Goal: Task Accomplishment & Management: Use online tool/utility

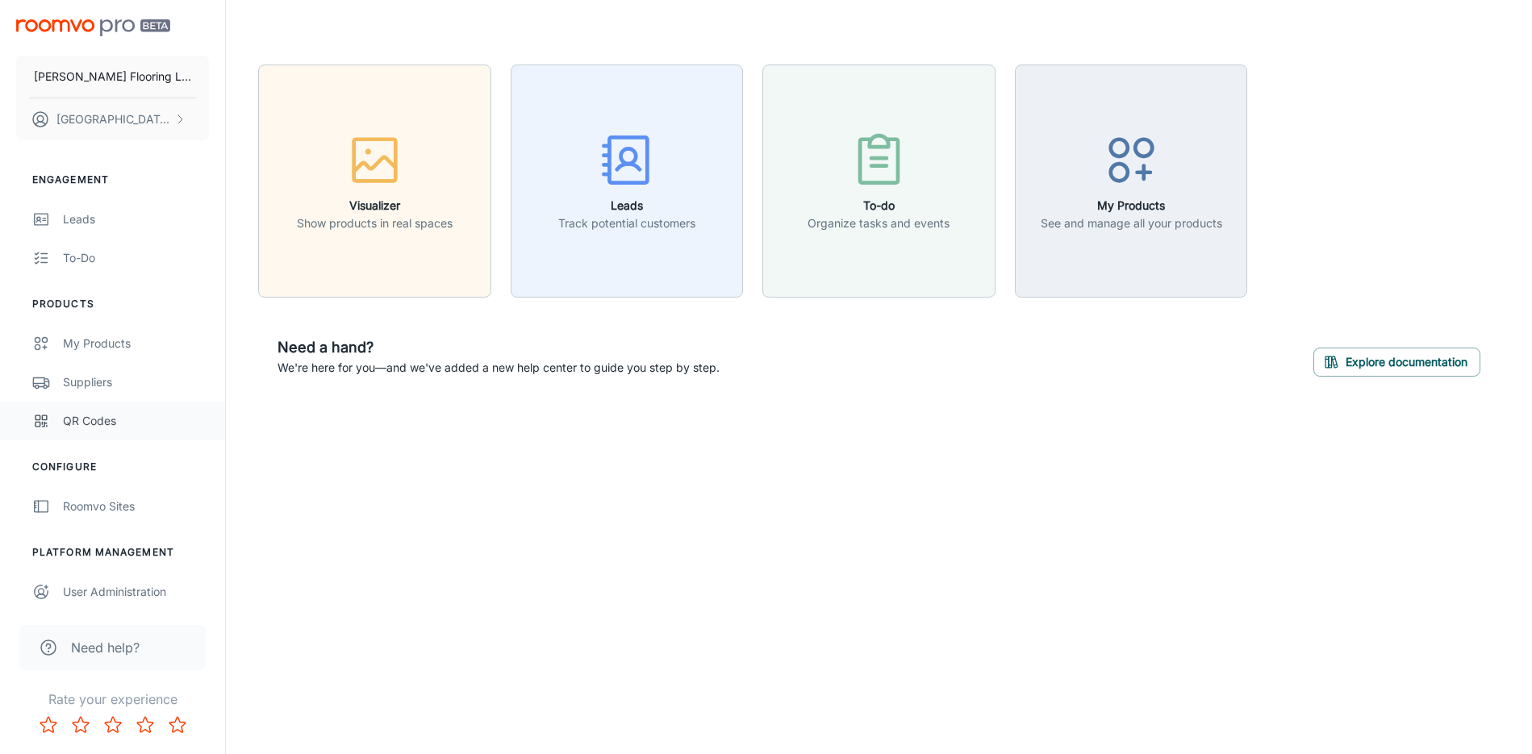
click at [80, 433] on link "QR Codes" at bounding box center [112, 421] width 225 height 39
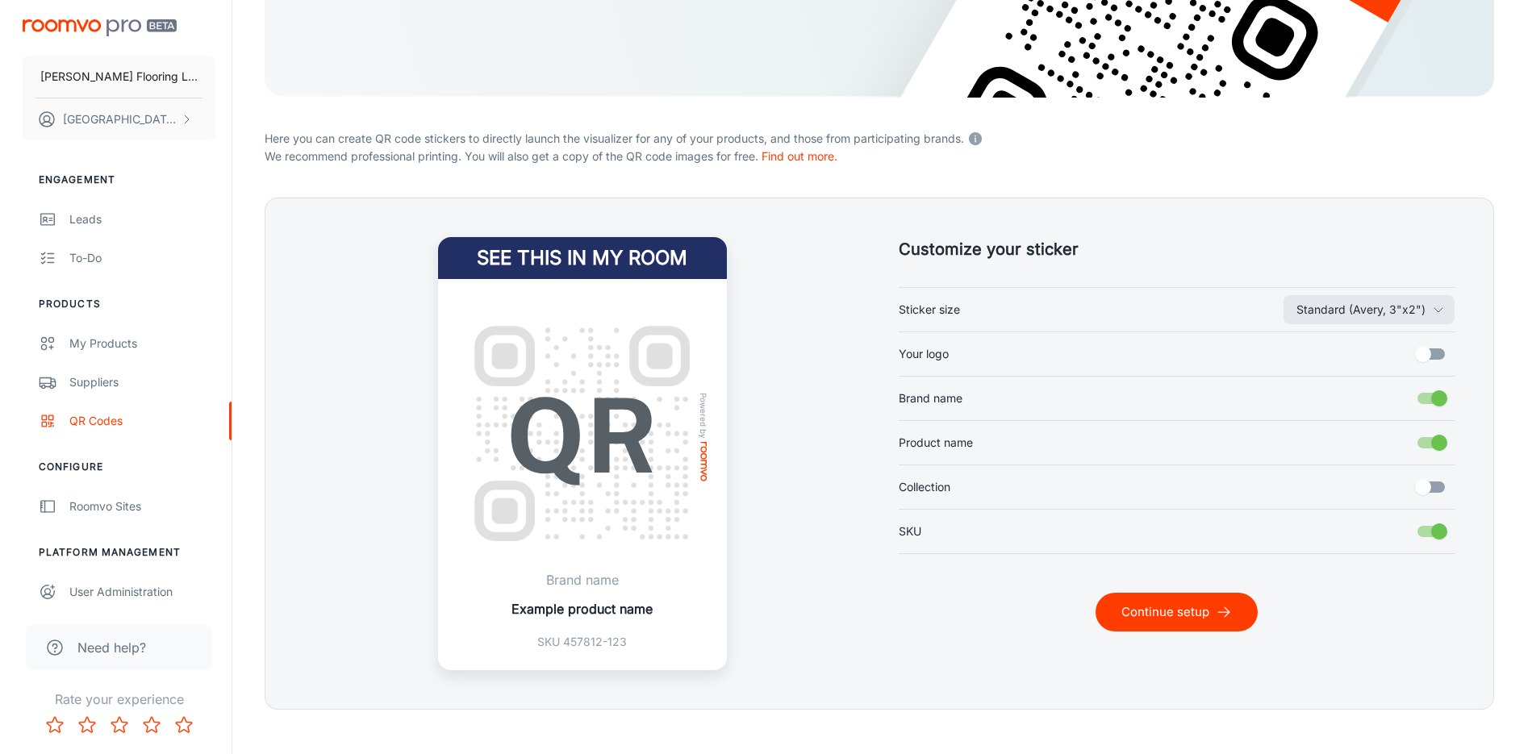
scroll to position [305, 0]
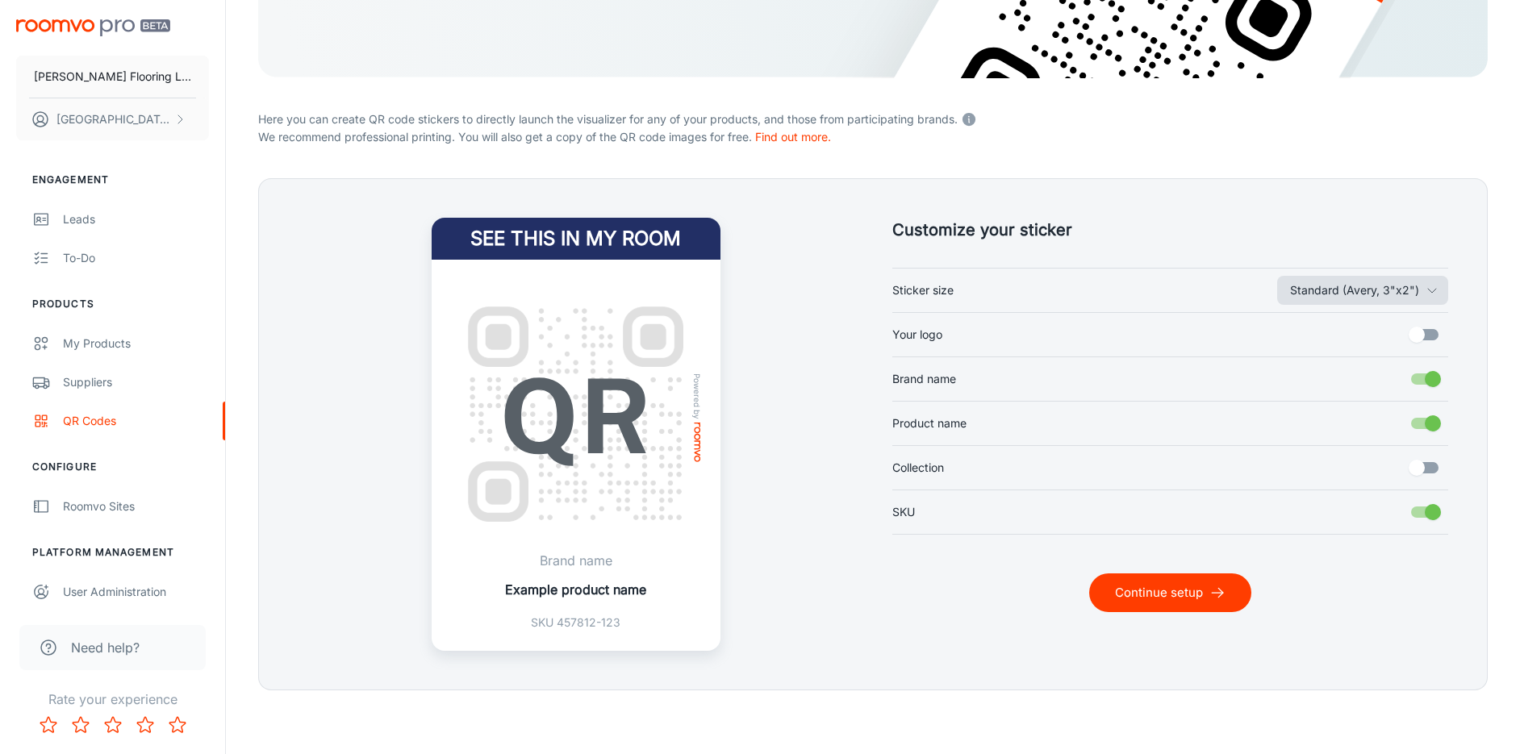
click at [1429, 289] on polyline "button" at bounding box center [1432, 291] width 8 height 4
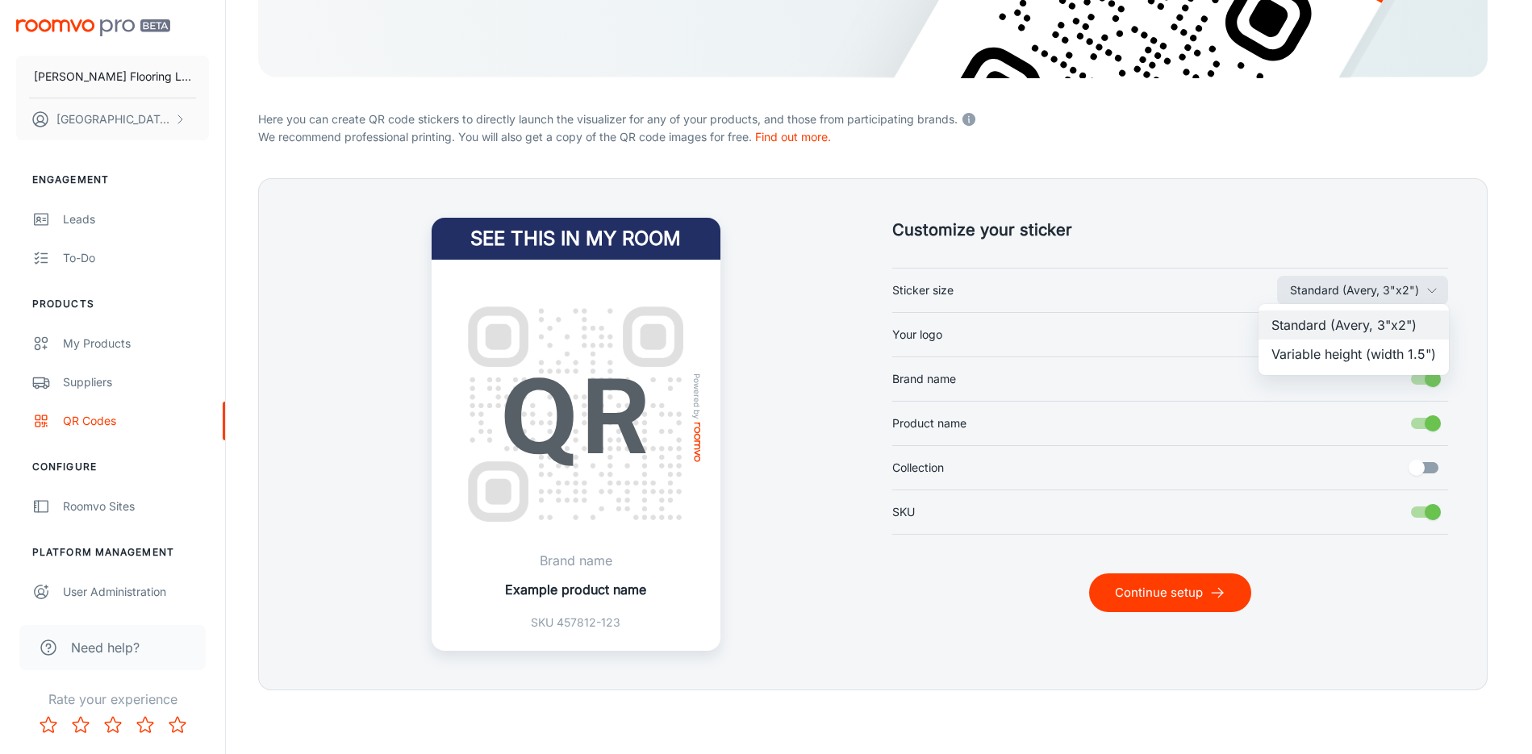
click at [1421, 356] on li "Variable height (width 1.5")" at bounding box center [1354, 354] width 190 height 29
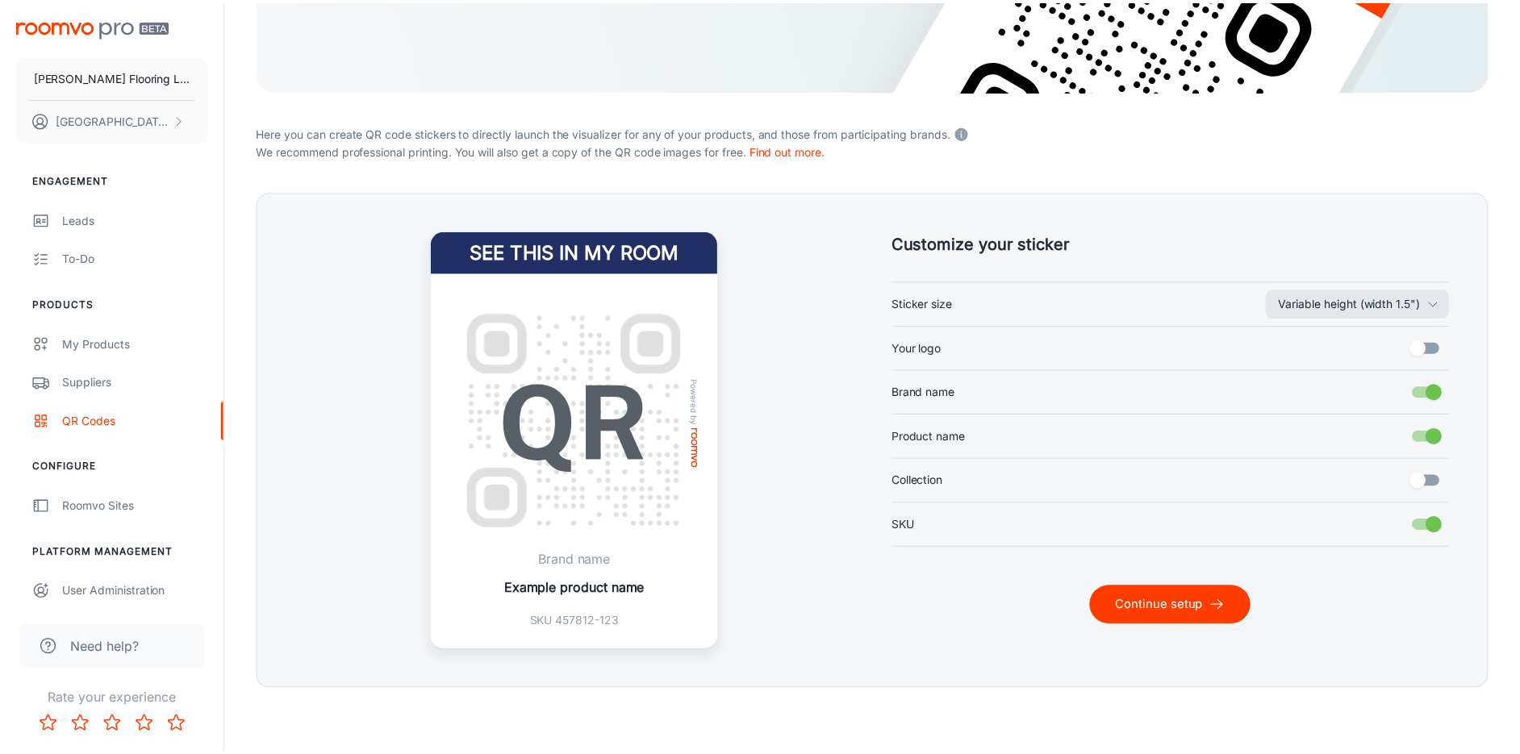
scroll to position [291, 0]
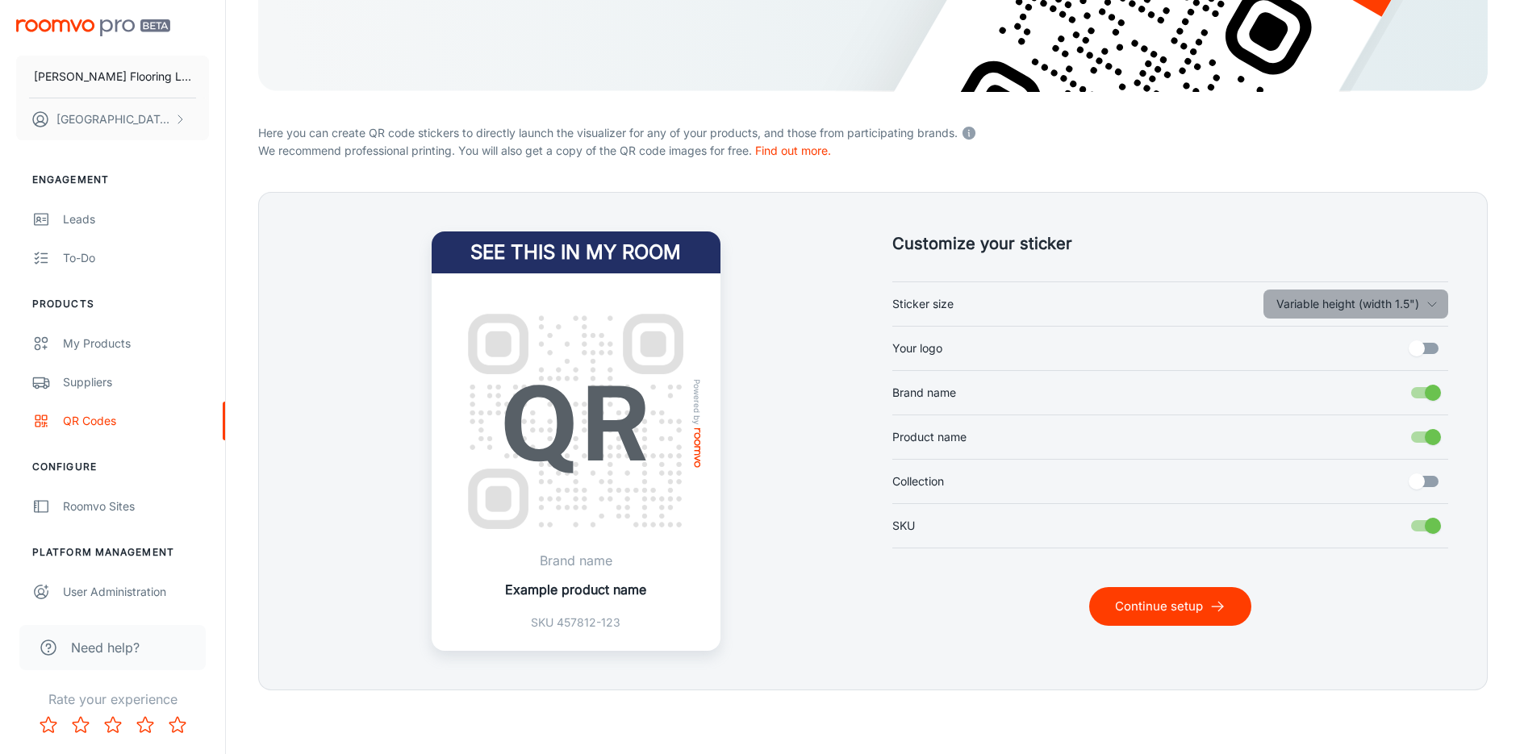
click at [1430, 303] on icon "button" at bounding box center [1432, 304] width 13 height 13
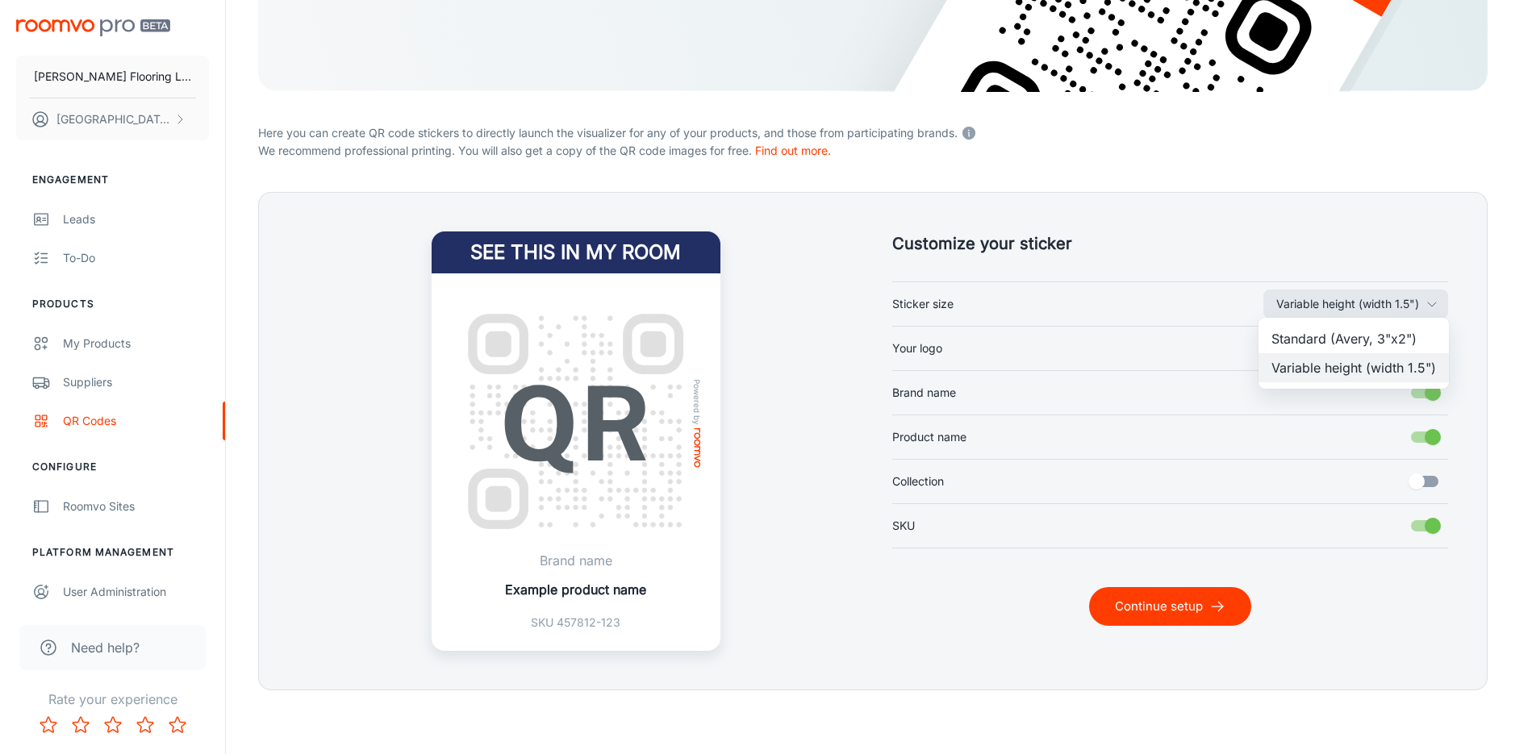
click at [1406, 332] on li "Standard (Avery, 3"x2")" at bounding box center [1354, 338] width 190 height 29
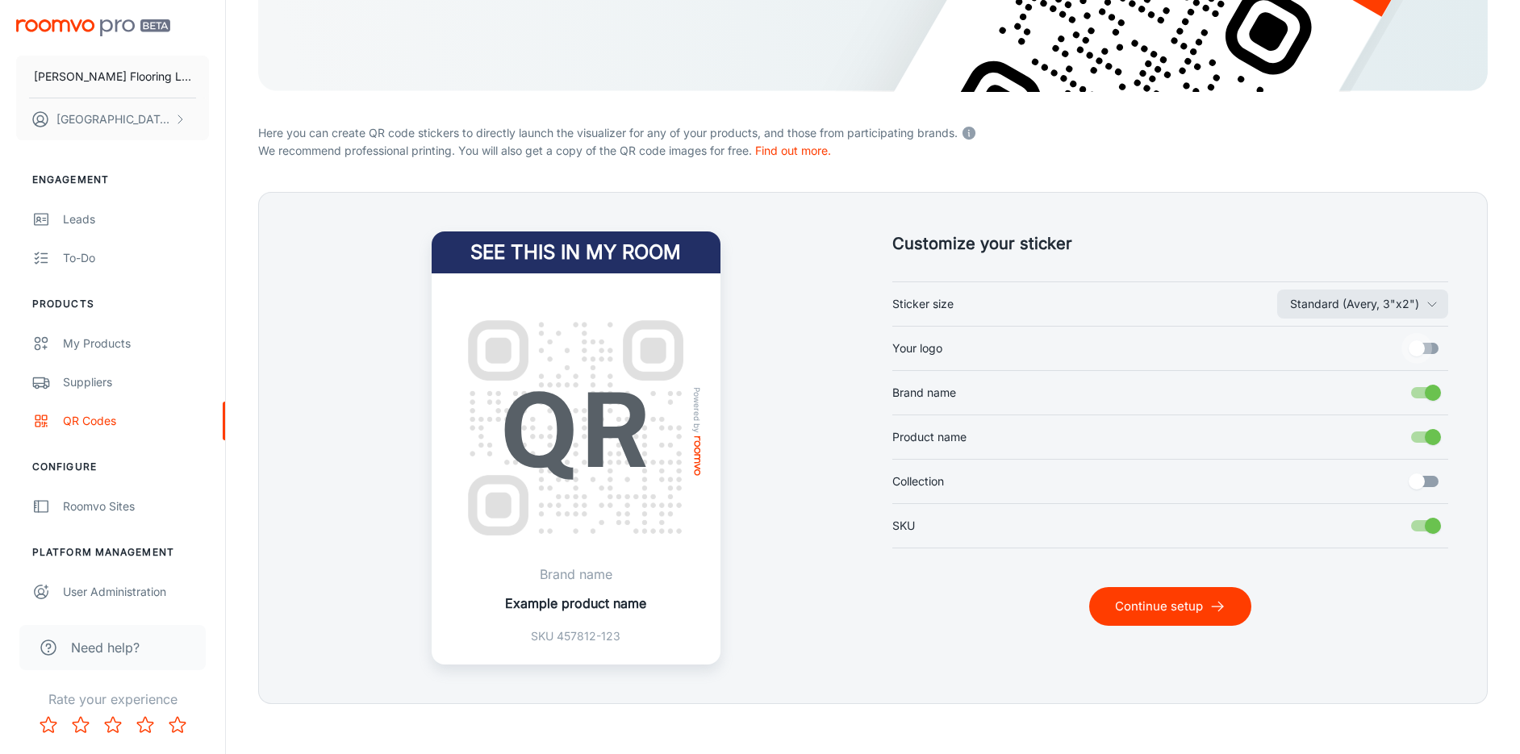
click at [1412, 348] on input "Your logo" at bounding box center [1417, 348] width 92 height 31
checkbox input "true"
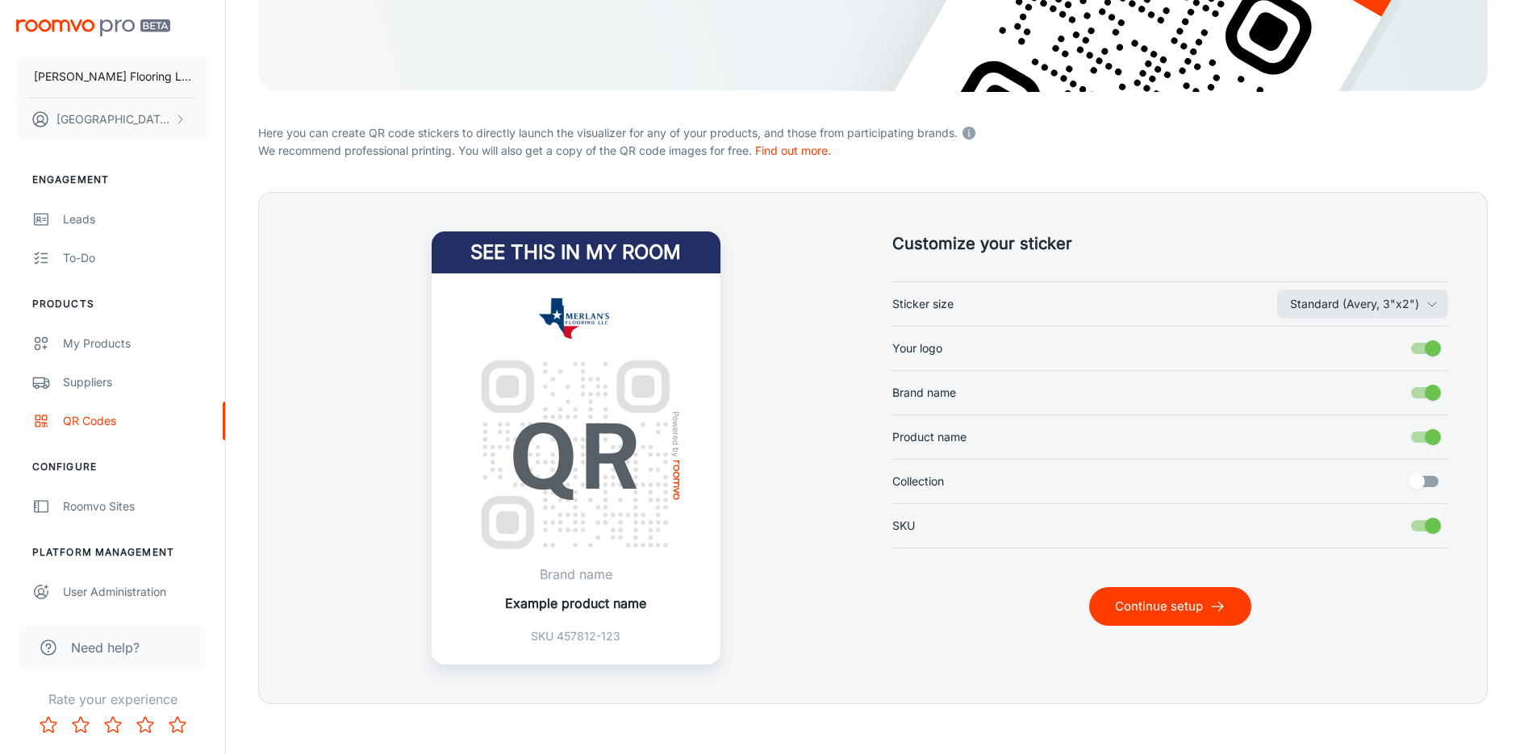
click at [1419, 485] on input "Collection" at bounding box center [1417, 481] width 92 height 31
checkbox input "true"
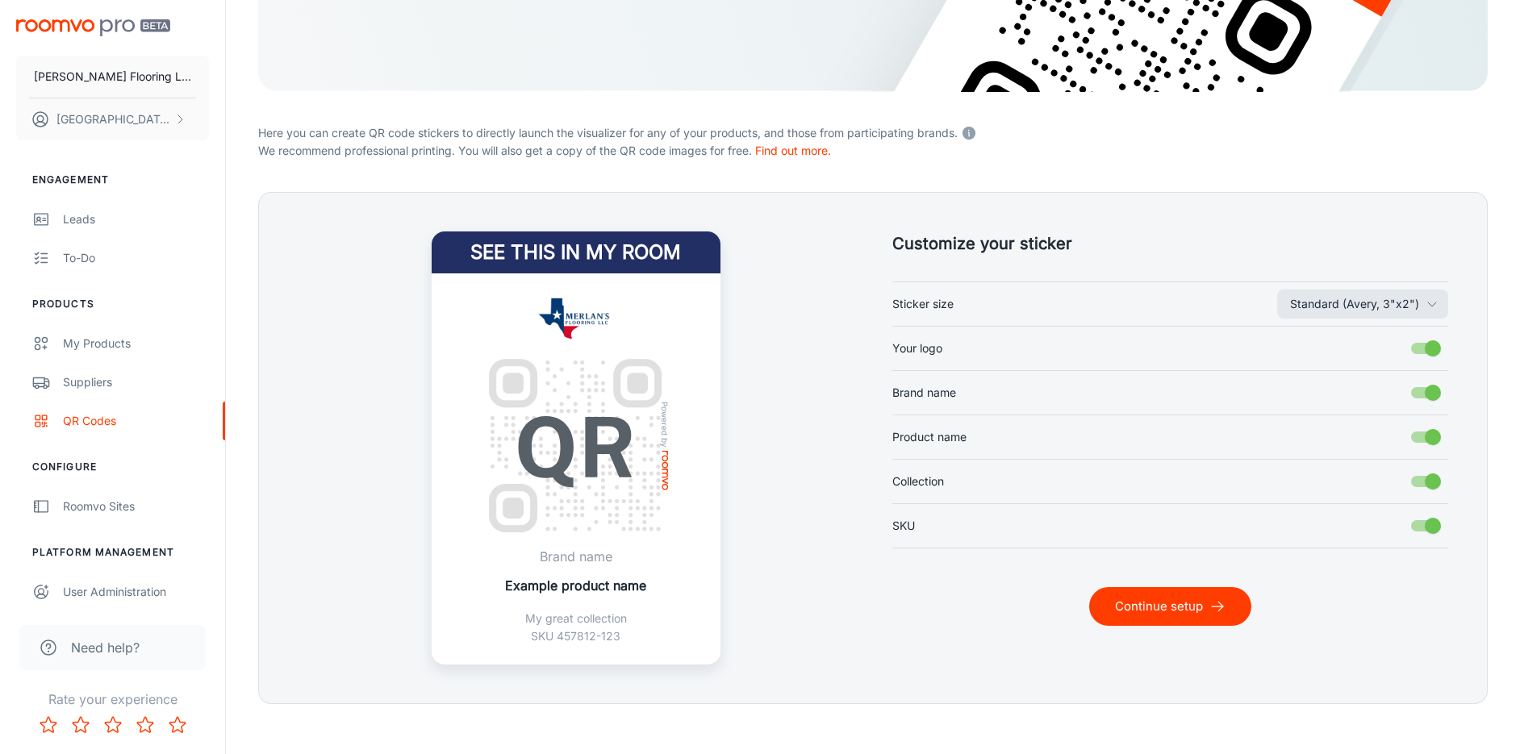
click at [1197, 614] on button "Continue setup" at bounding box center [1170, 606] width 162 height 39
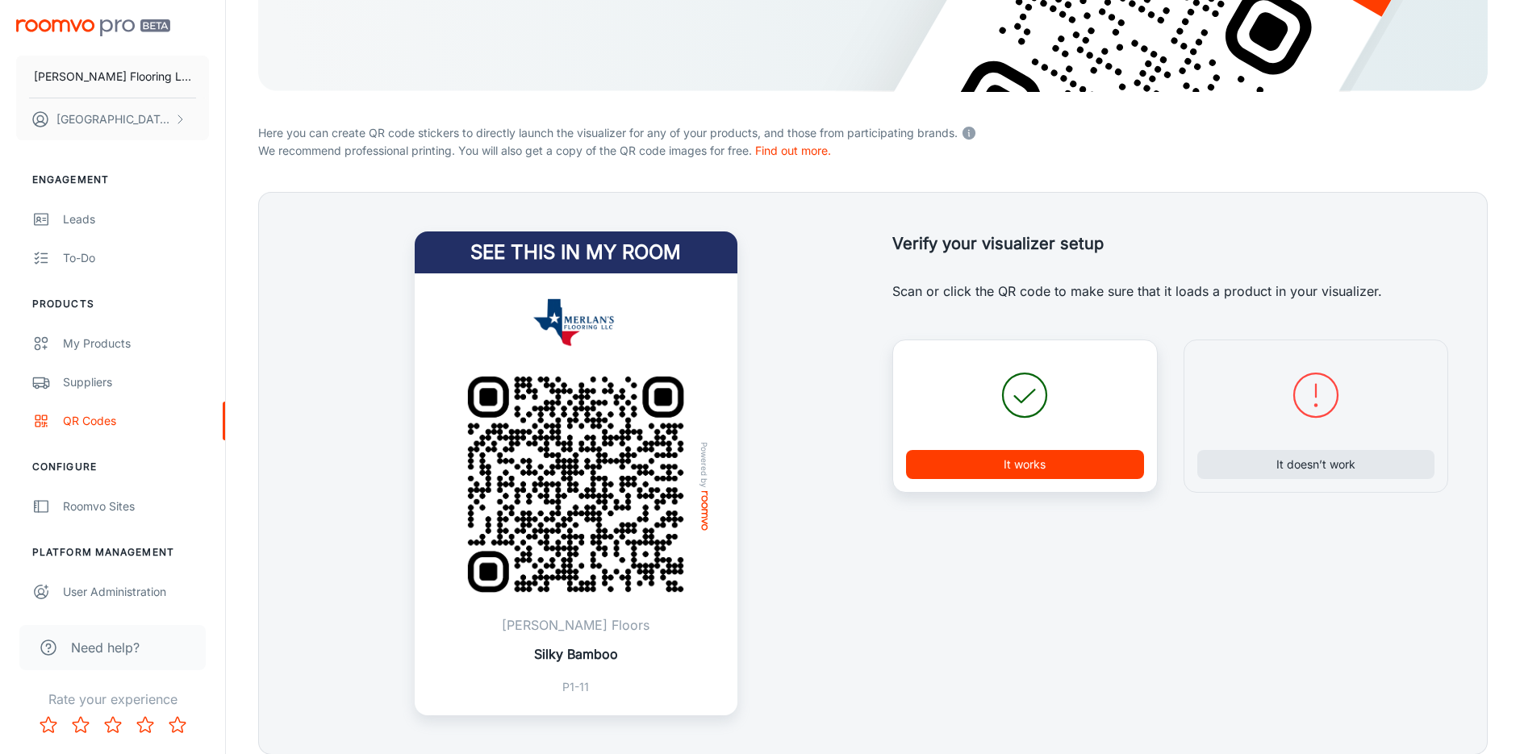
click at [1042, 473] on button "It works" at bounding box center [1025, 464] width 238 height 29
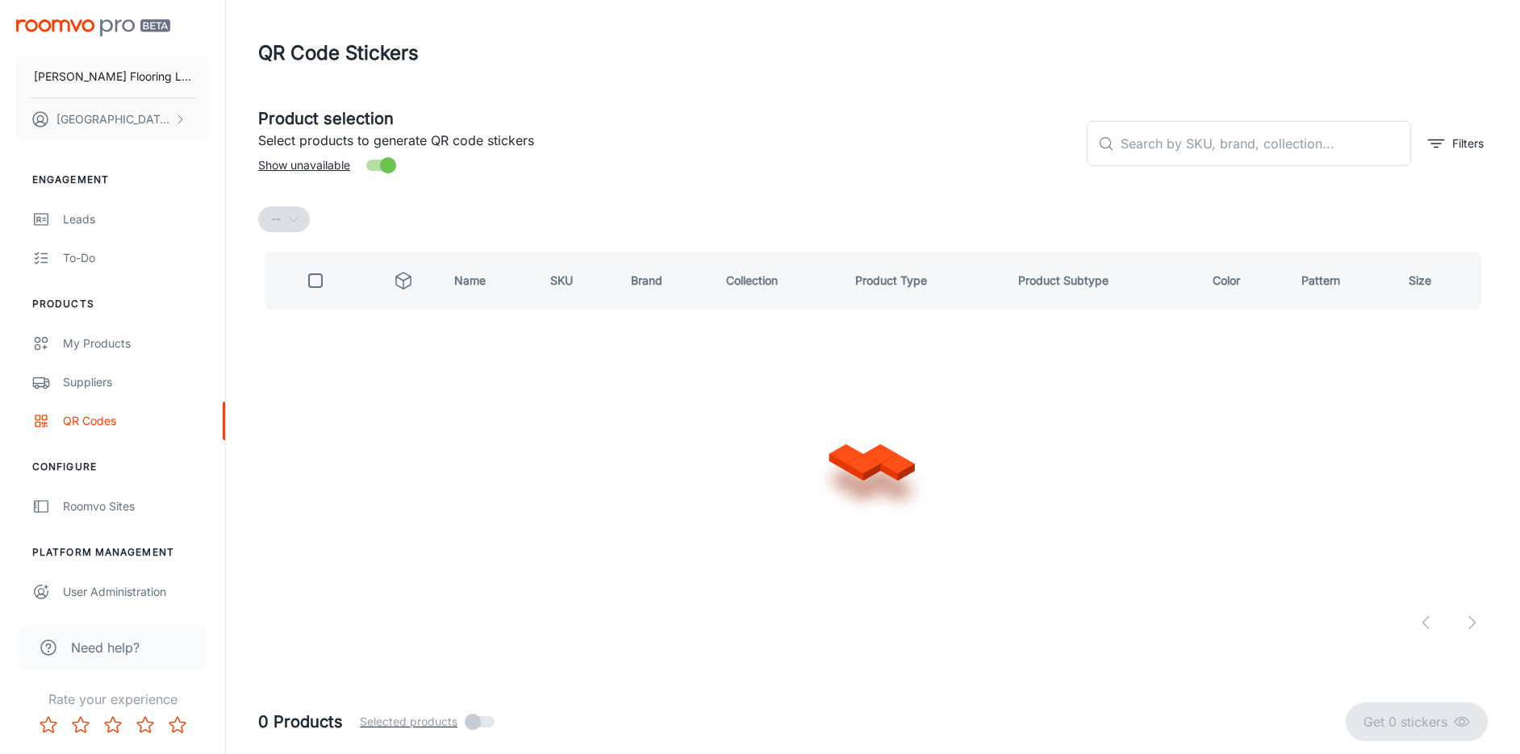
scroll to position [0, 0]
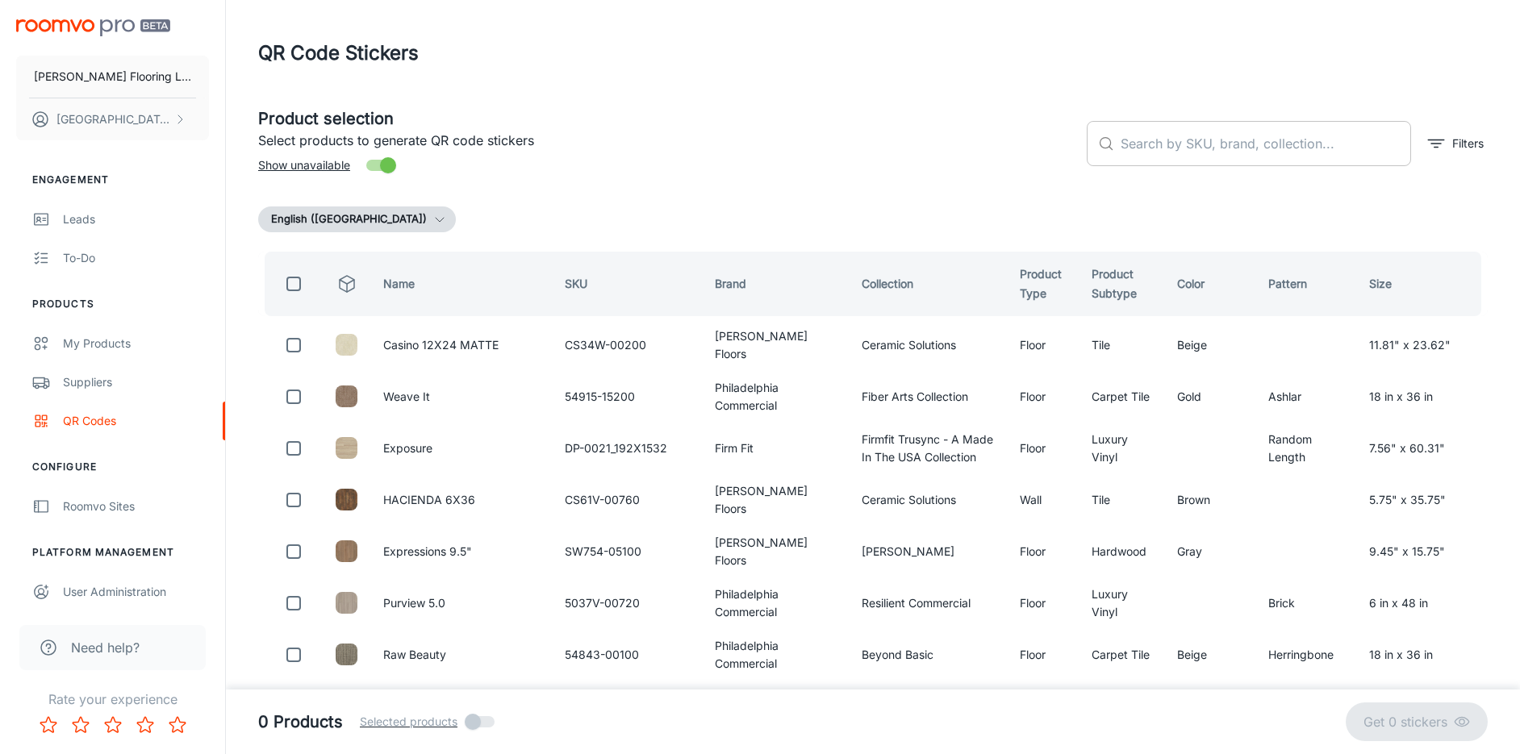
click at [1201, 146] on input "text" at bounding box center [1266, 143] width 290 height 45
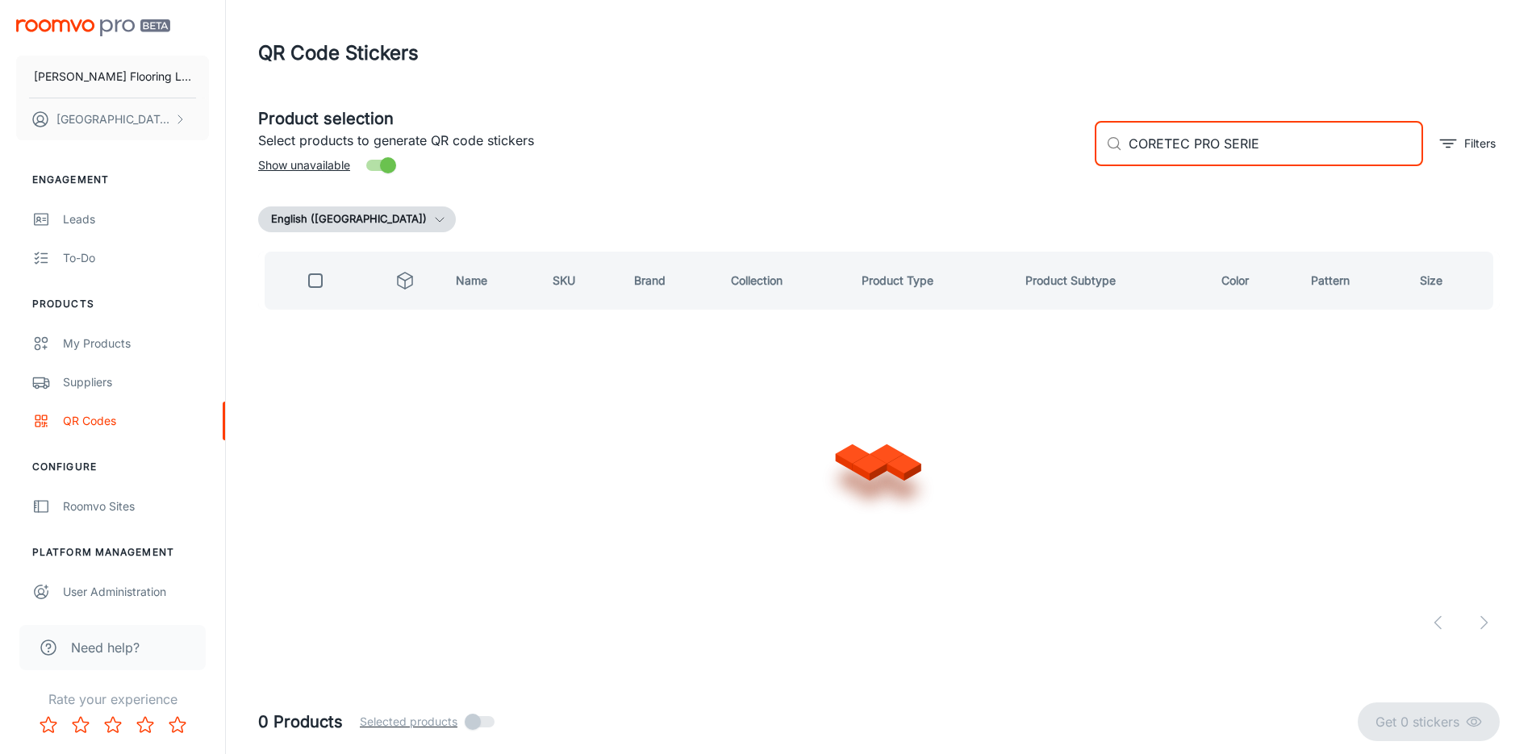
type input "CORETEC PRO SERIES"
checkbox input "true"
type input "CORETEC PRO"
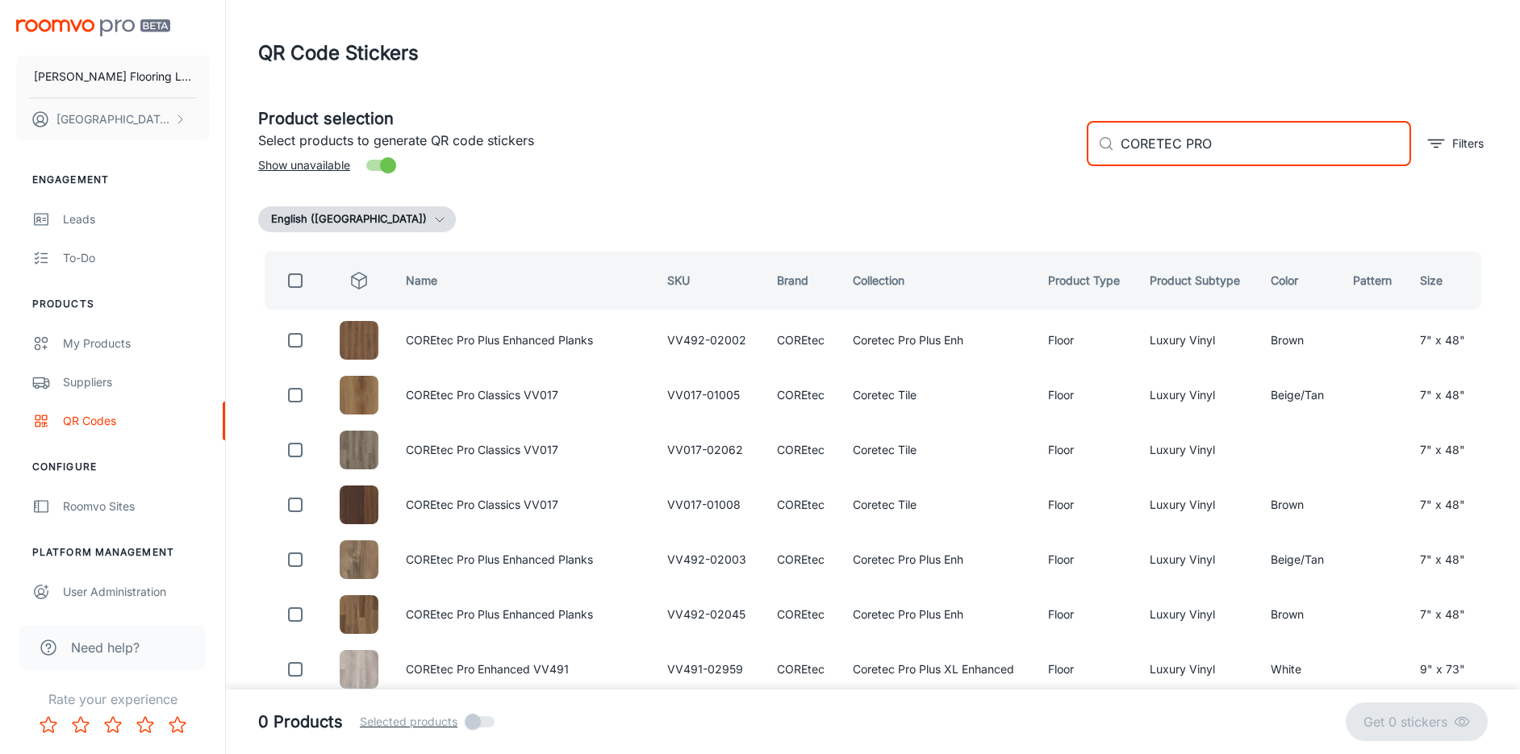
click at [295, 276] on input "checkbox" at bounding box center [295, 281] width 32 height 32
checkbox input "true"
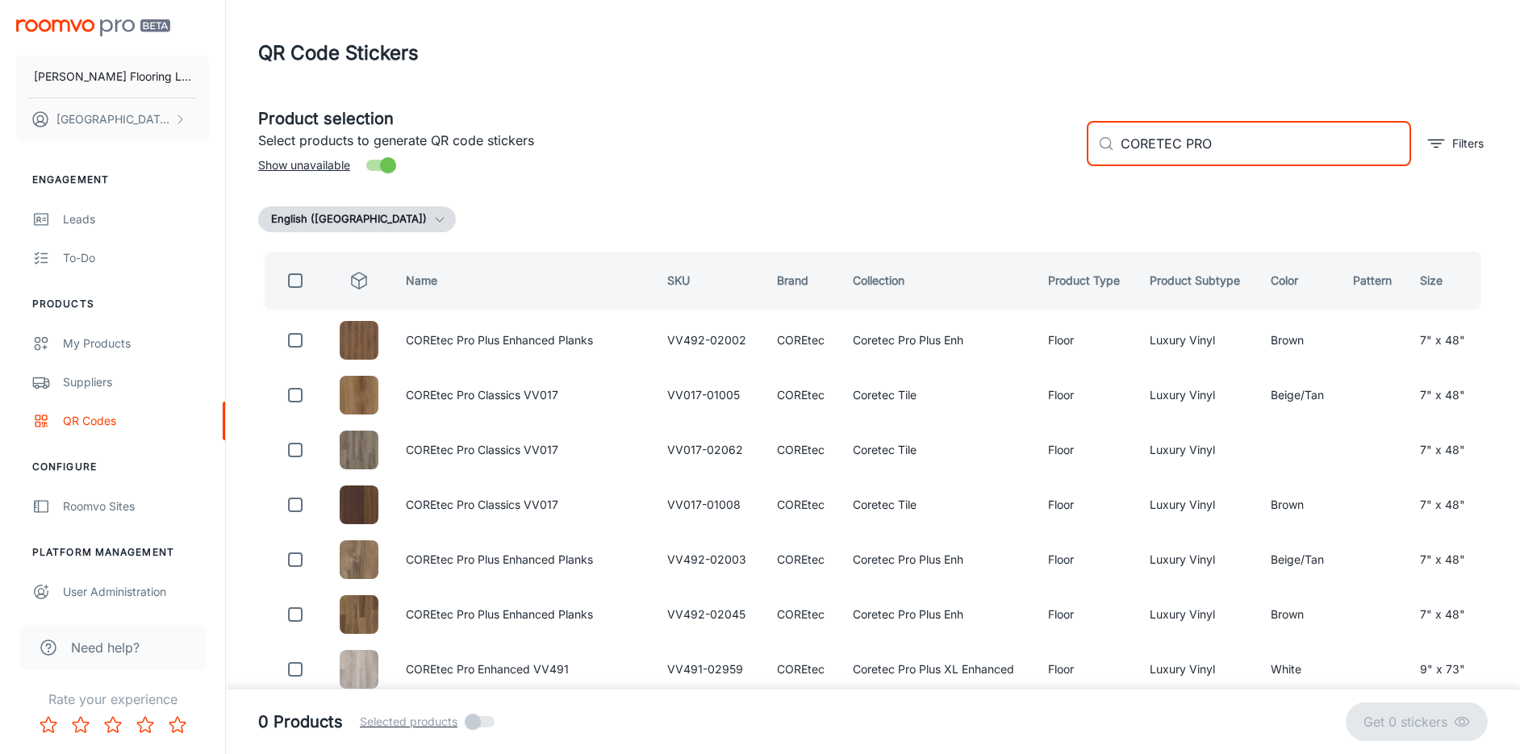
checkbox input "true"
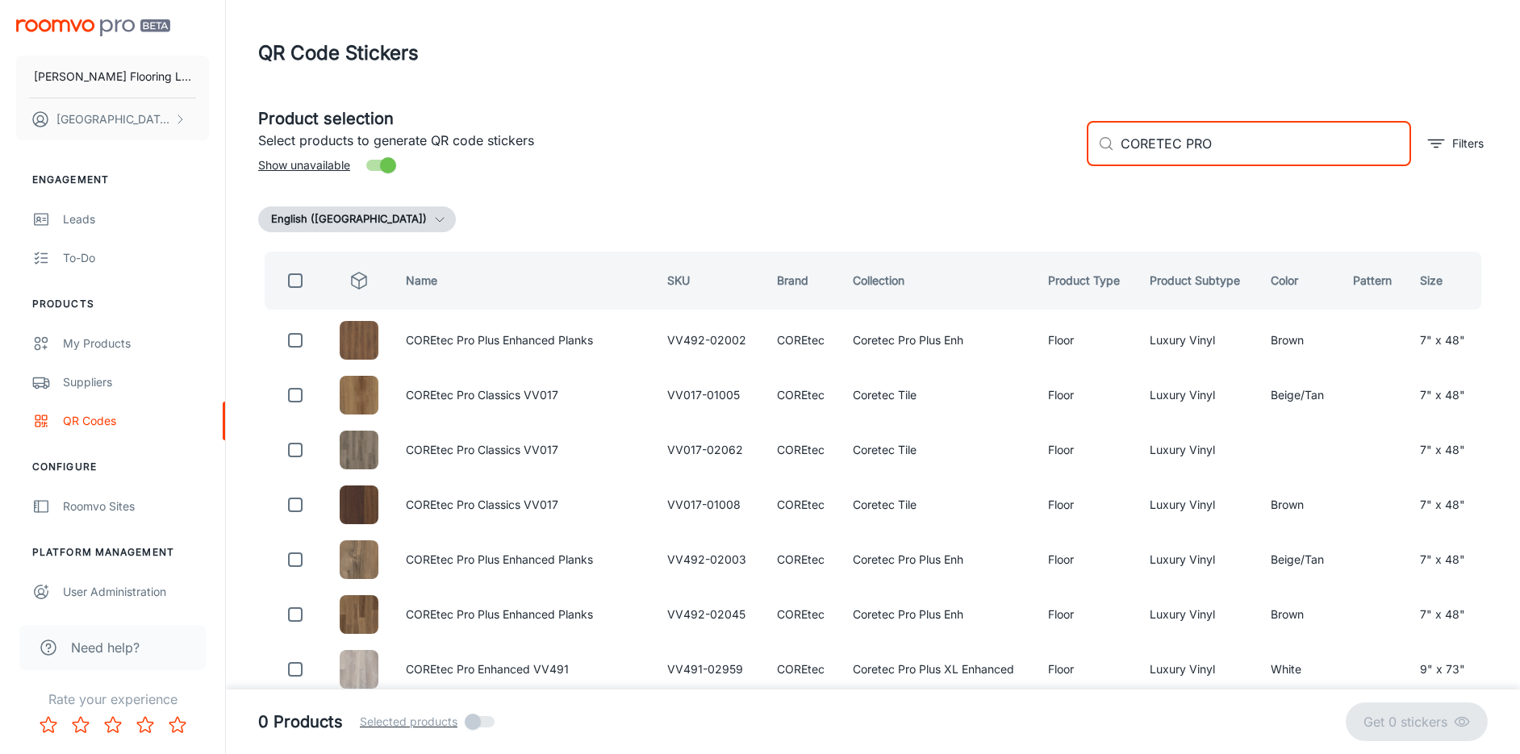
checkbox input "true"
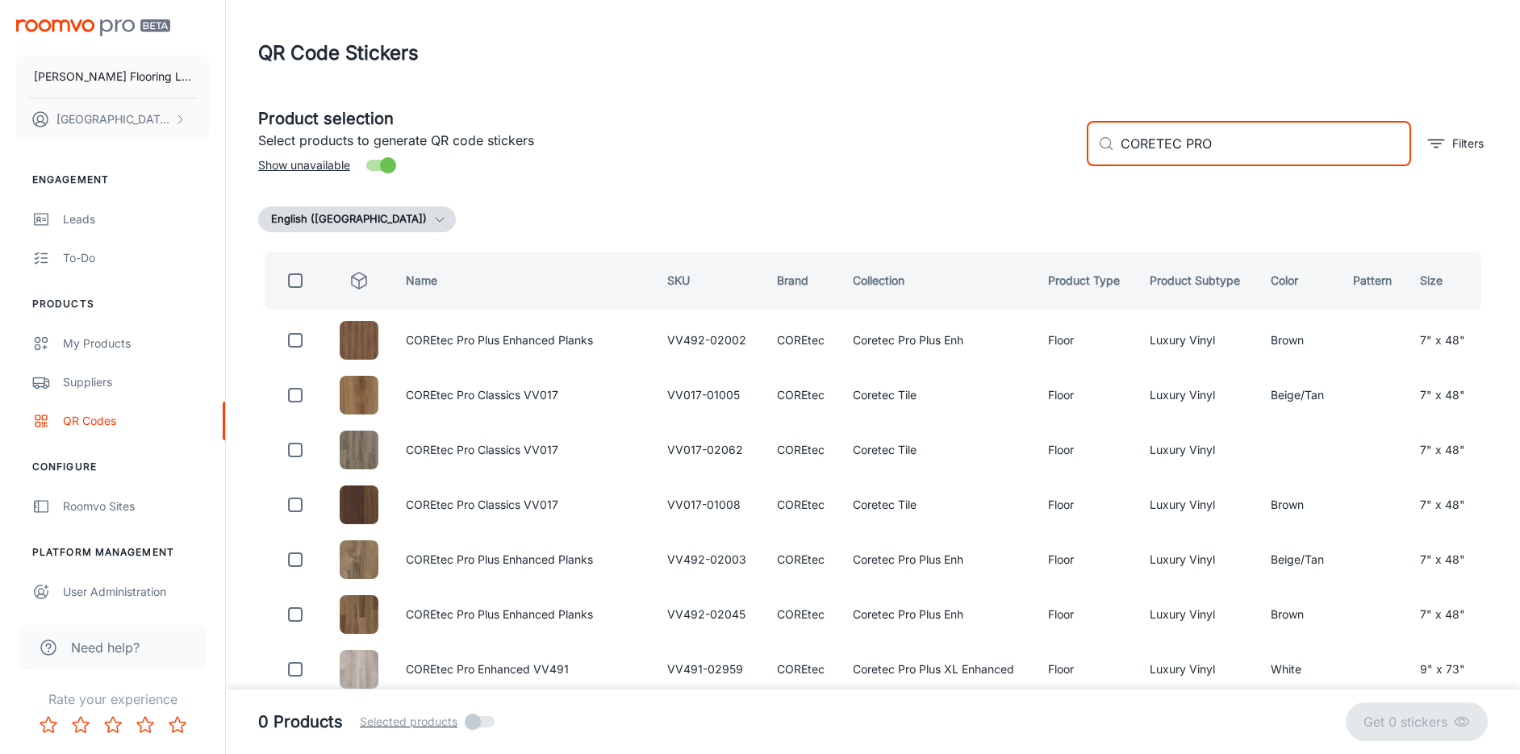
checkbox input "true"
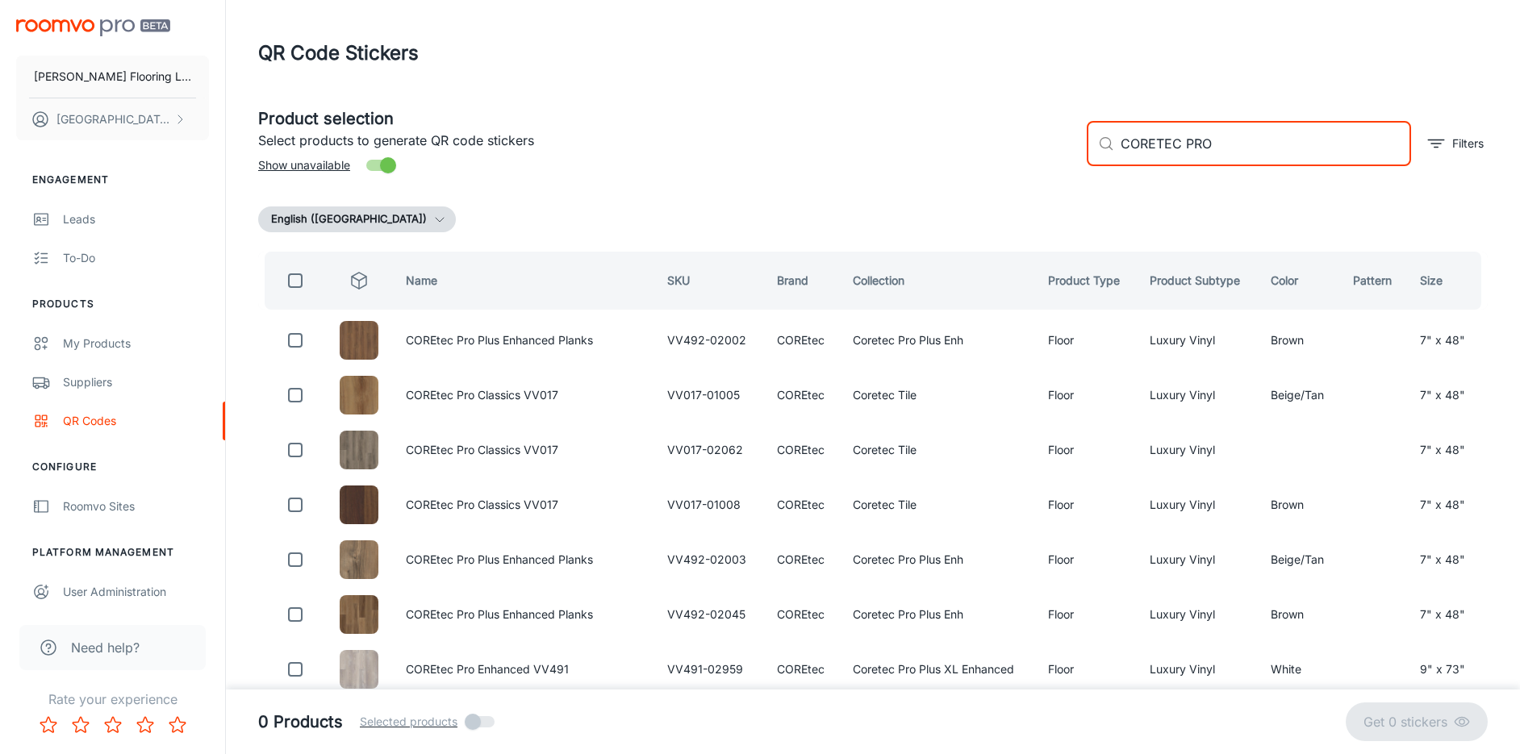
checkbox input "true"
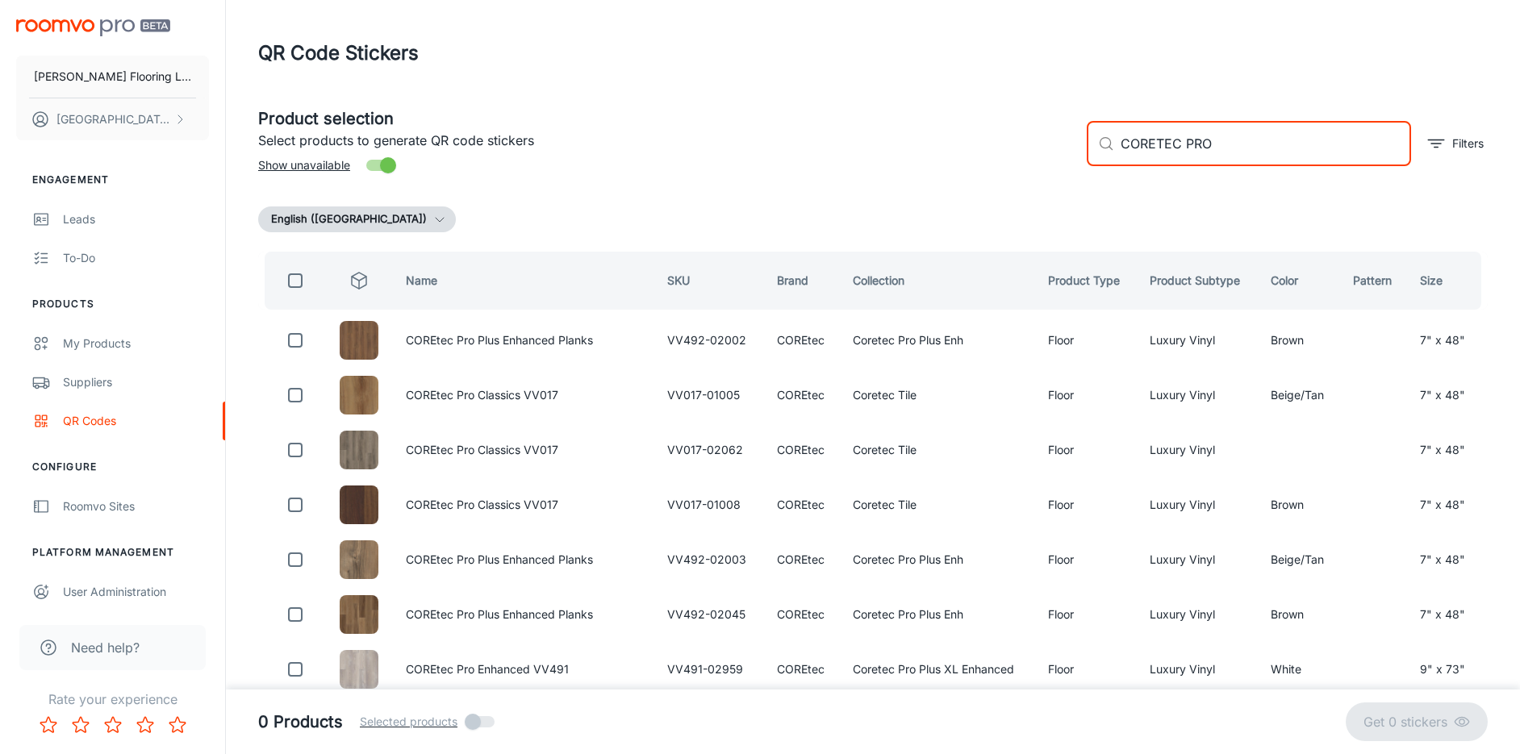
checkbox input "true"
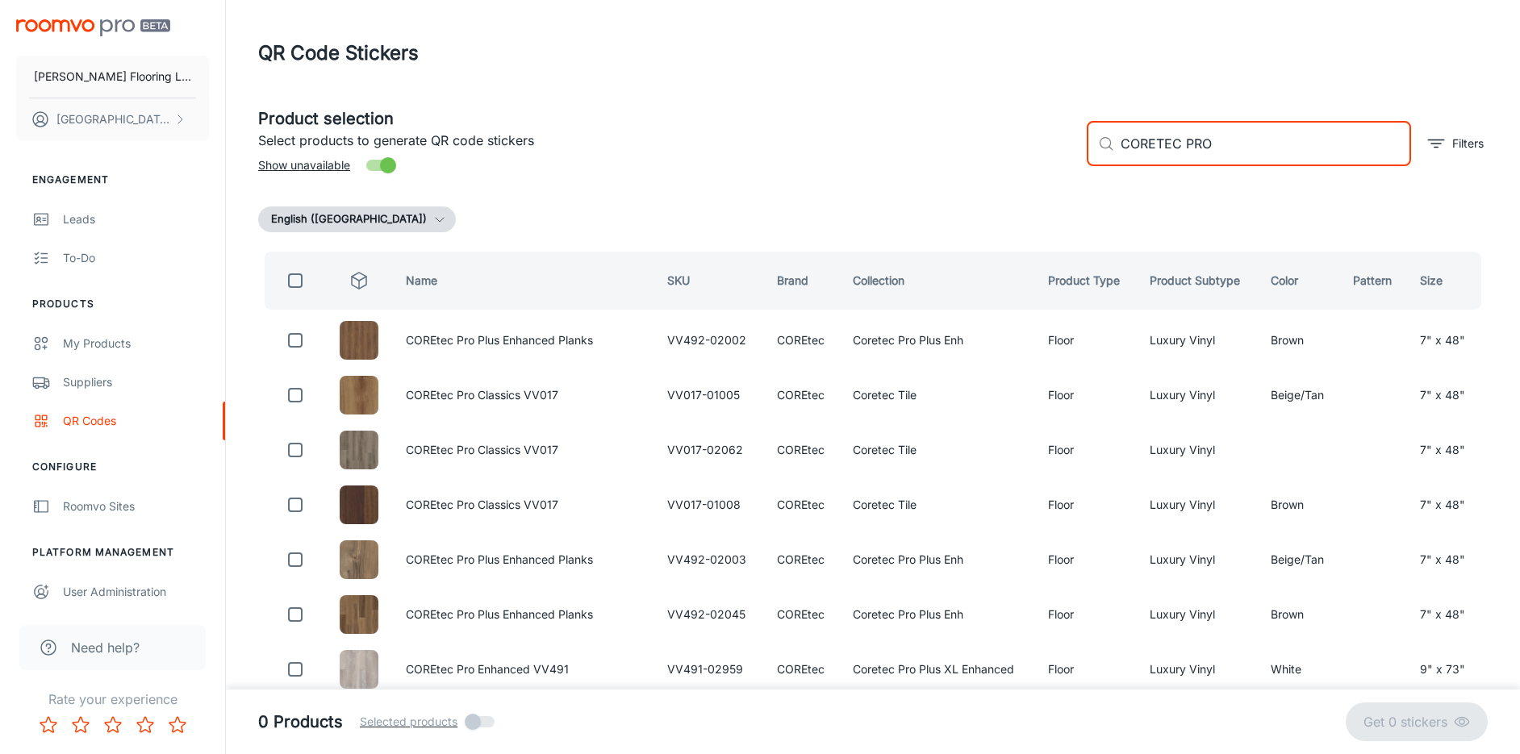
checkbox input "true"
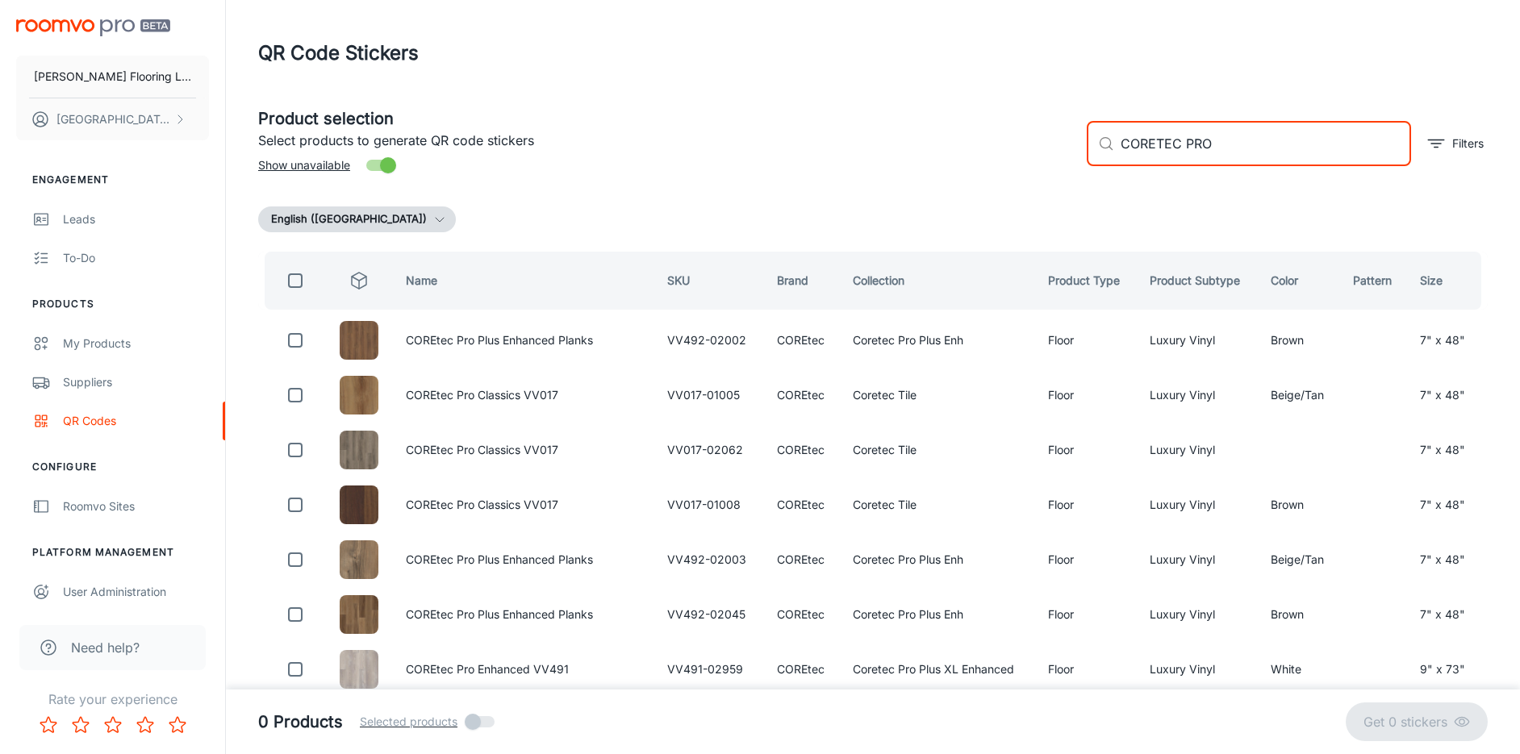
checkbox input "true"
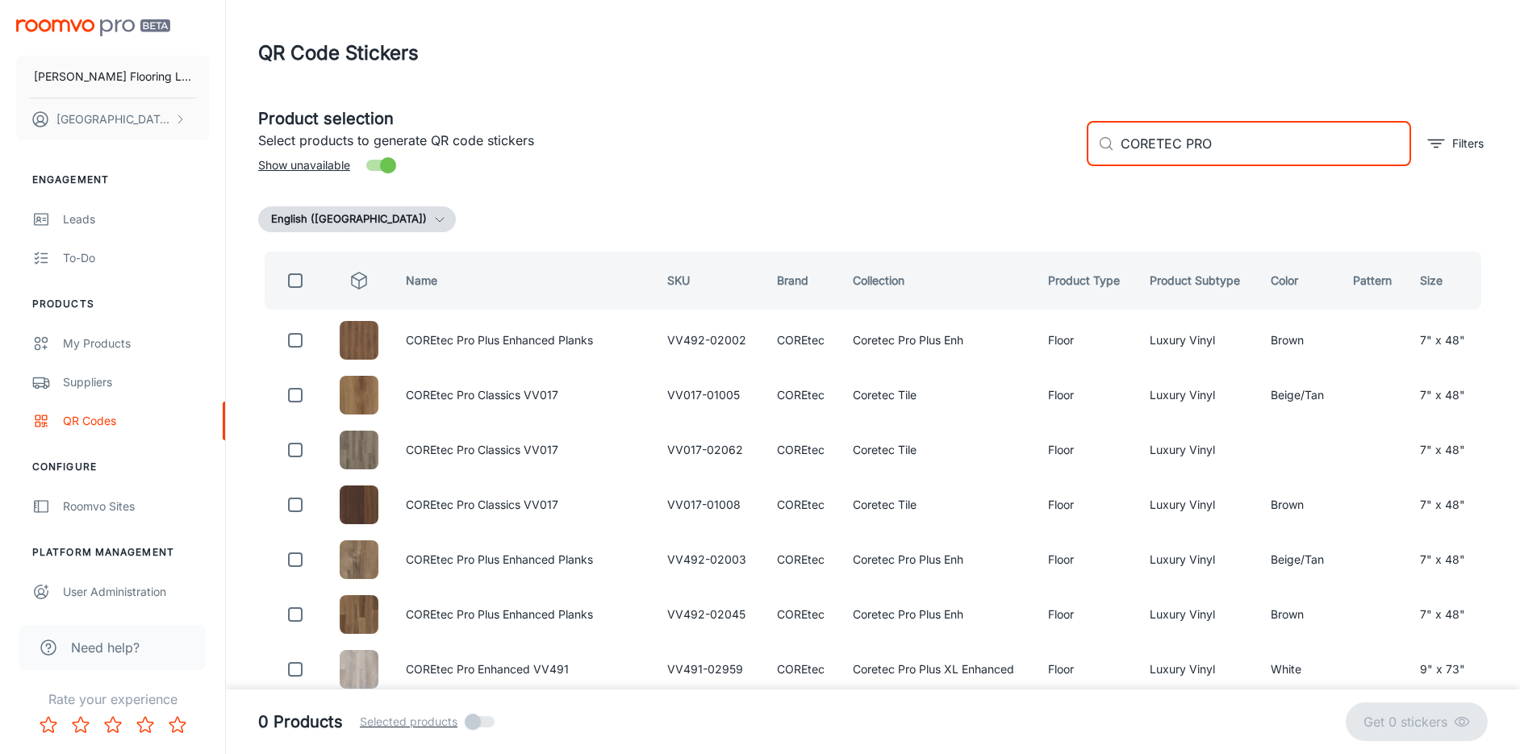
checkbox input "true"
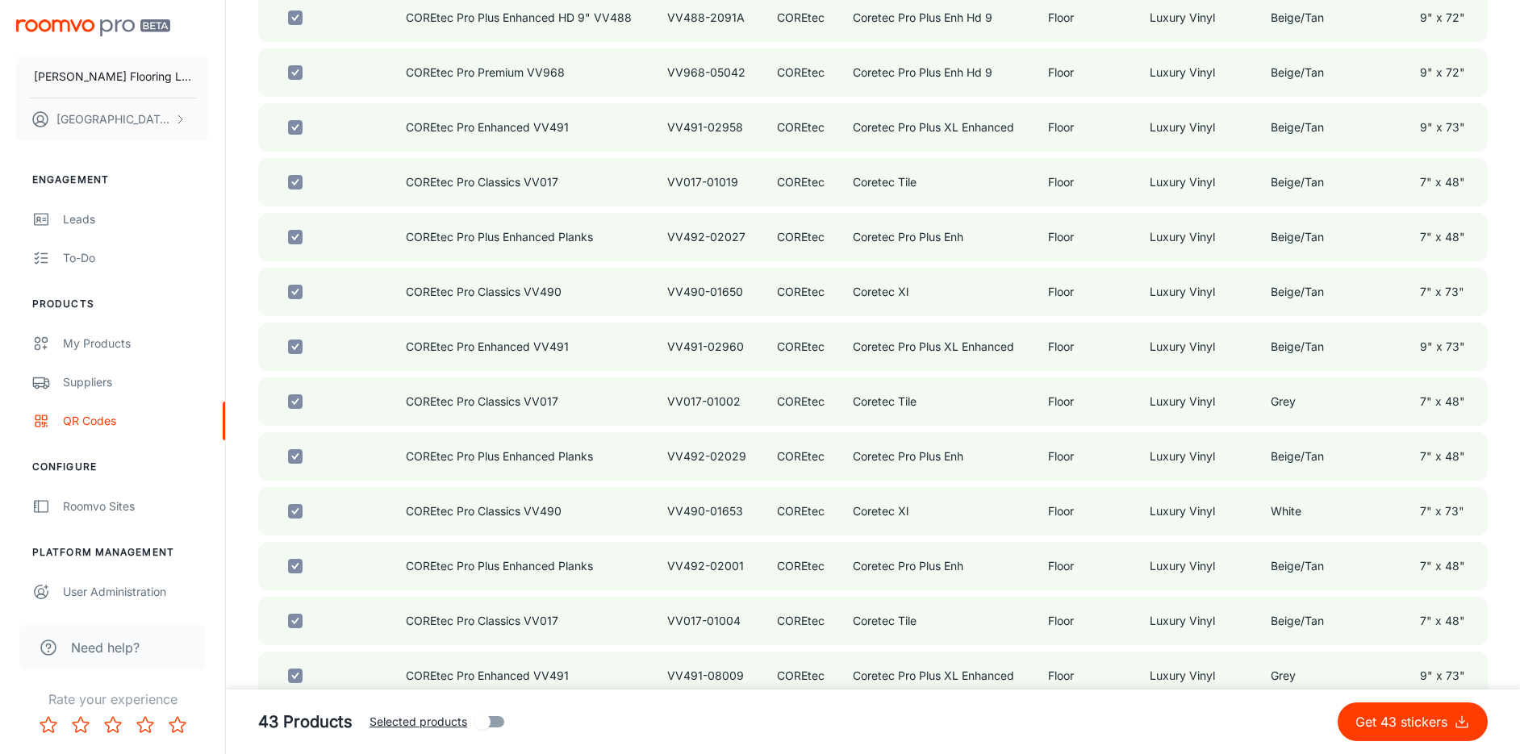
scroll to position [2030, 0]
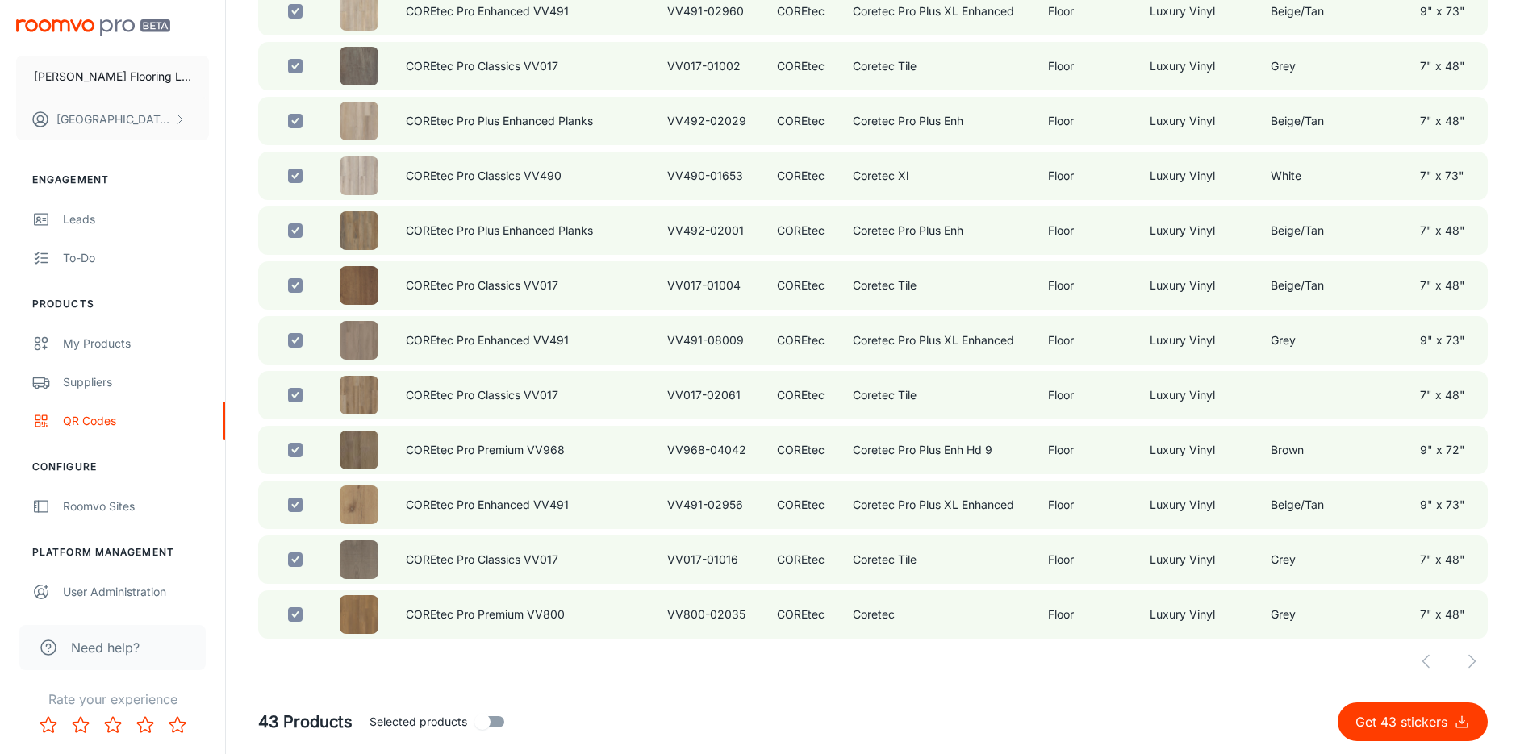
click at [1376, 716] on p "Get 43 stickers" at bounding box center [1405, 721] width 98 height 19
checkbox input "false"
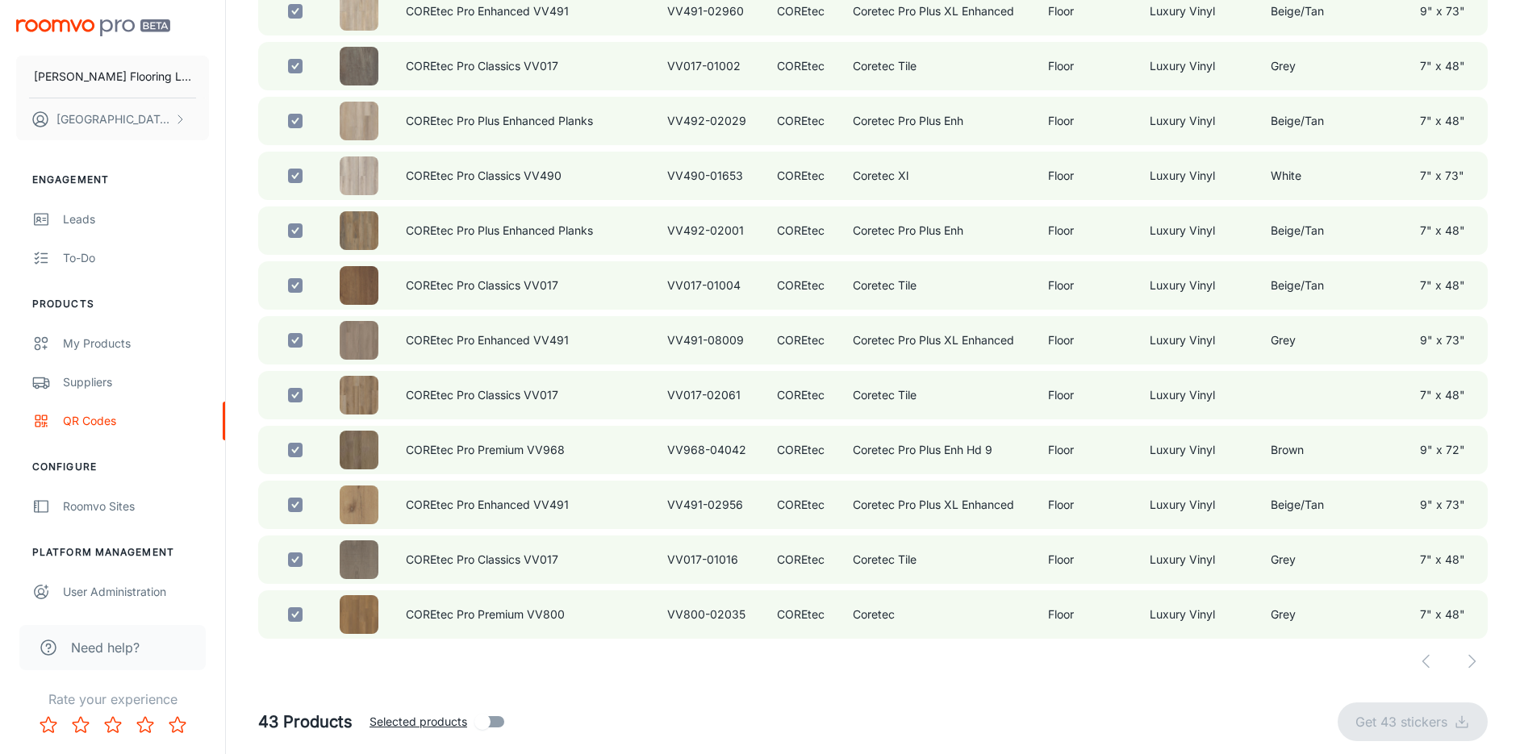
checkbox input "false"
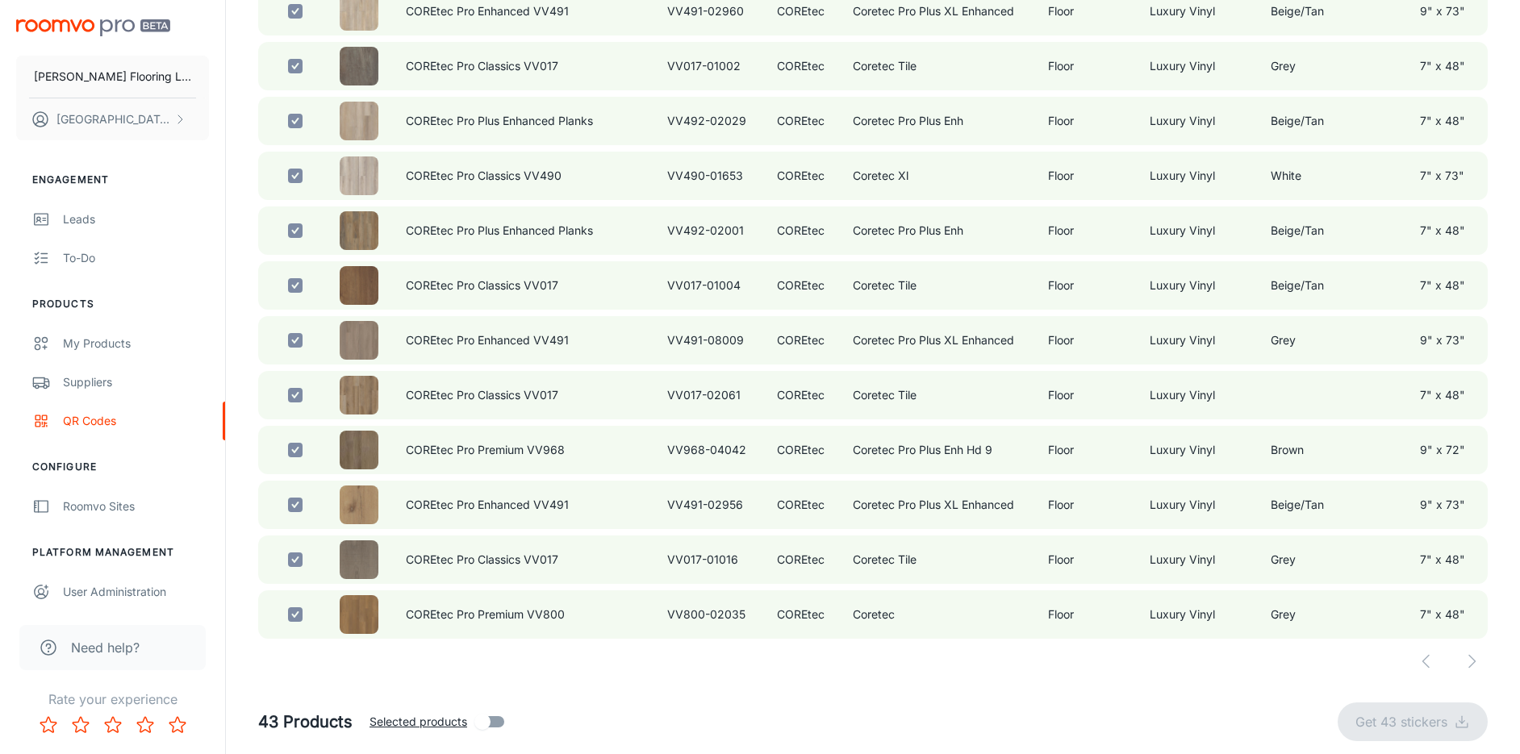
checkbox input "false"
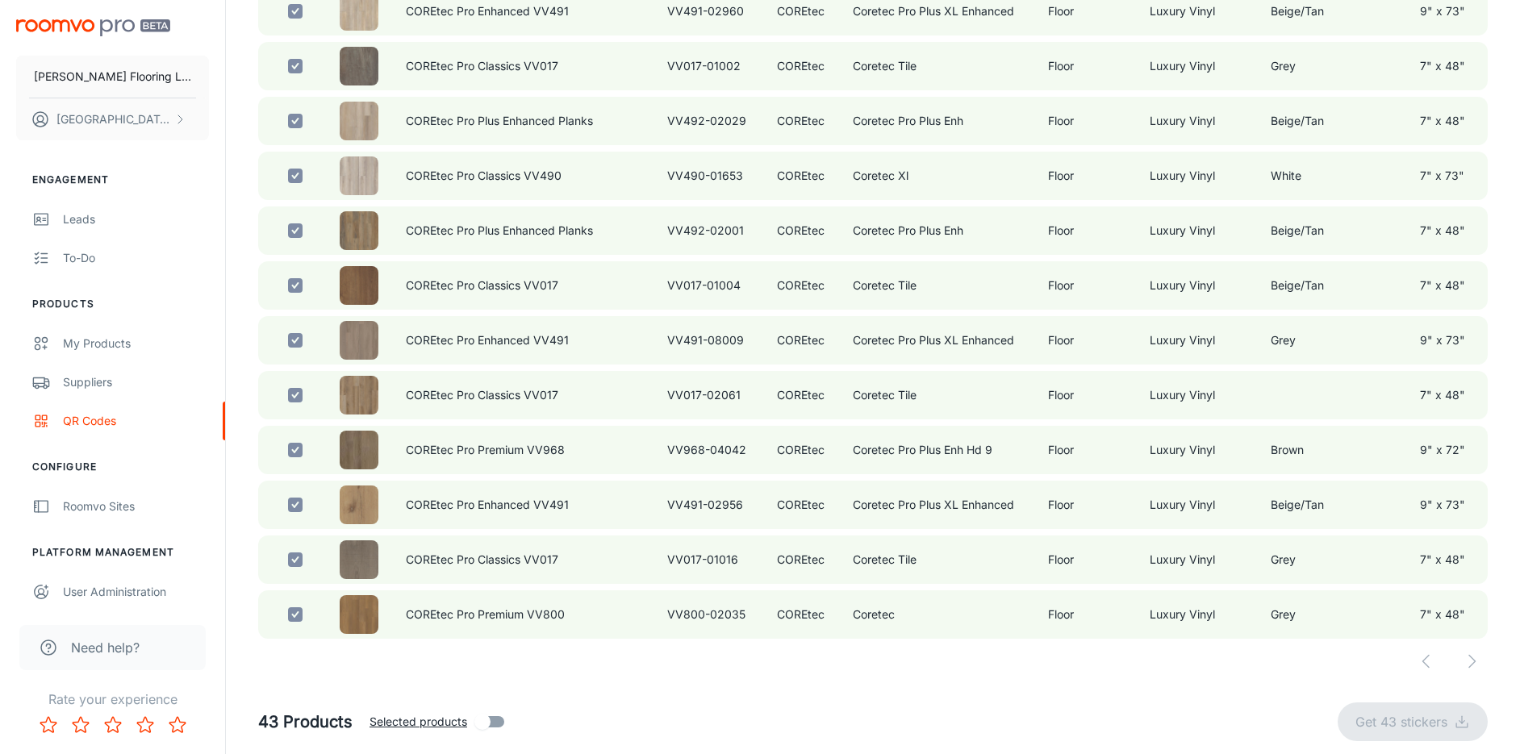
checkbox input "false"
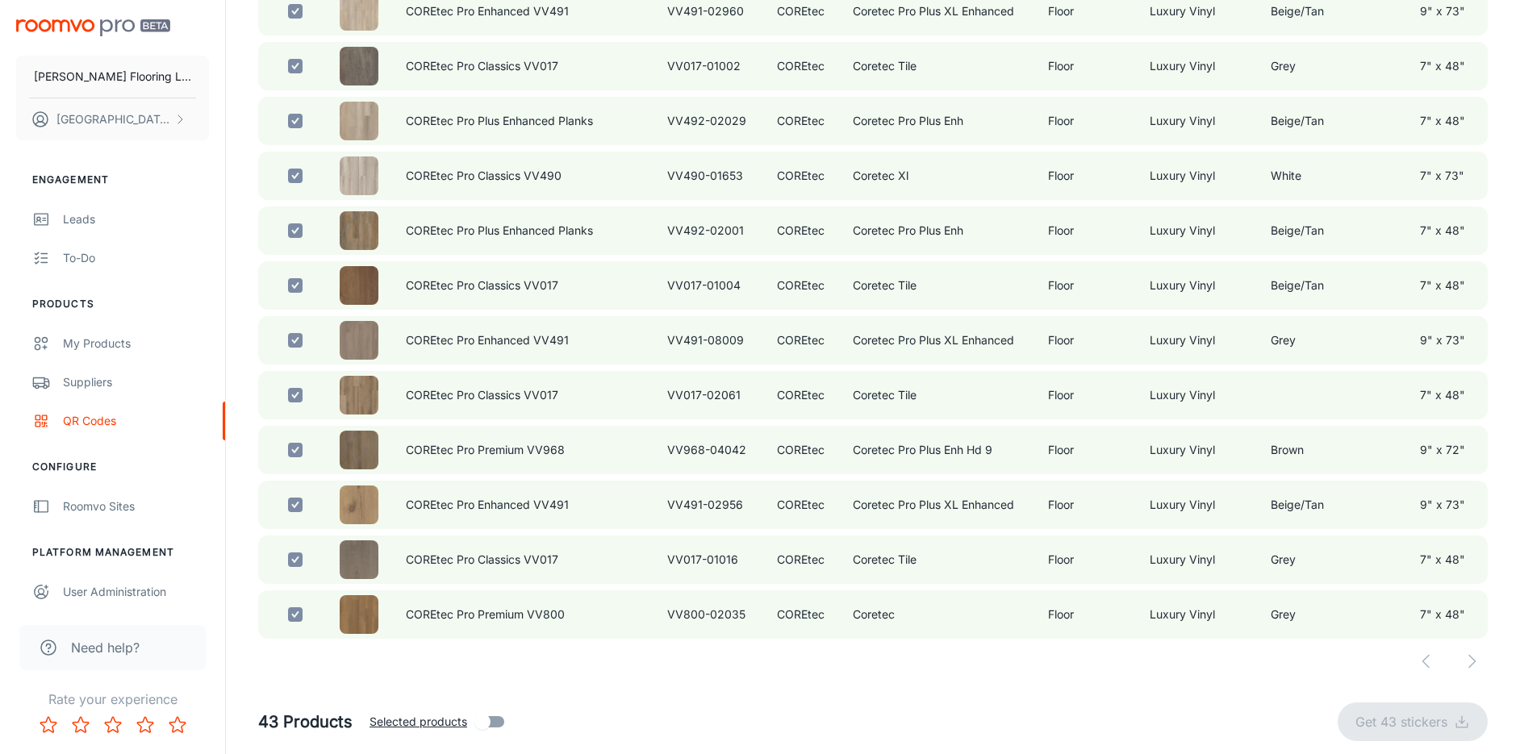
checkbox input "false"
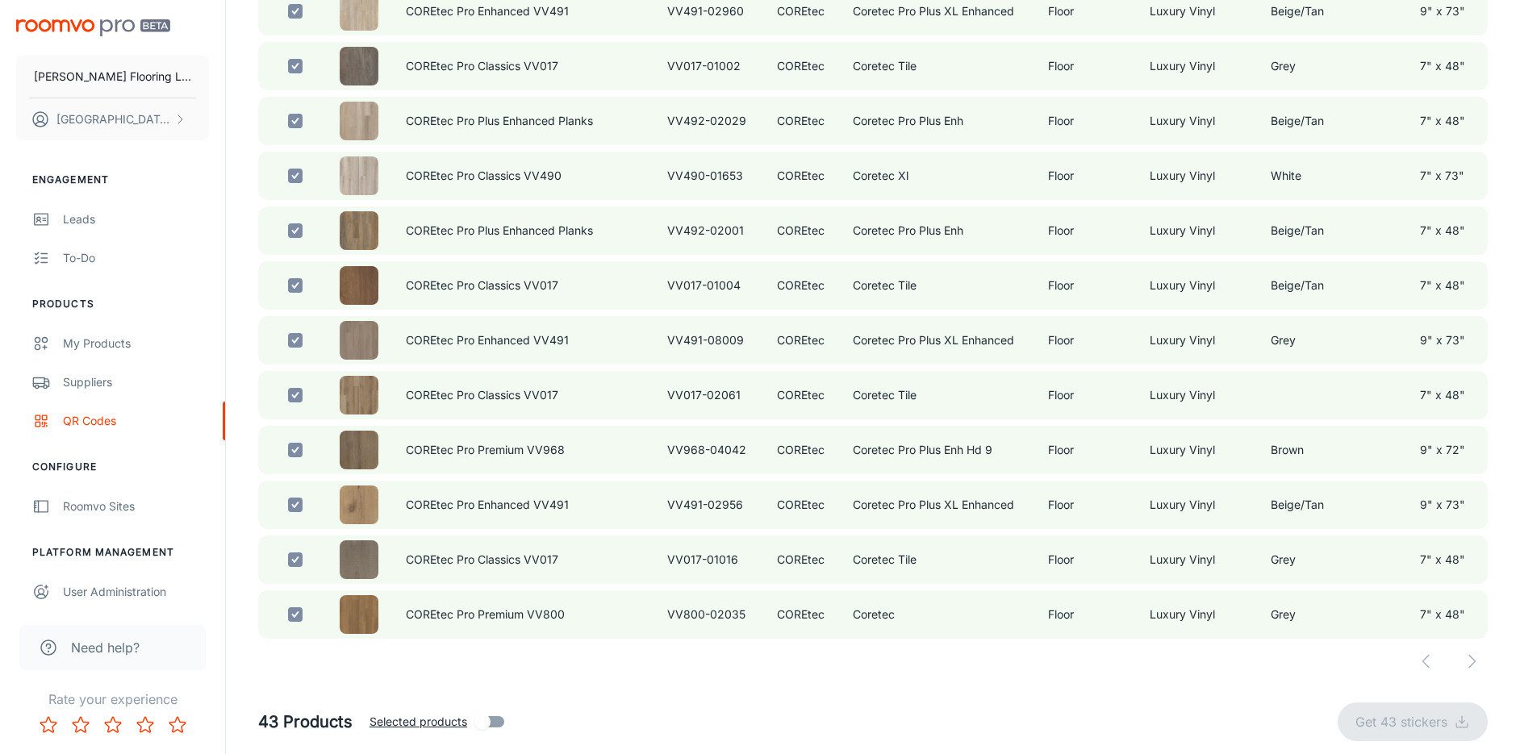
checkbox input "false"
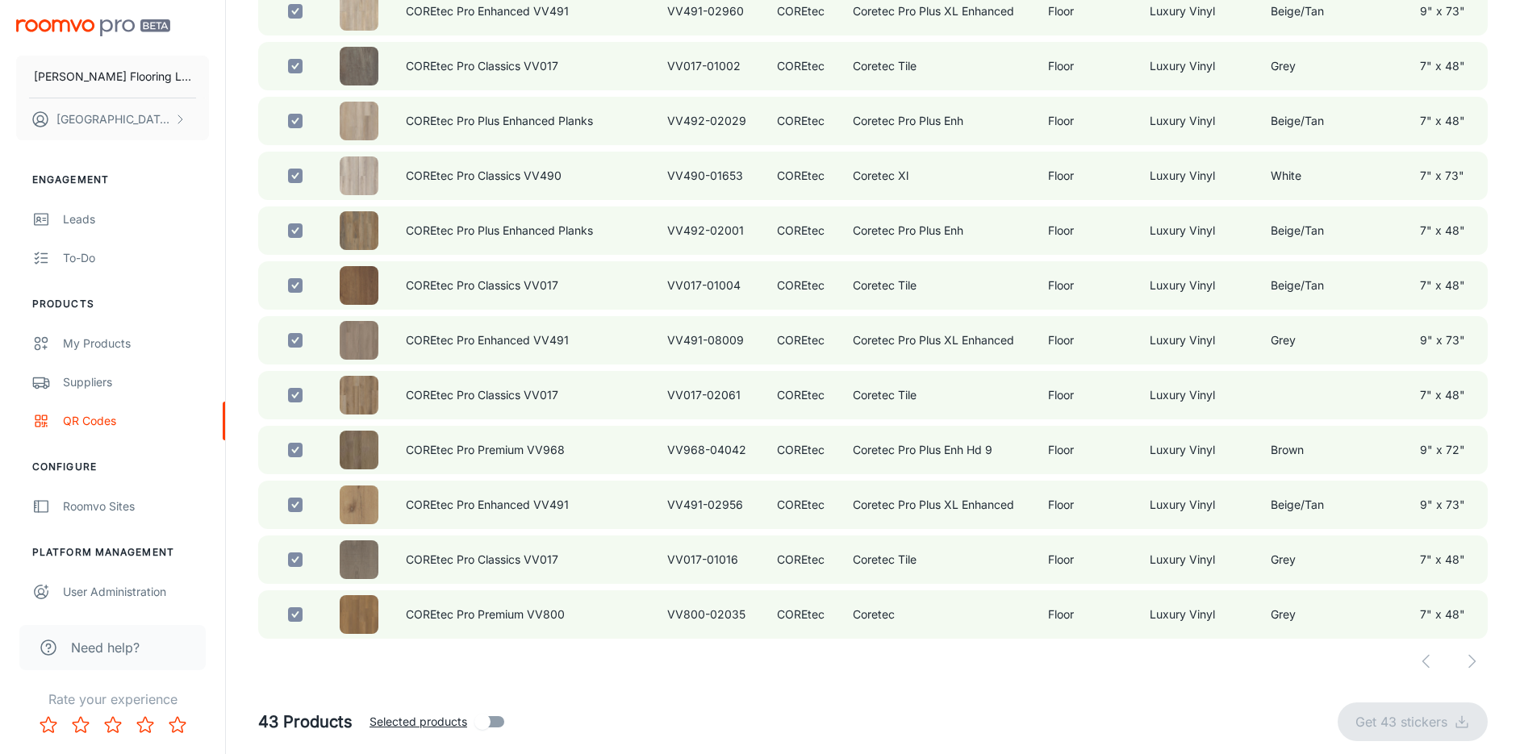
checkbox input "false"
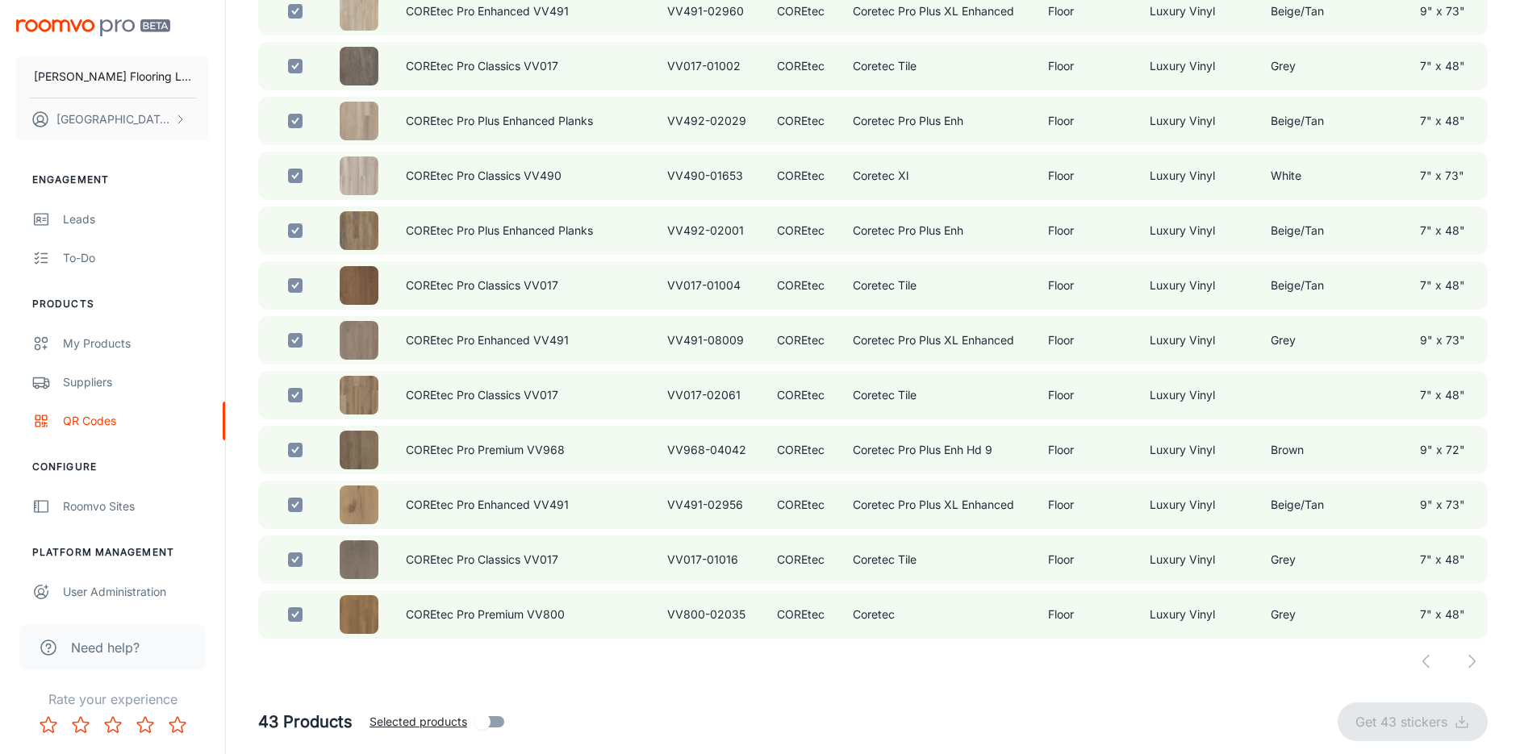
checkbox input "false"
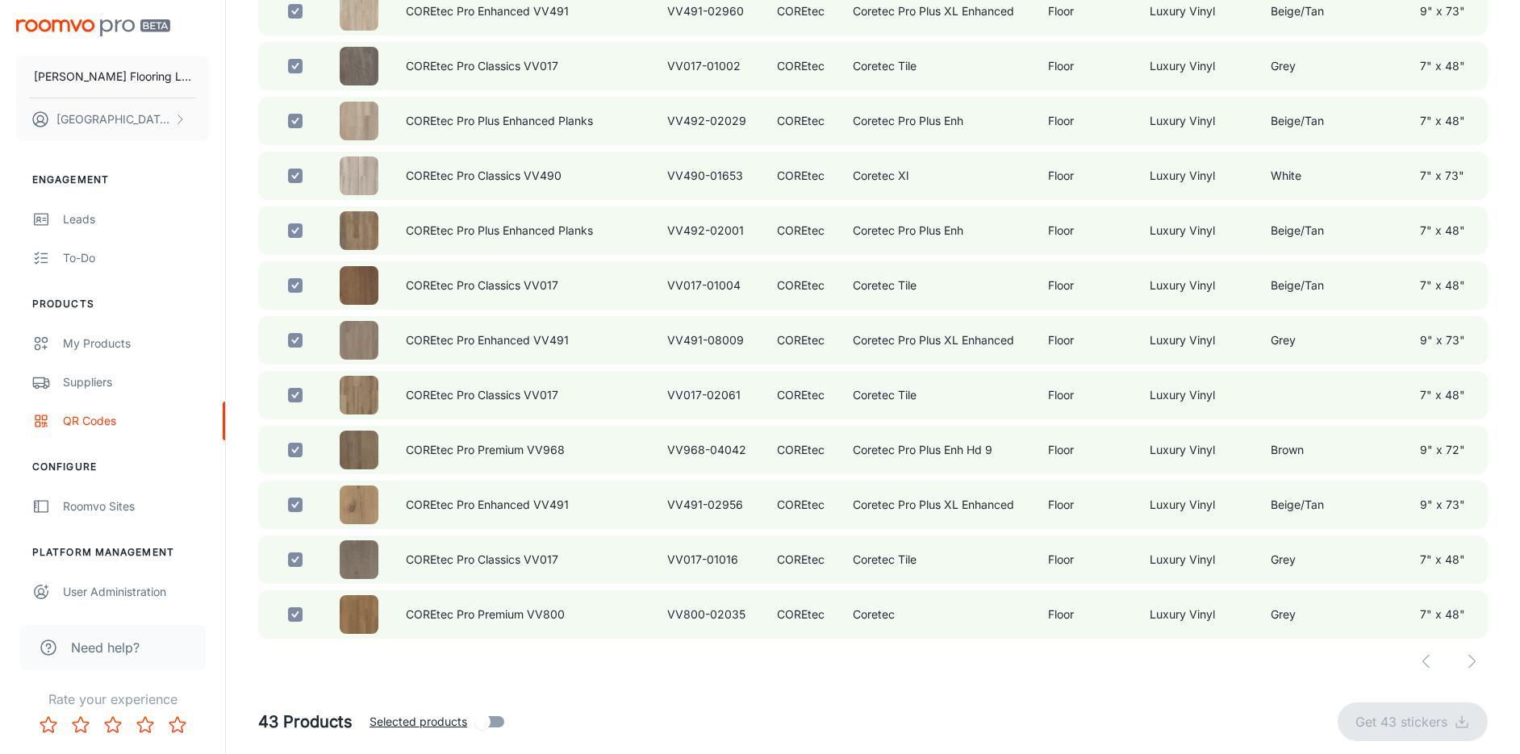
checkbox input "false"
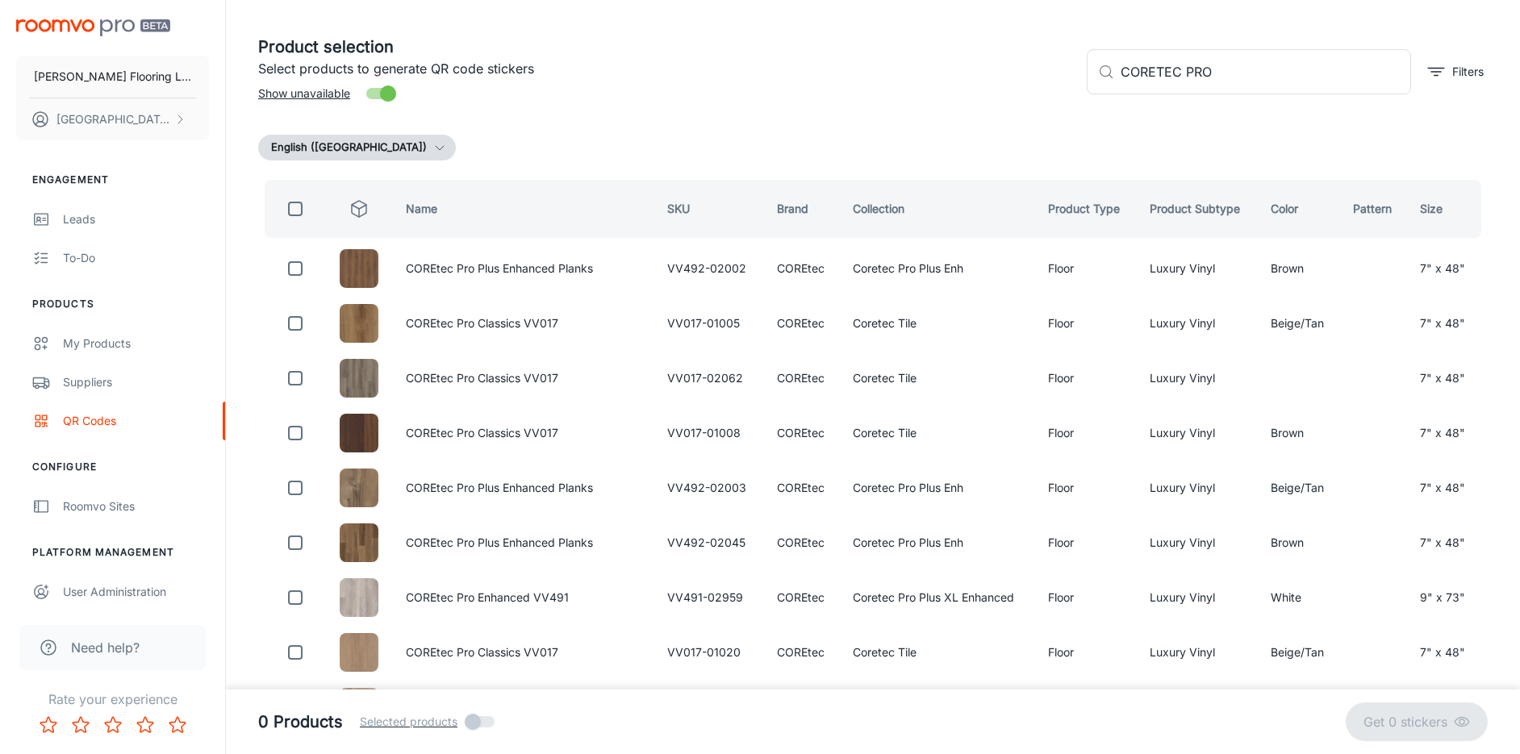
scroll to position [0, 0]
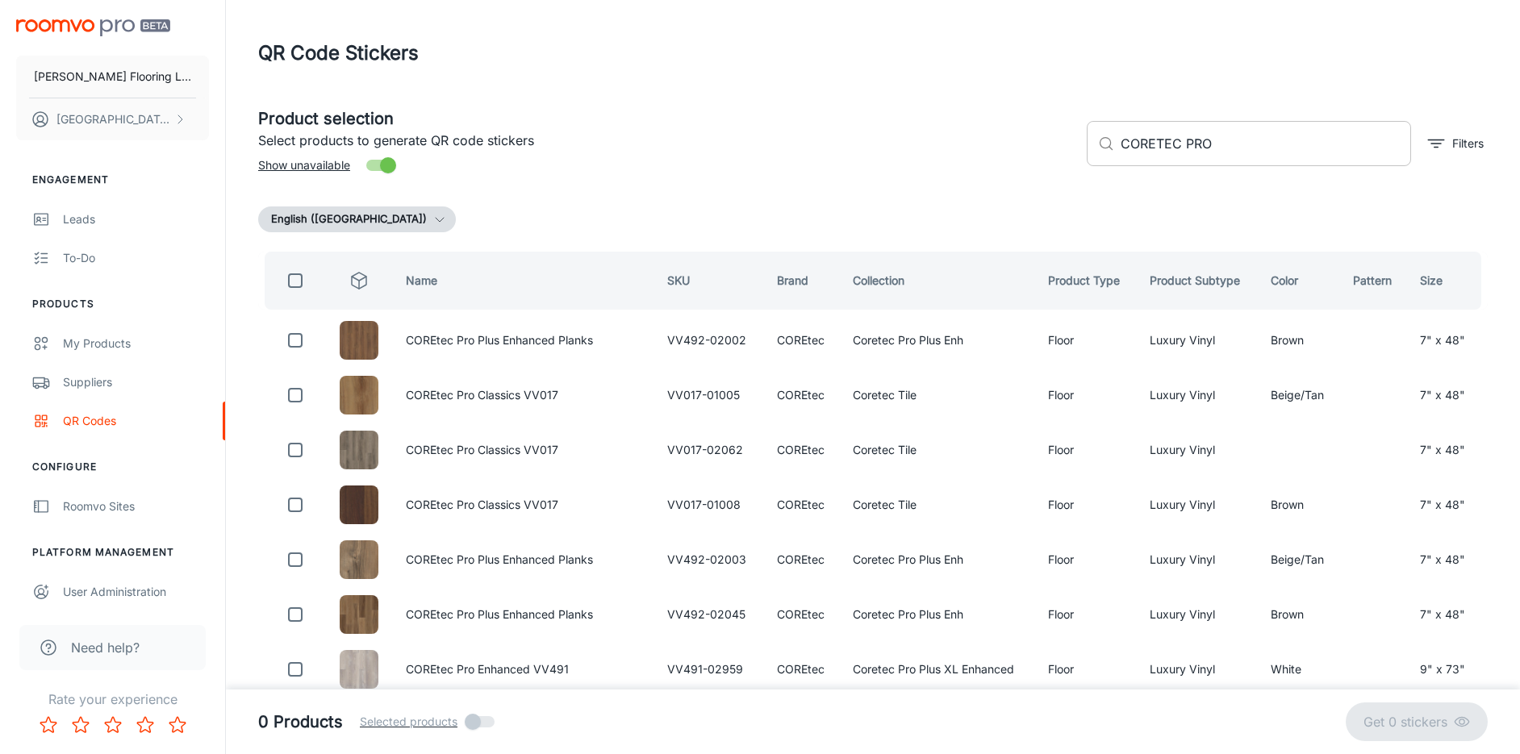
click at [1219, 152] on input "CORETEC PRO" at bounding box center [1266, 143] width 290 height 45
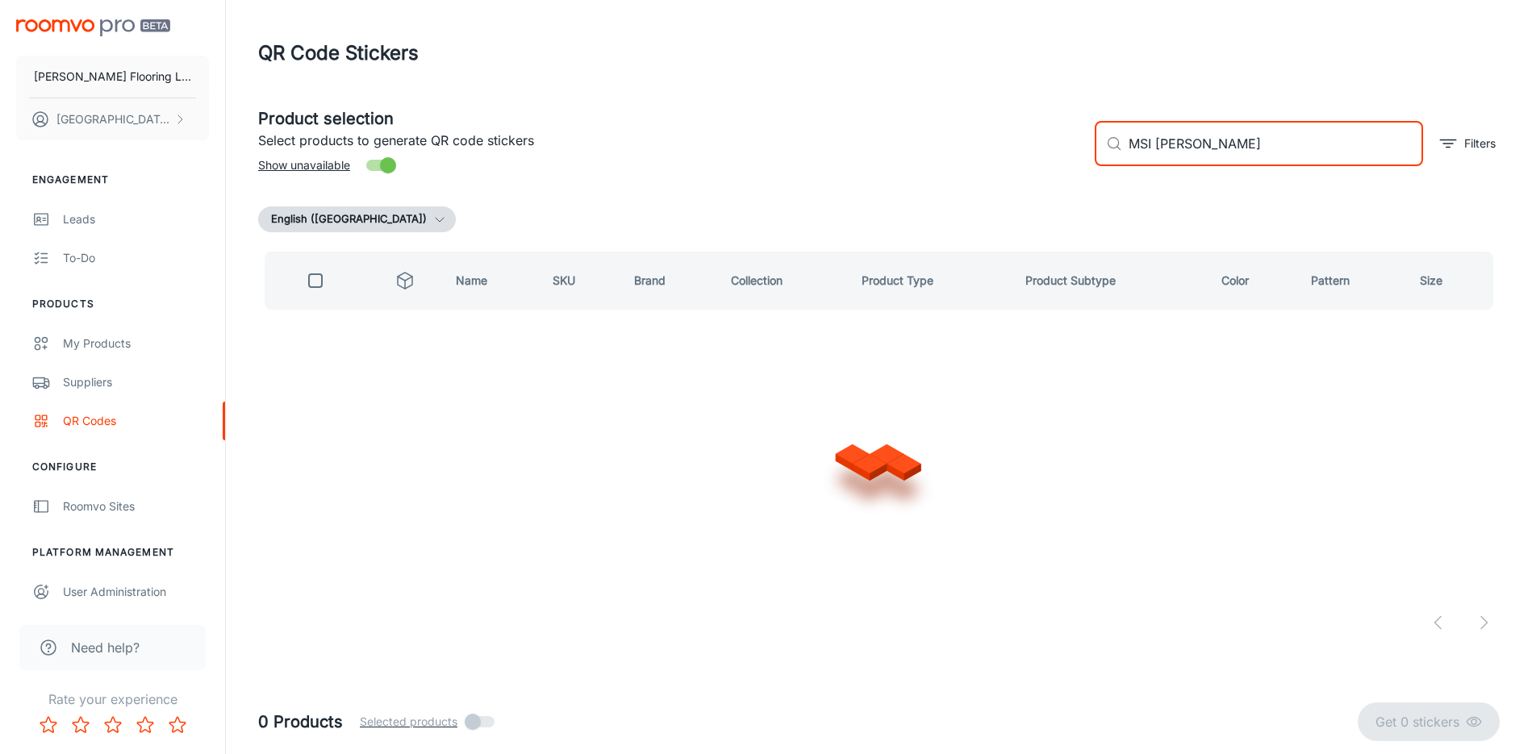
type input "MSI [PERSON_NAME]"
checkbox input "true"
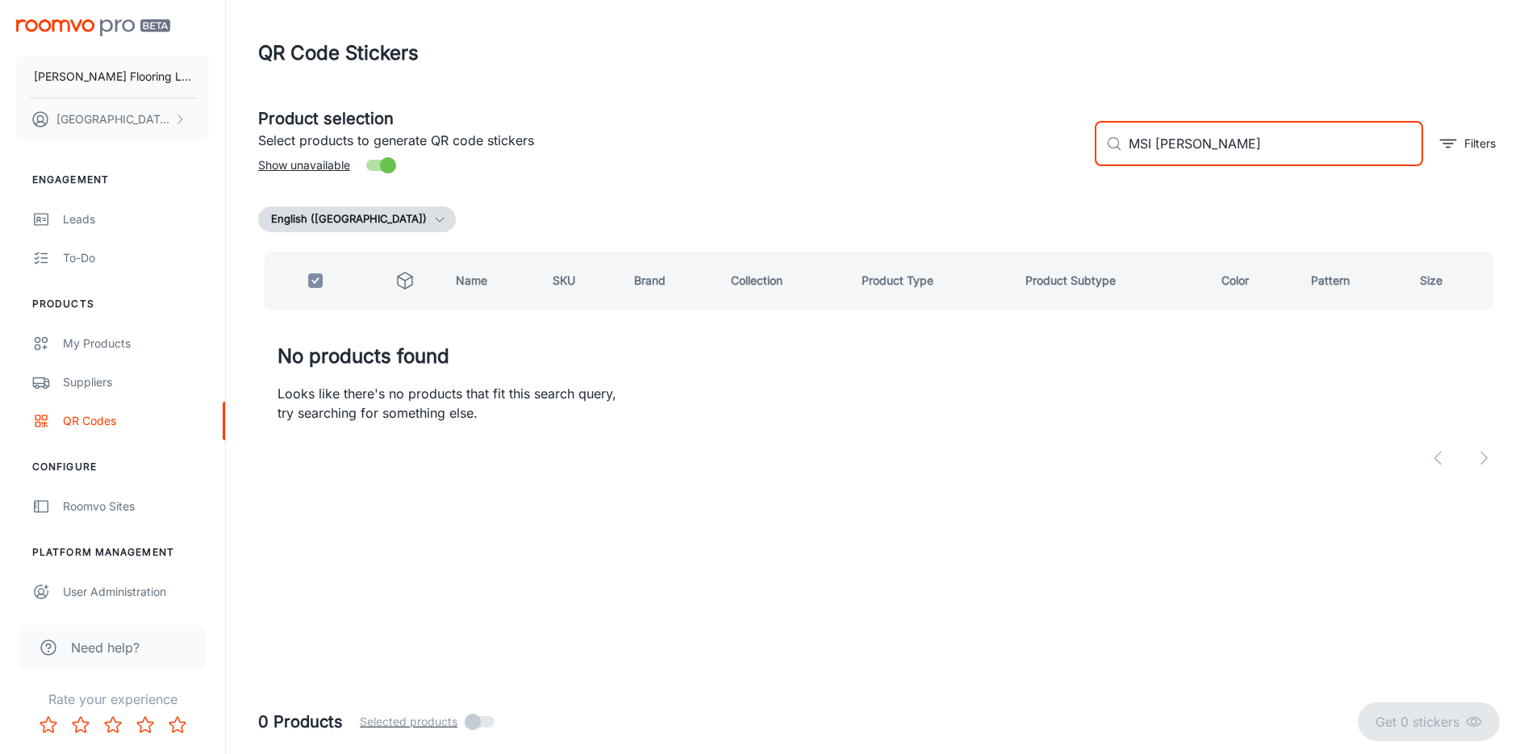
drag, startPoint x: 1230, startPoint y: 144, endPoint x: 946, endPoint y: 141, distance: 284.8
click at [941, 144] on div "Product selection Select products to generate QR code stickers Show unavailable…" at bounding box center [872, 137] width 1255 height 87
drag, startPoint x: 1214, startPoint y: 148, endPoint x: 883, endPoint y: 153, distance: 331.7
click at [881, 153] on div "Product selection Select products to generate QR code stickers Show unavailable…" at bounding box center [872, 137] width 1255 height 87
type input "MSI"
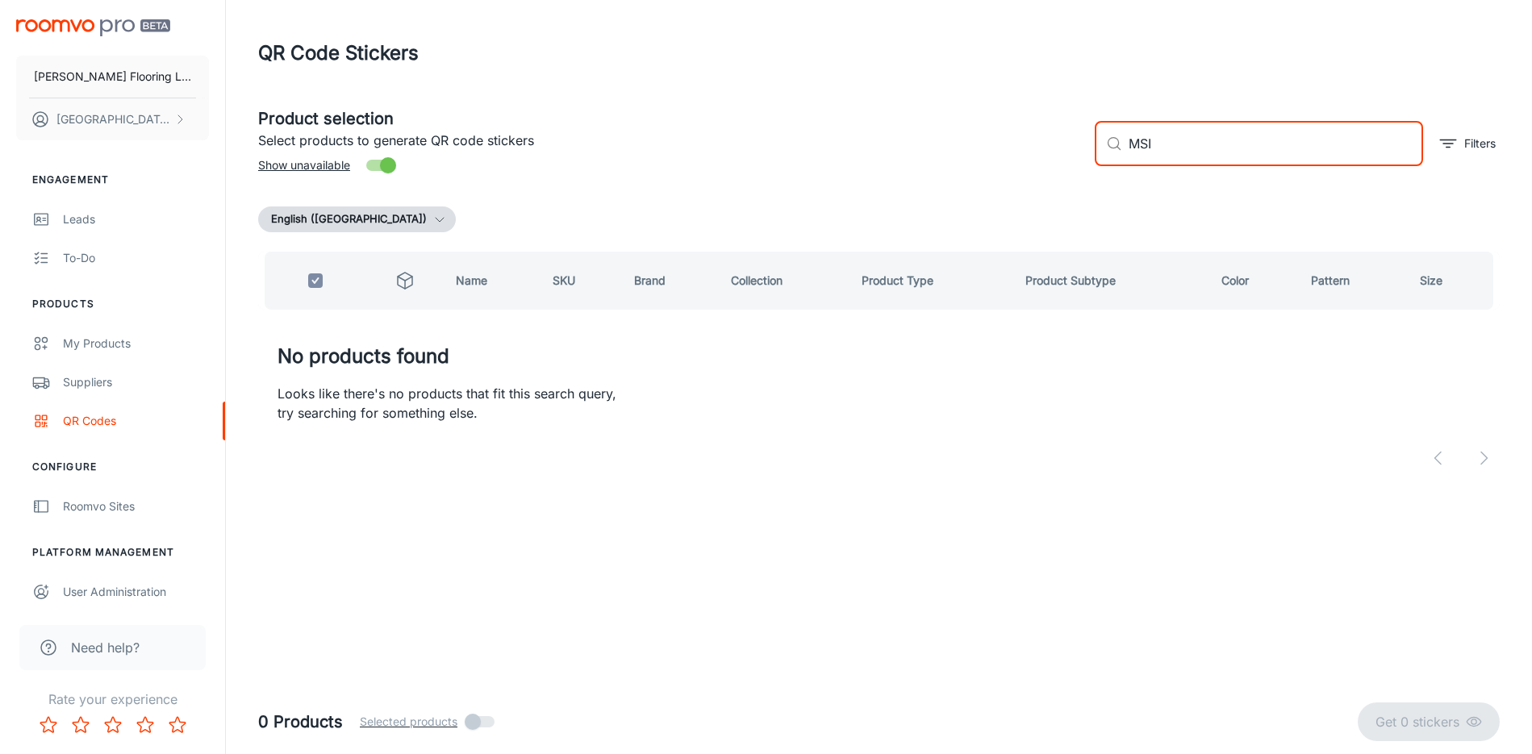
checkbox input "false"
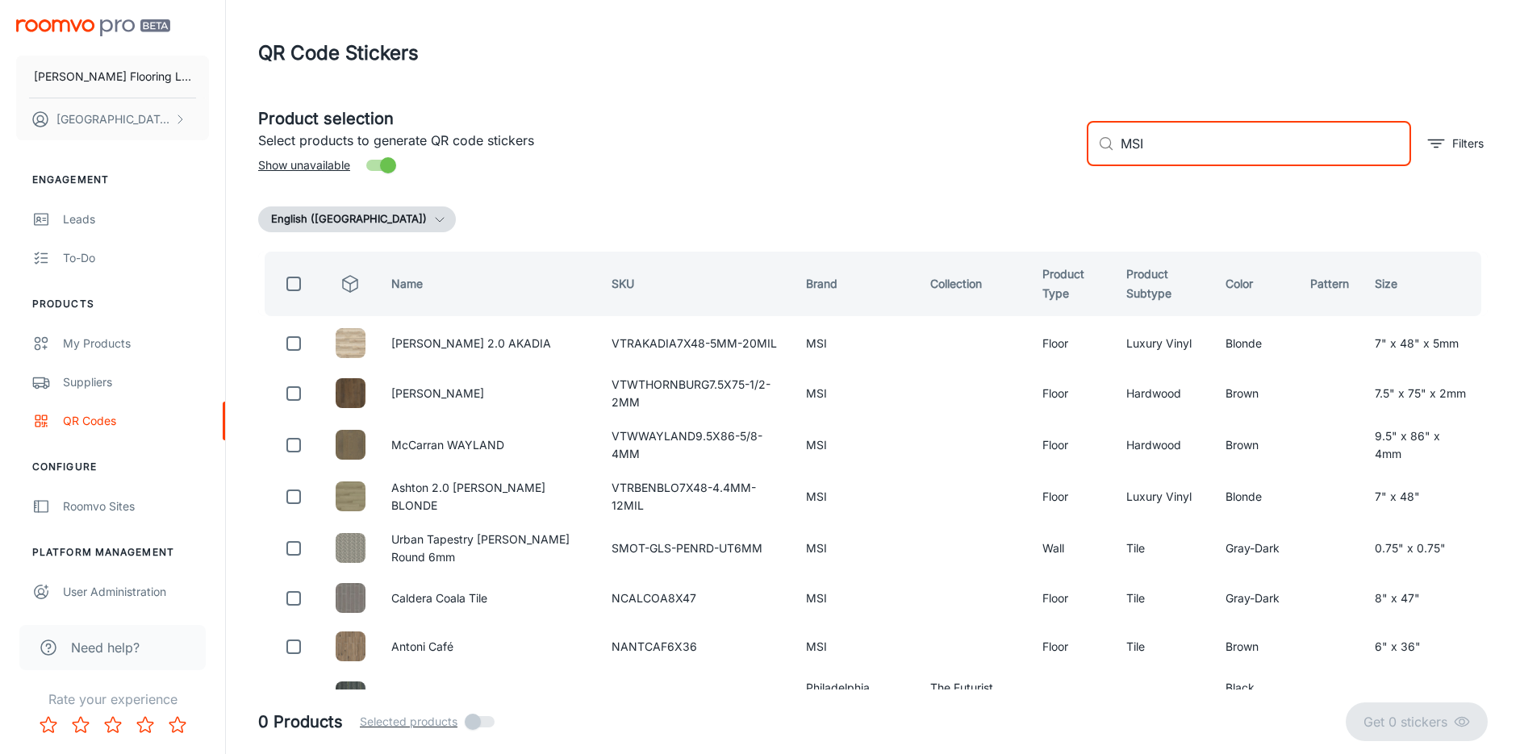
type input "MSI"
click at [286, 288] on input "checkbox" at bounding box center [294, 284] width 32 height 32
checkbox input "true"
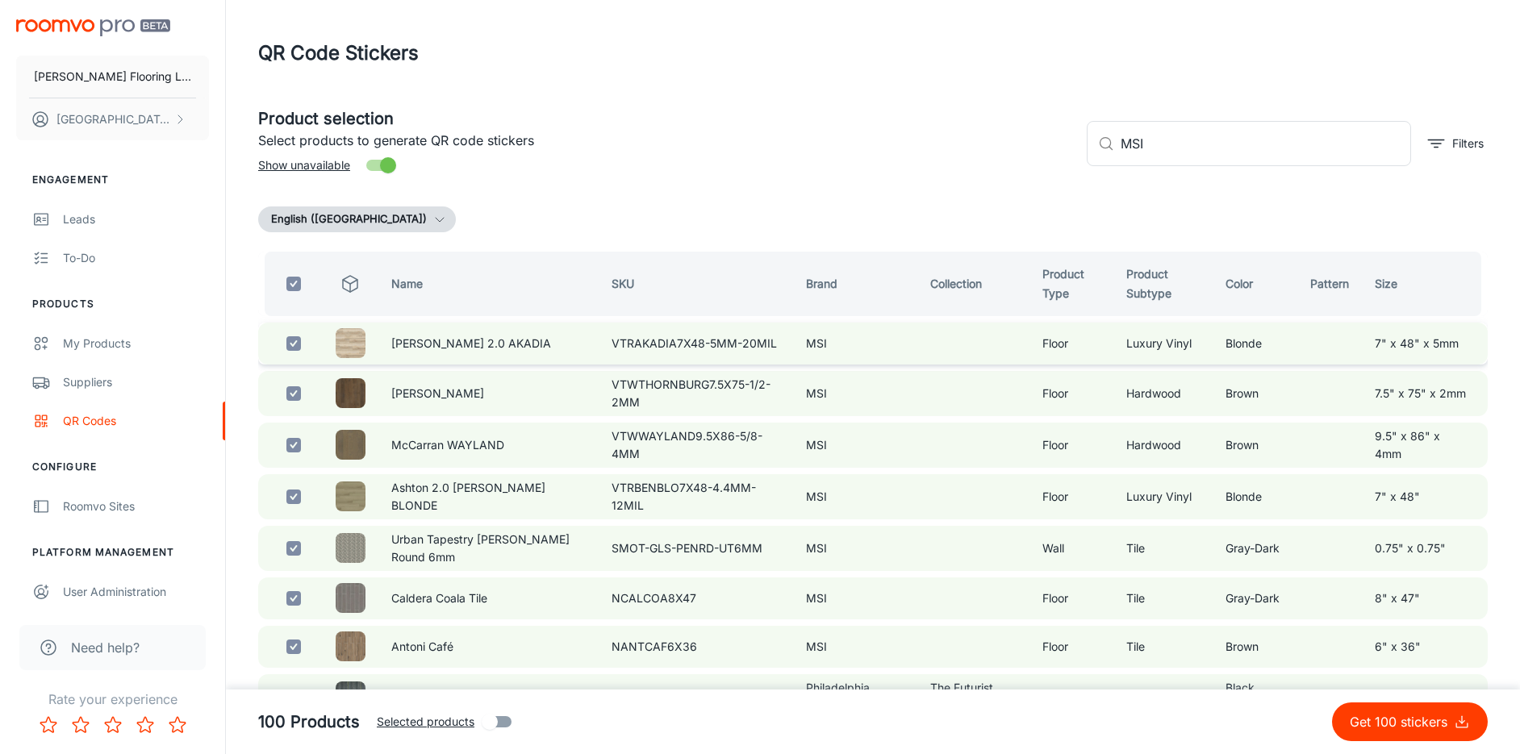
checkbox input "true"
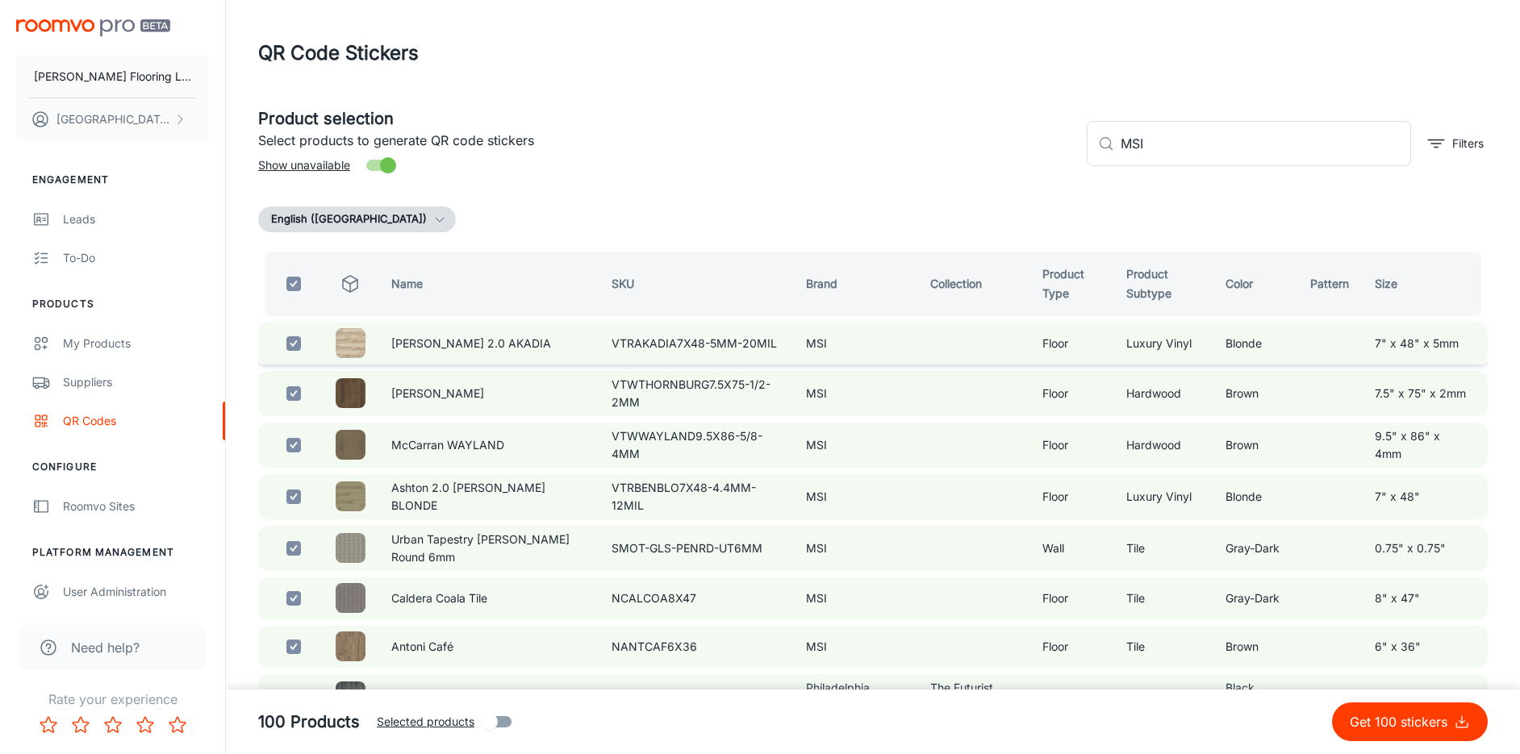
checkbox input "true"
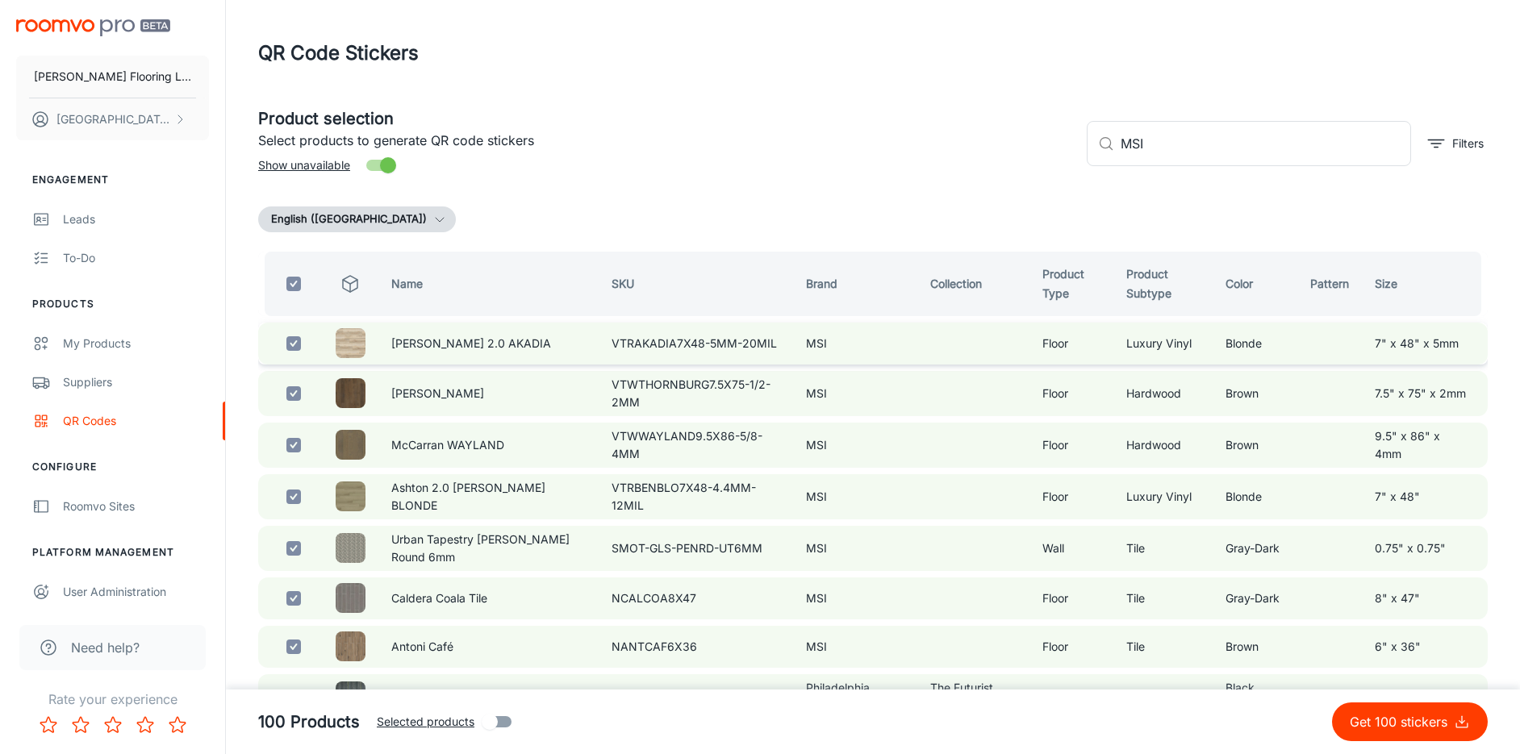
checkbox input "true"
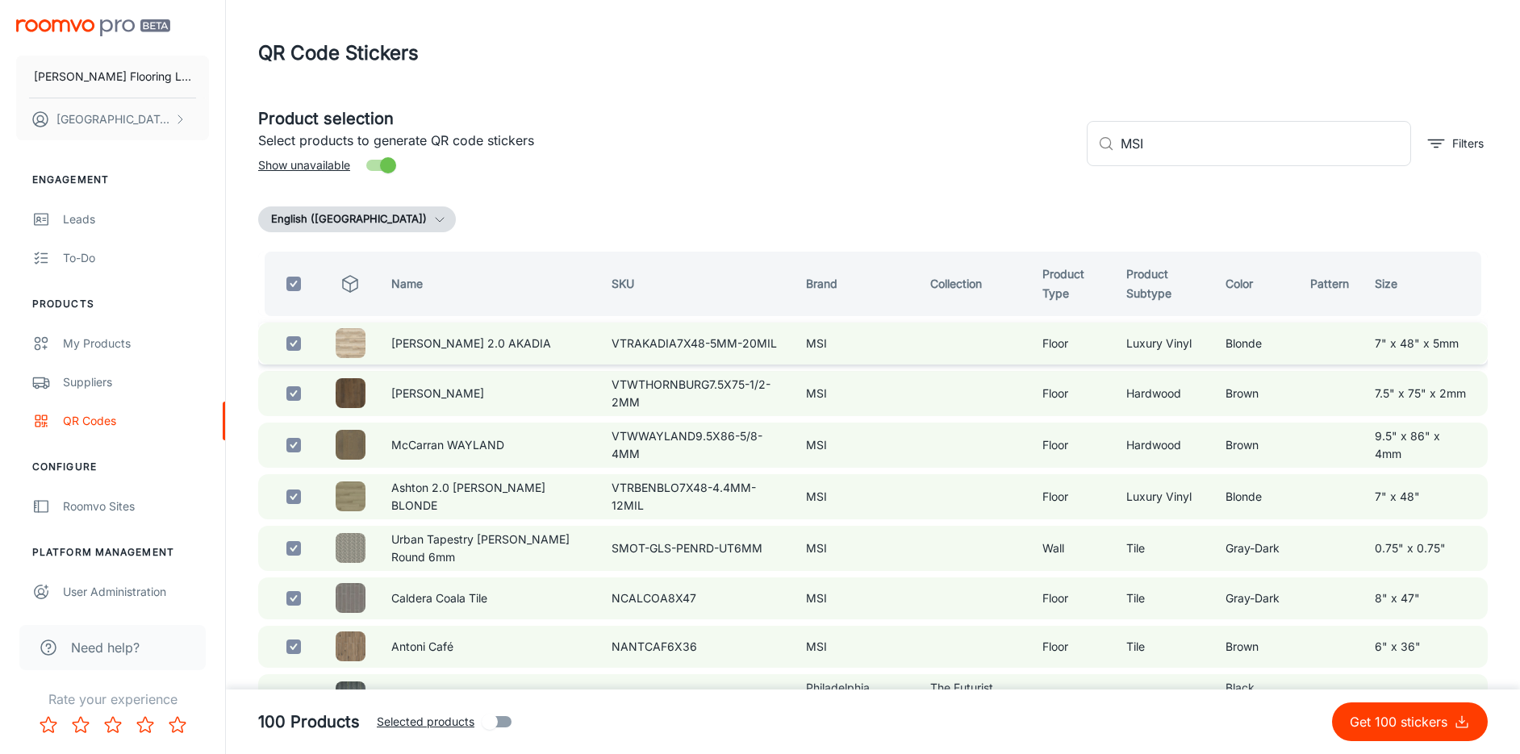
checkbox input "true"
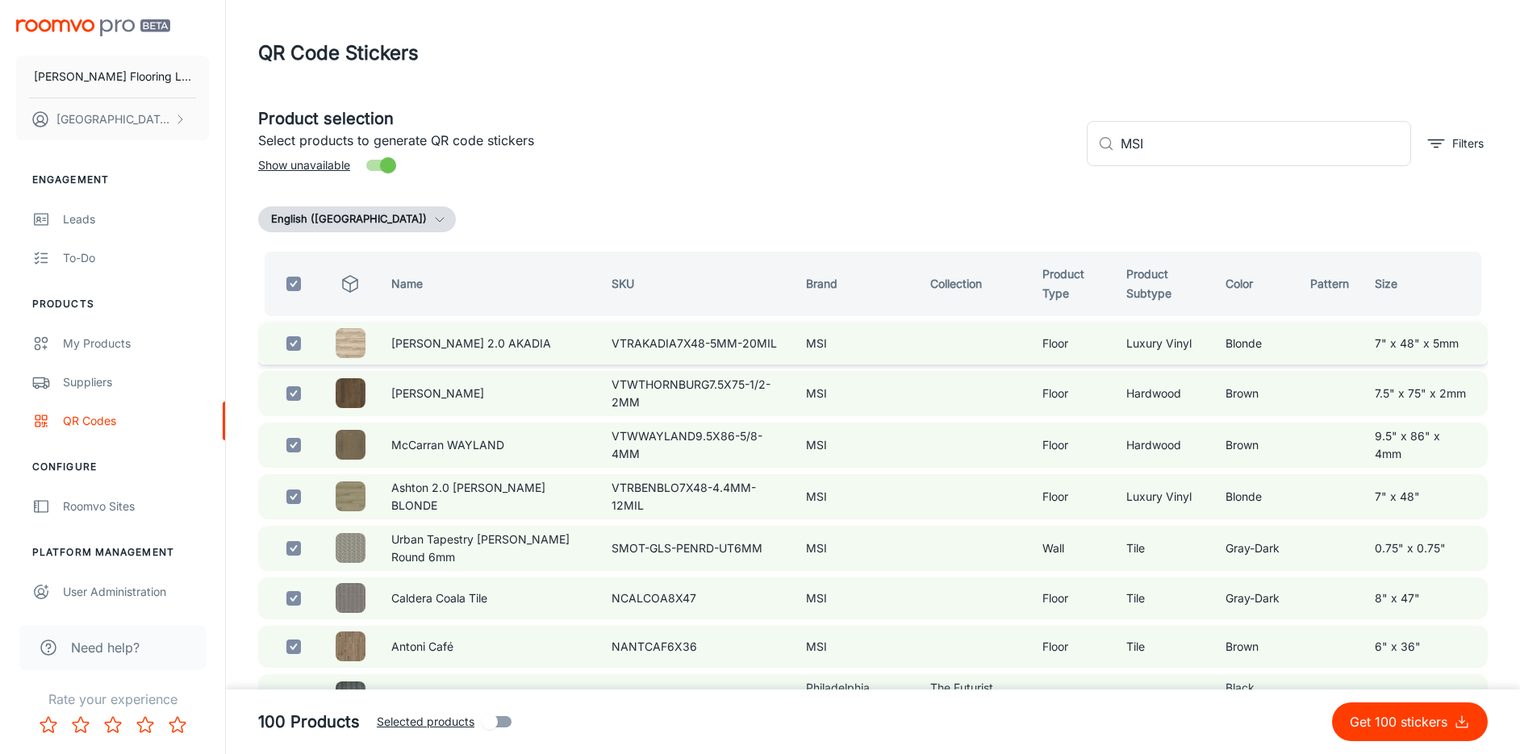
checkbox input "true"
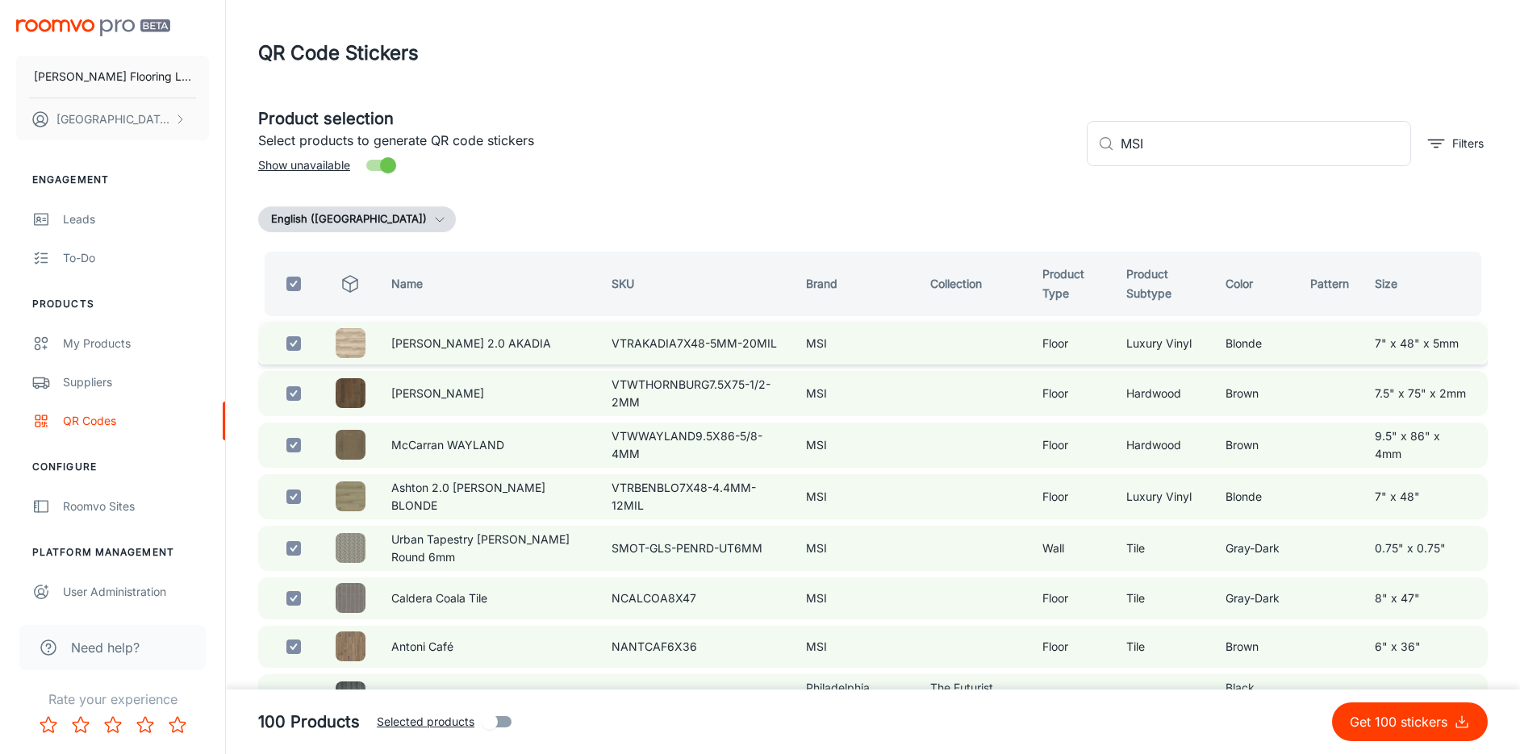
checkbox input "true"
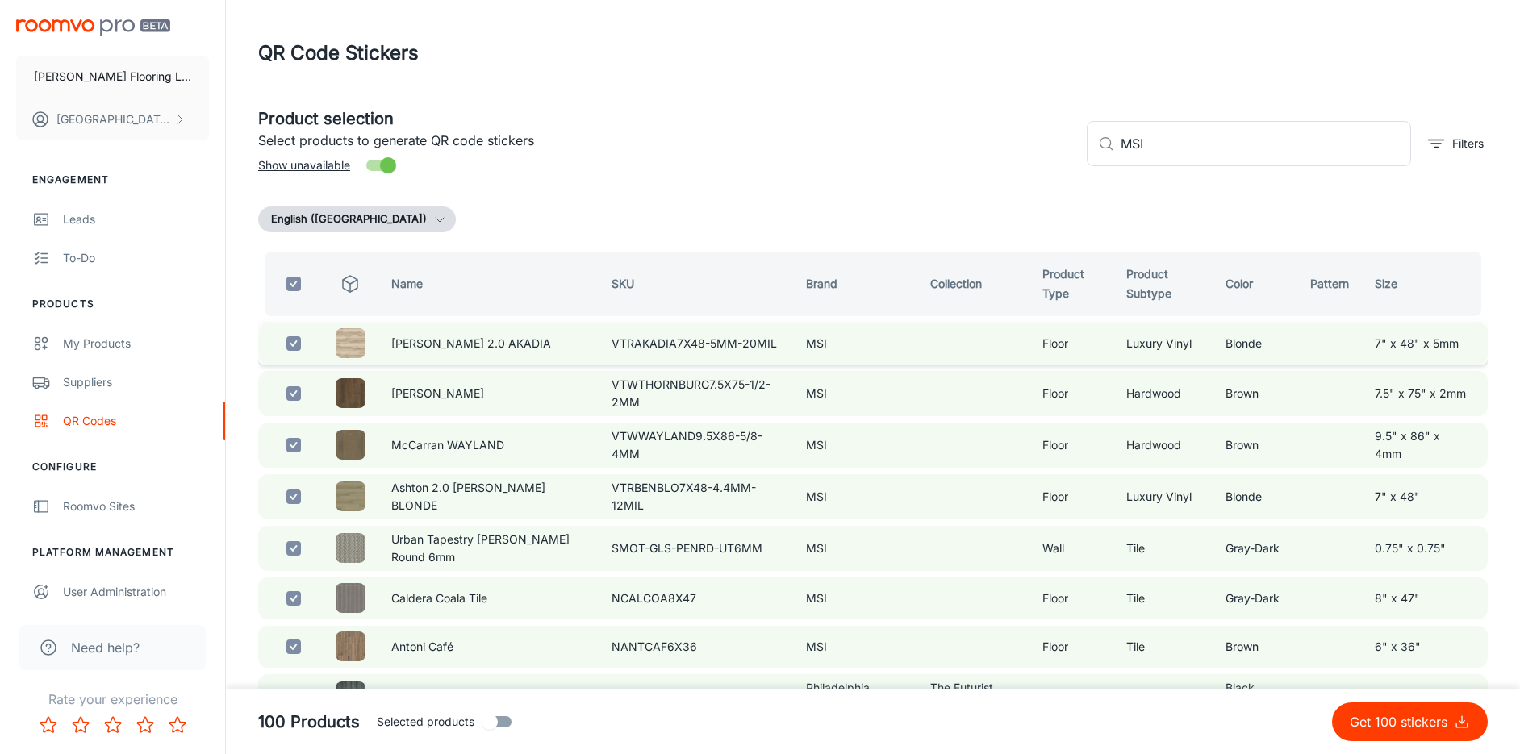
checkbox input "true"
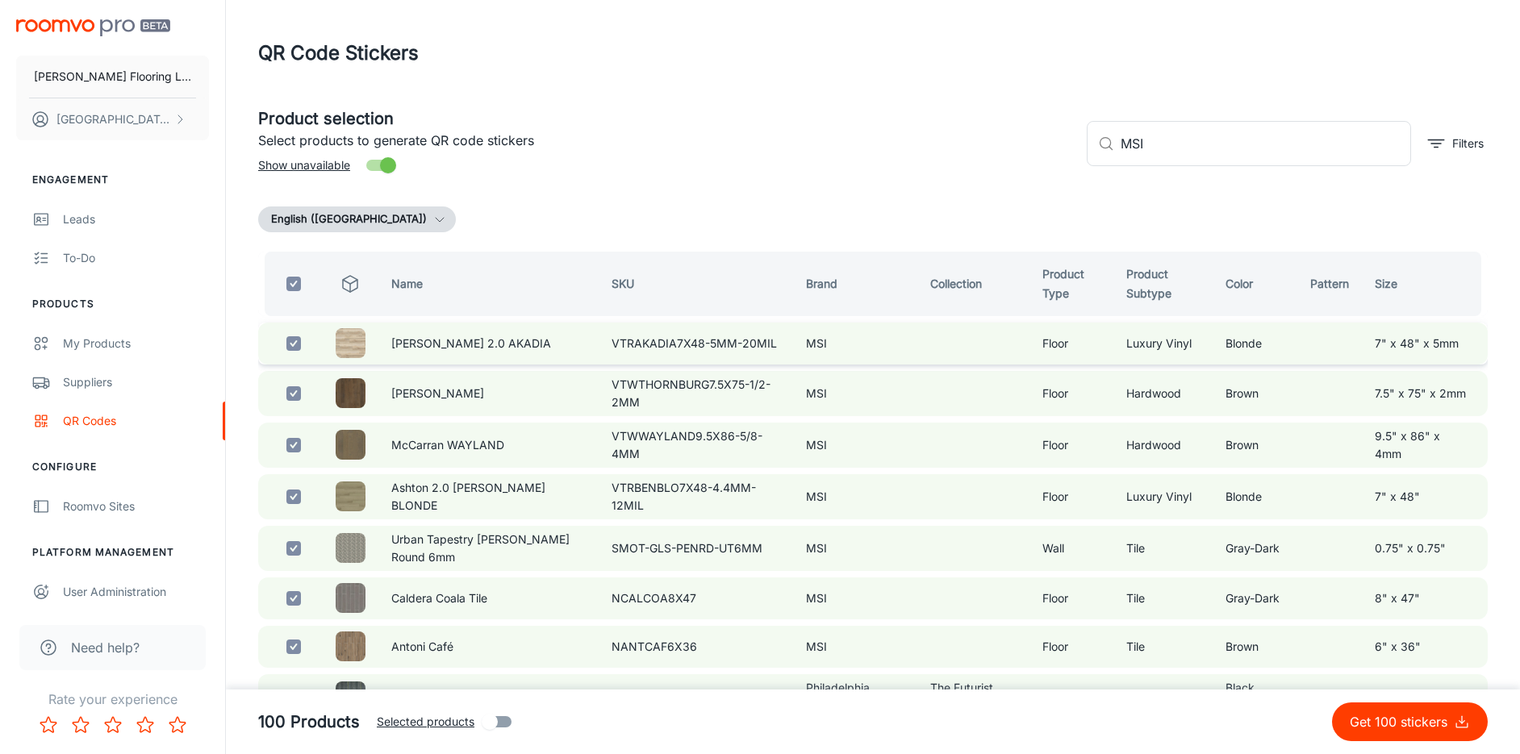
checkbox input "true"
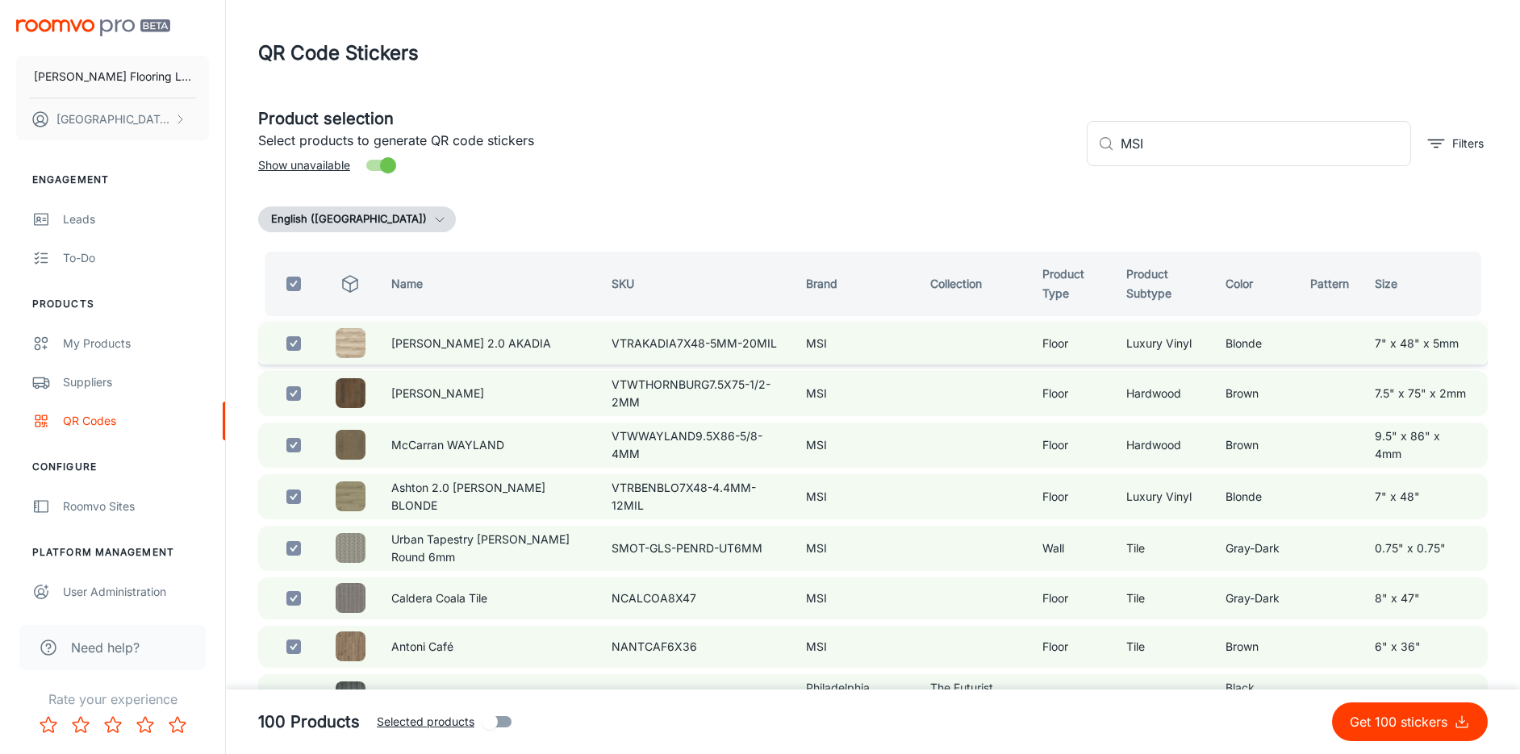
checkbox input "true"
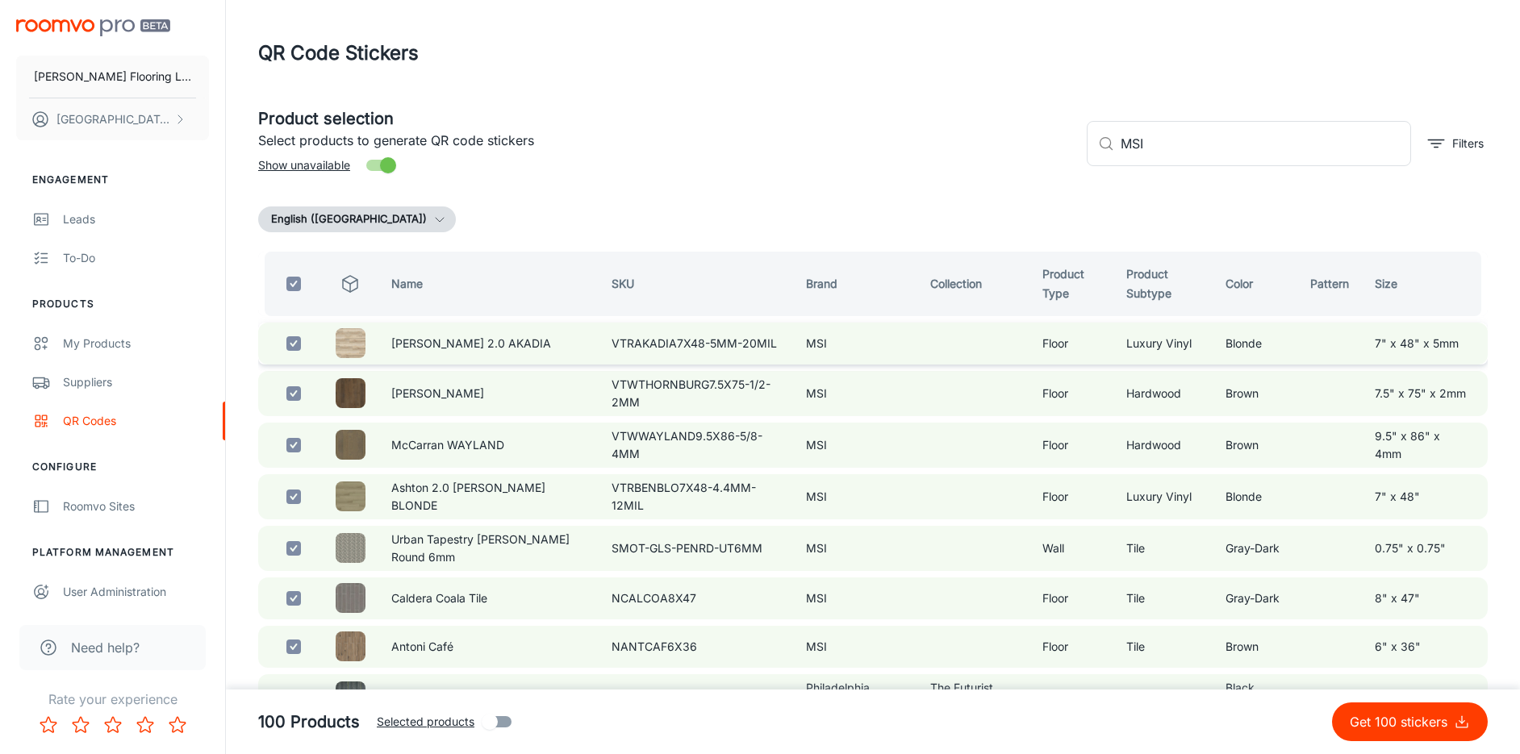
checkbox input "true"
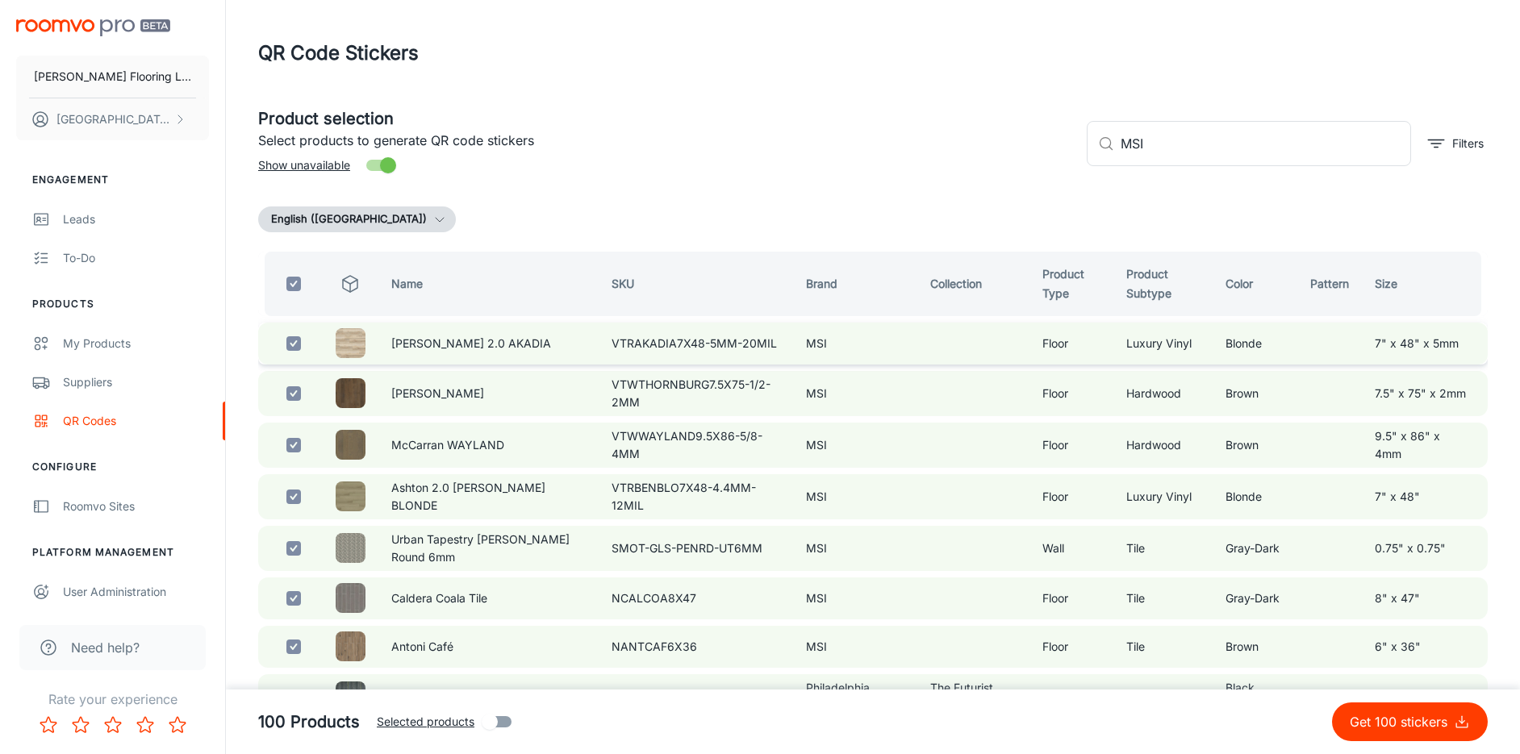
checkbox input "true"
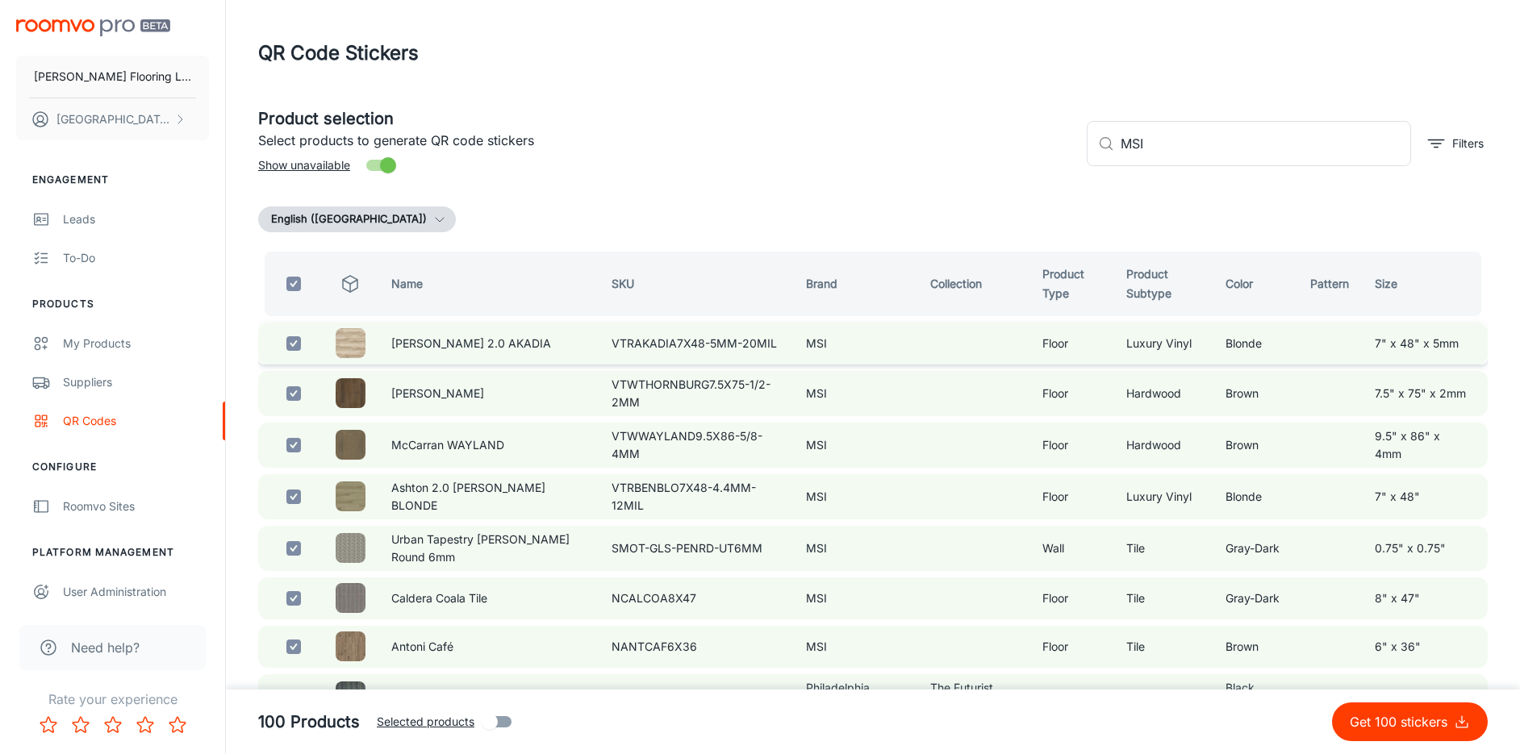
checkbox input "true"
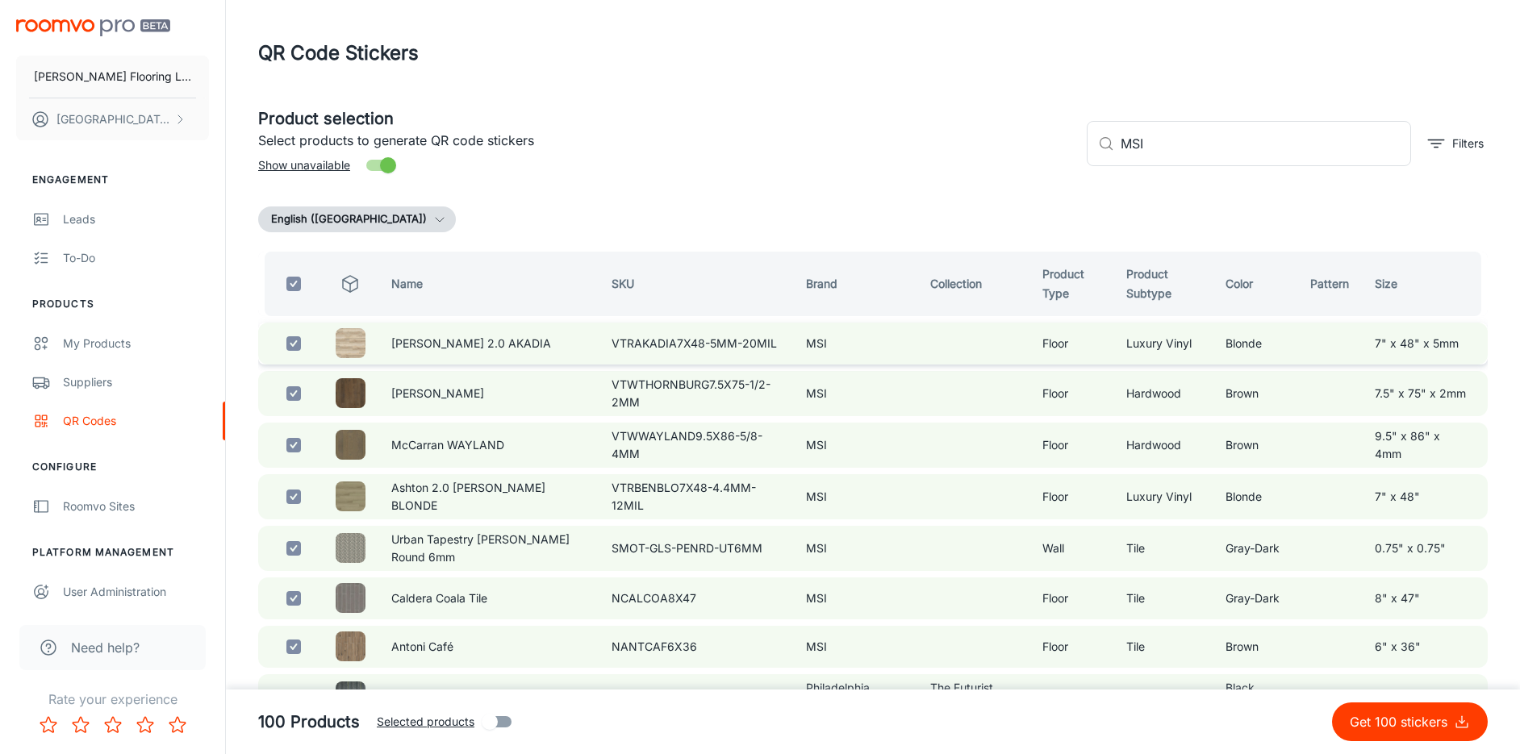
checkbox input "true"
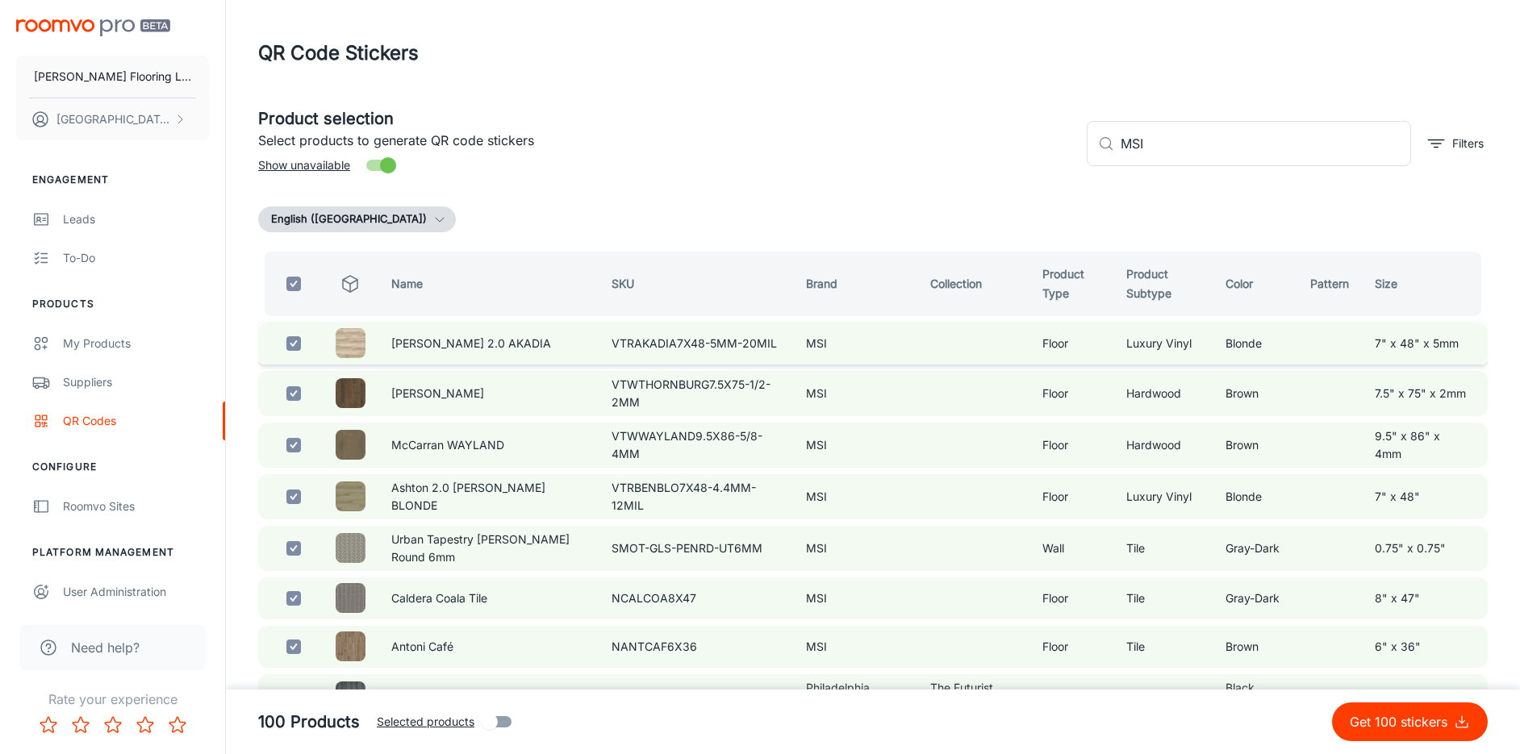
checkbox input "true"
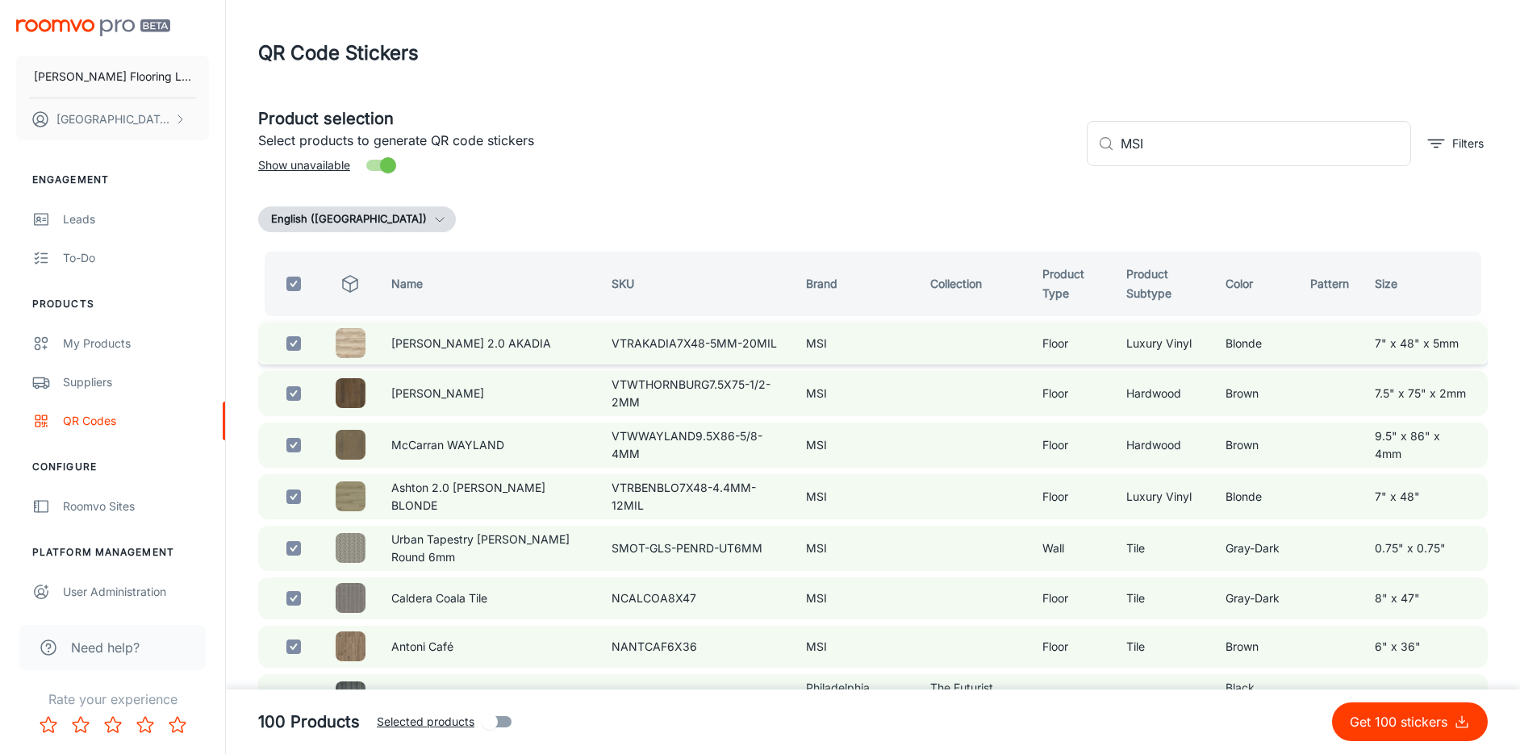
checkbox input "true"
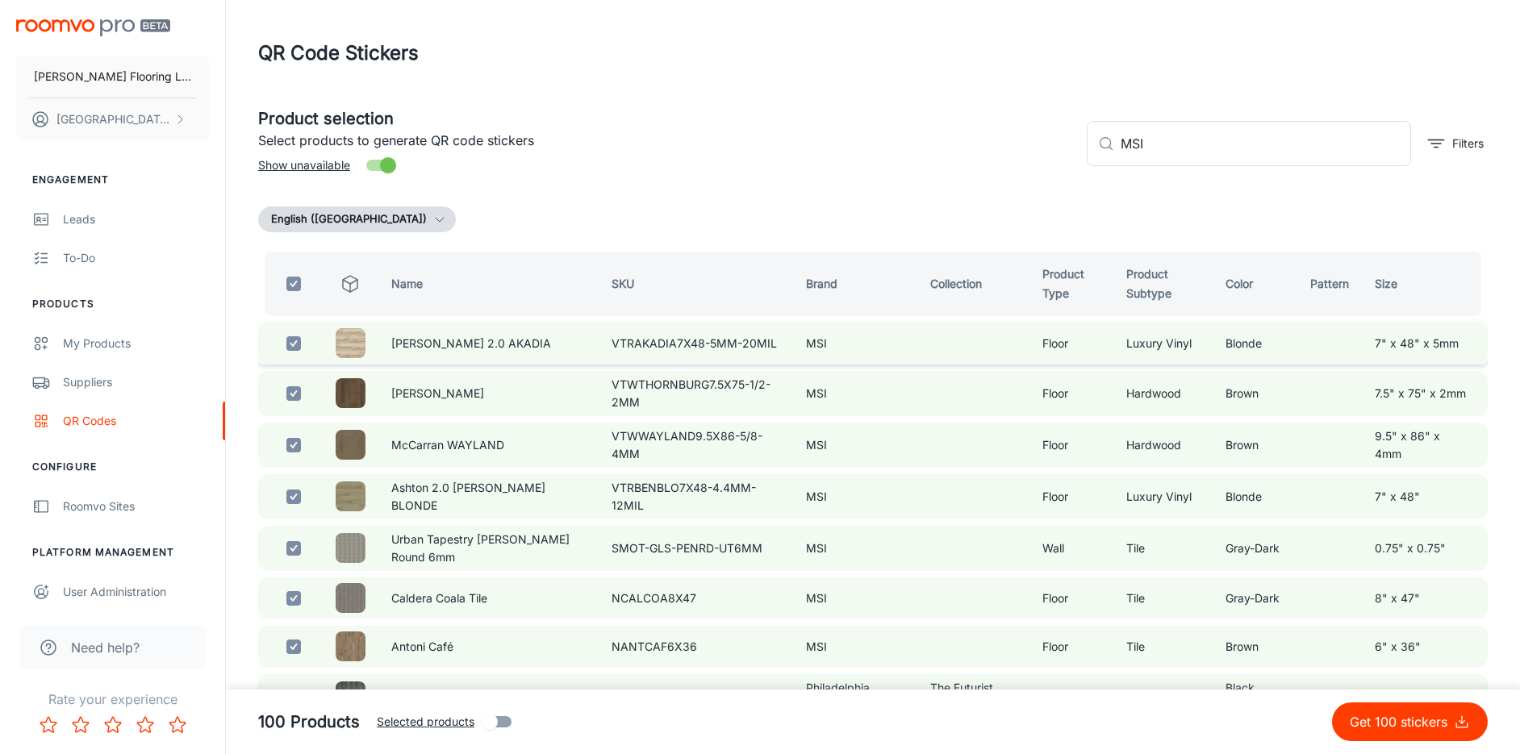
checkbox input "true"
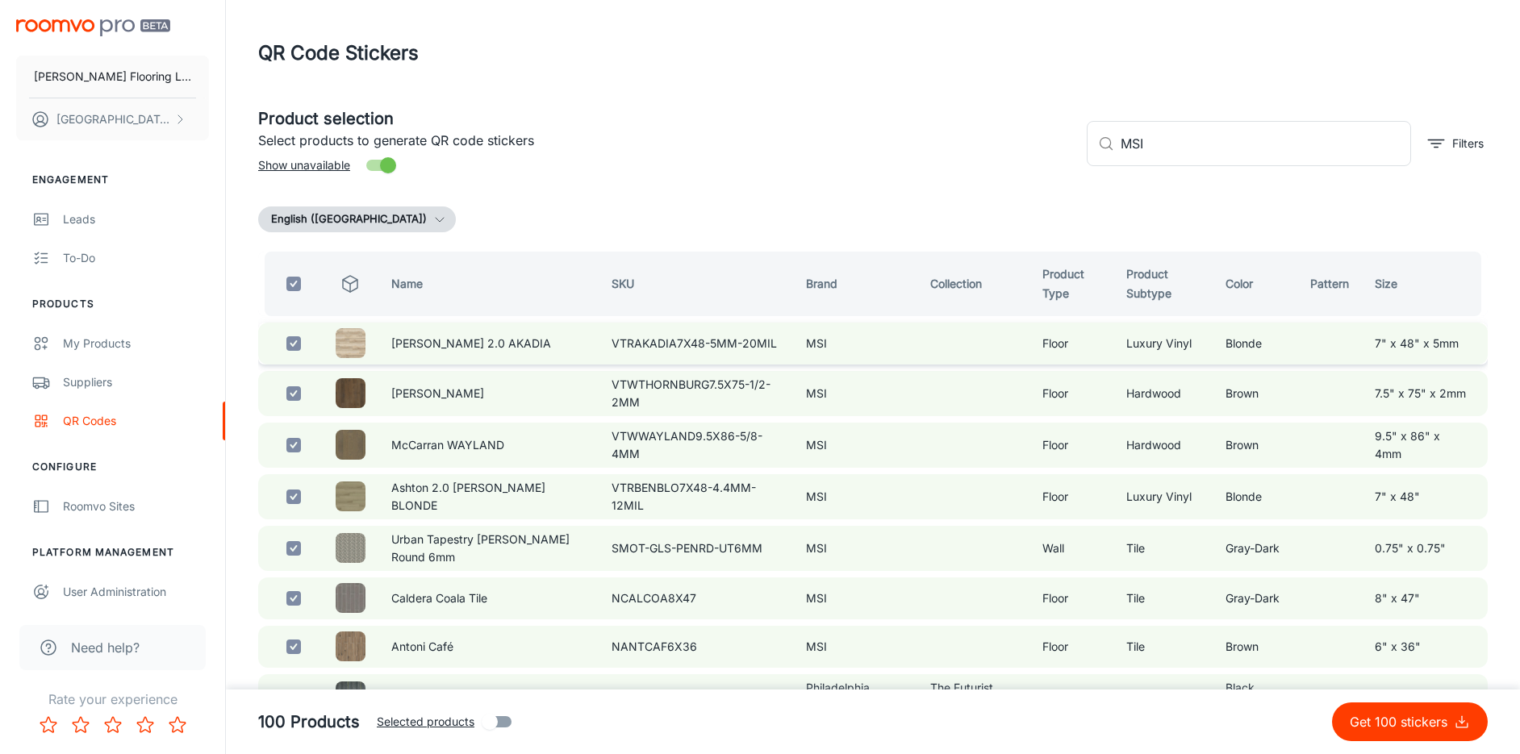
checkbox input "true"
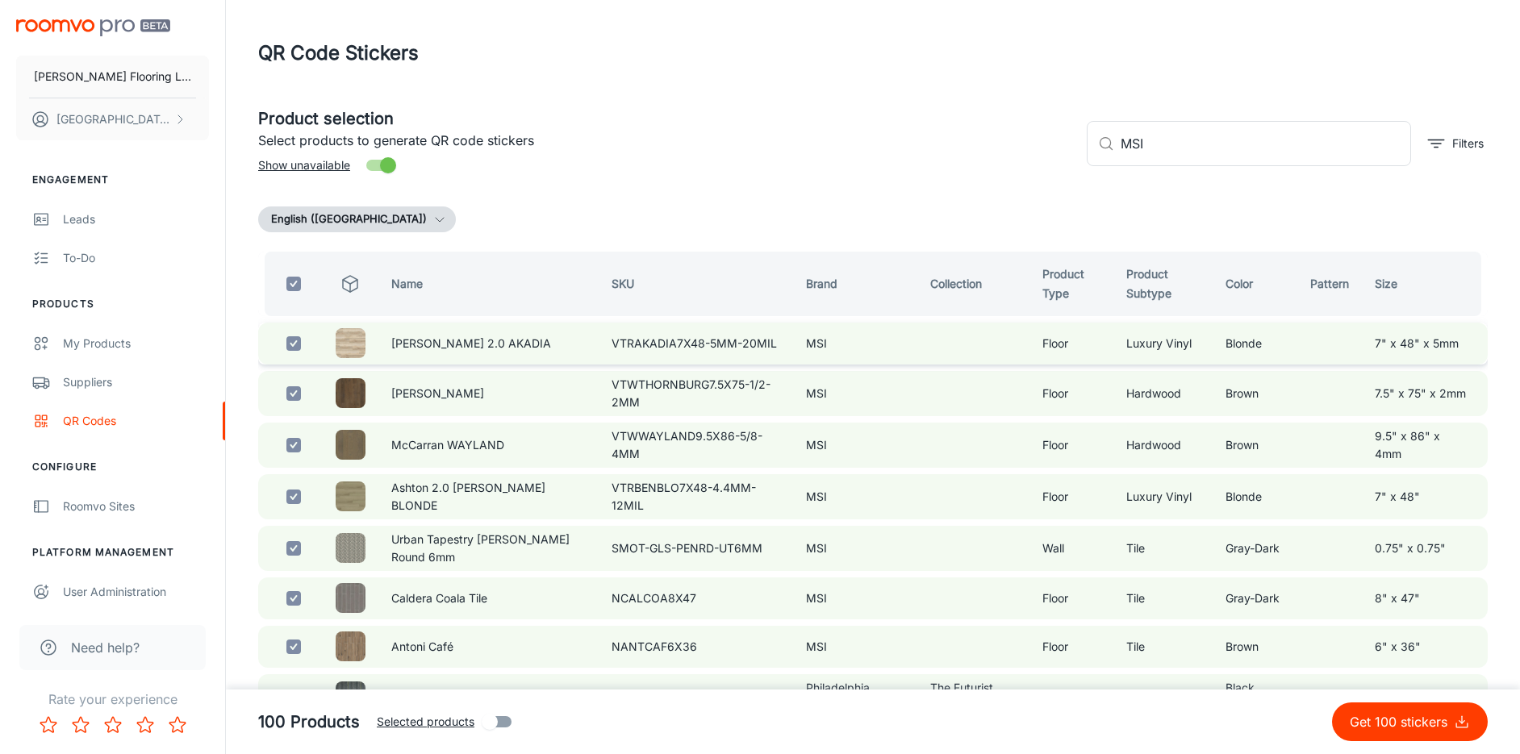
checkbox input "true"
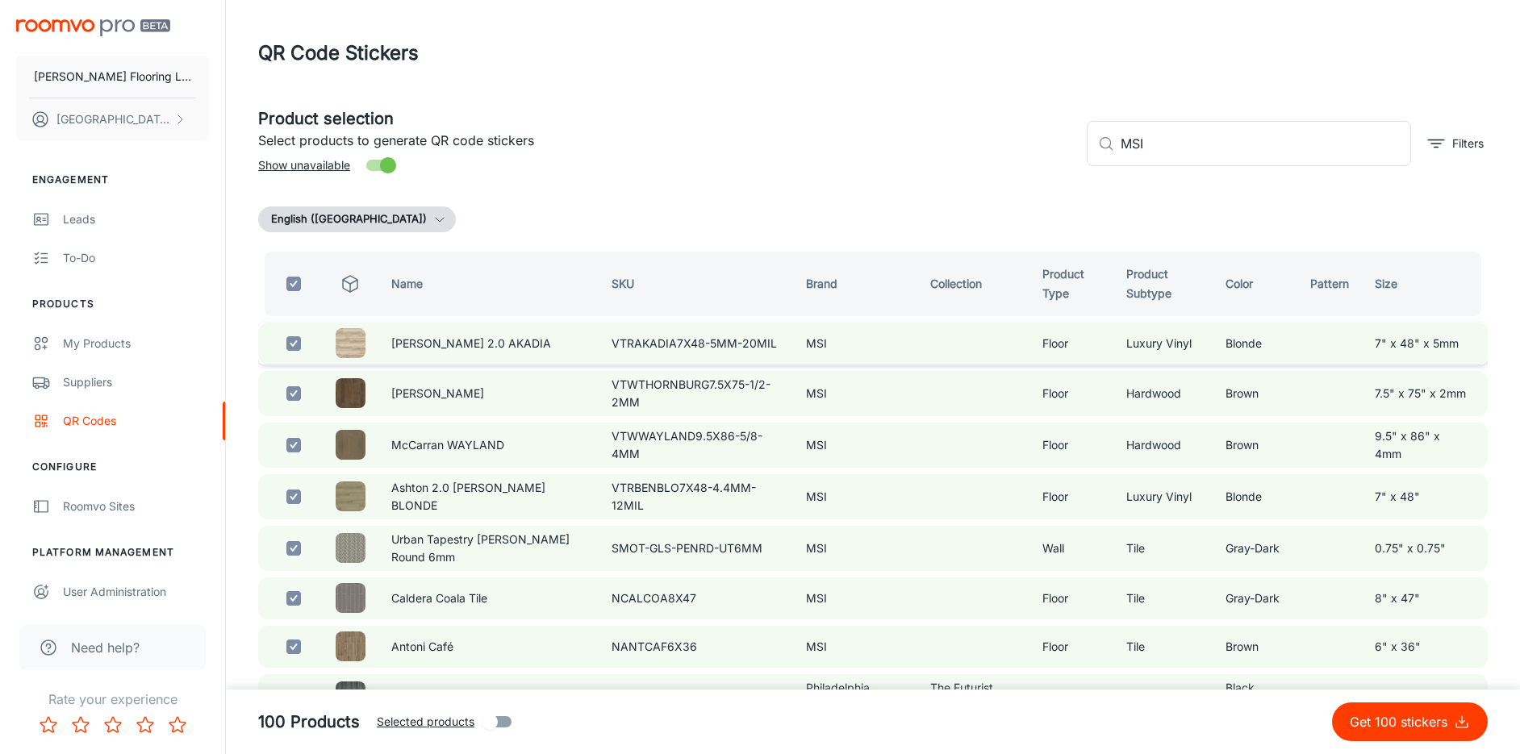
checkbox input "true"
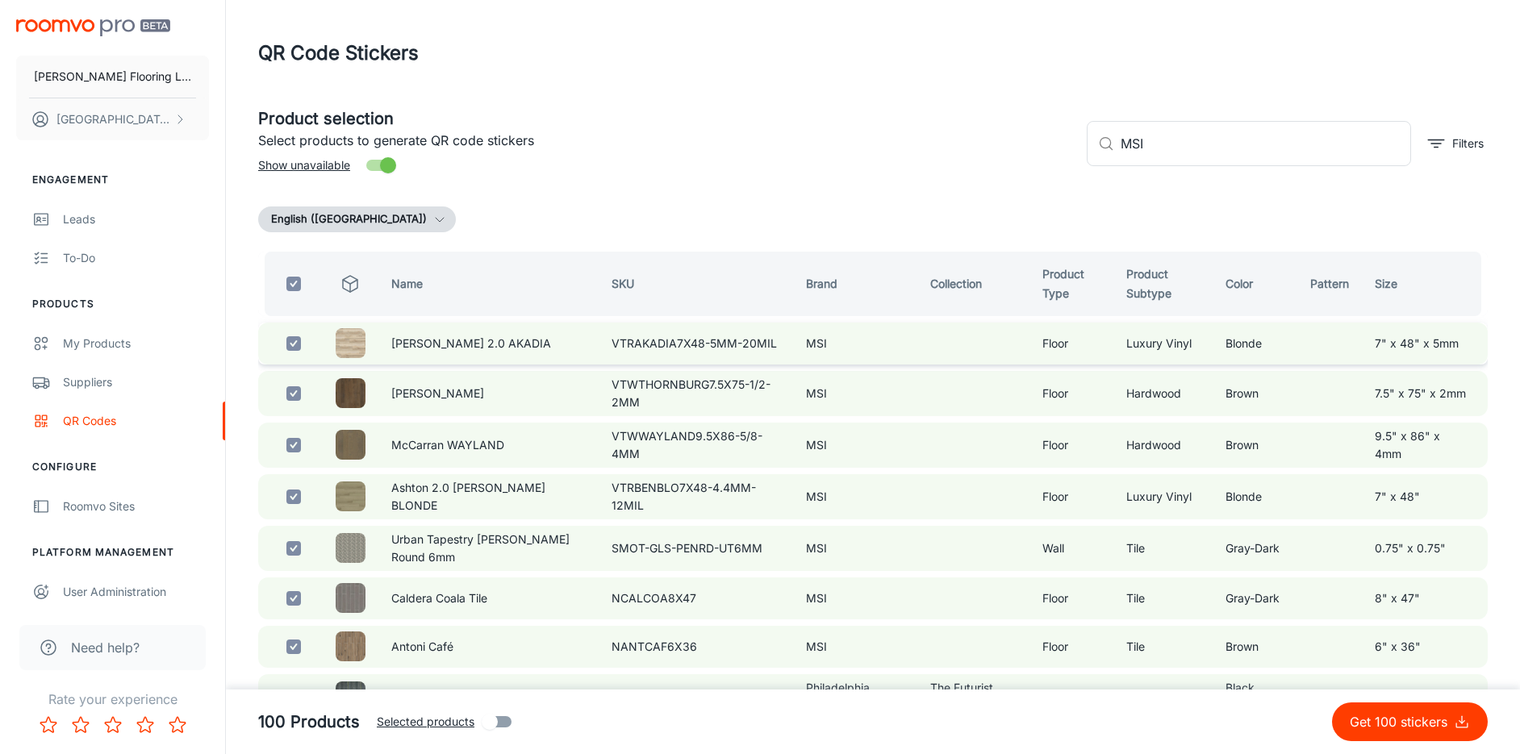
checkbox input "true"
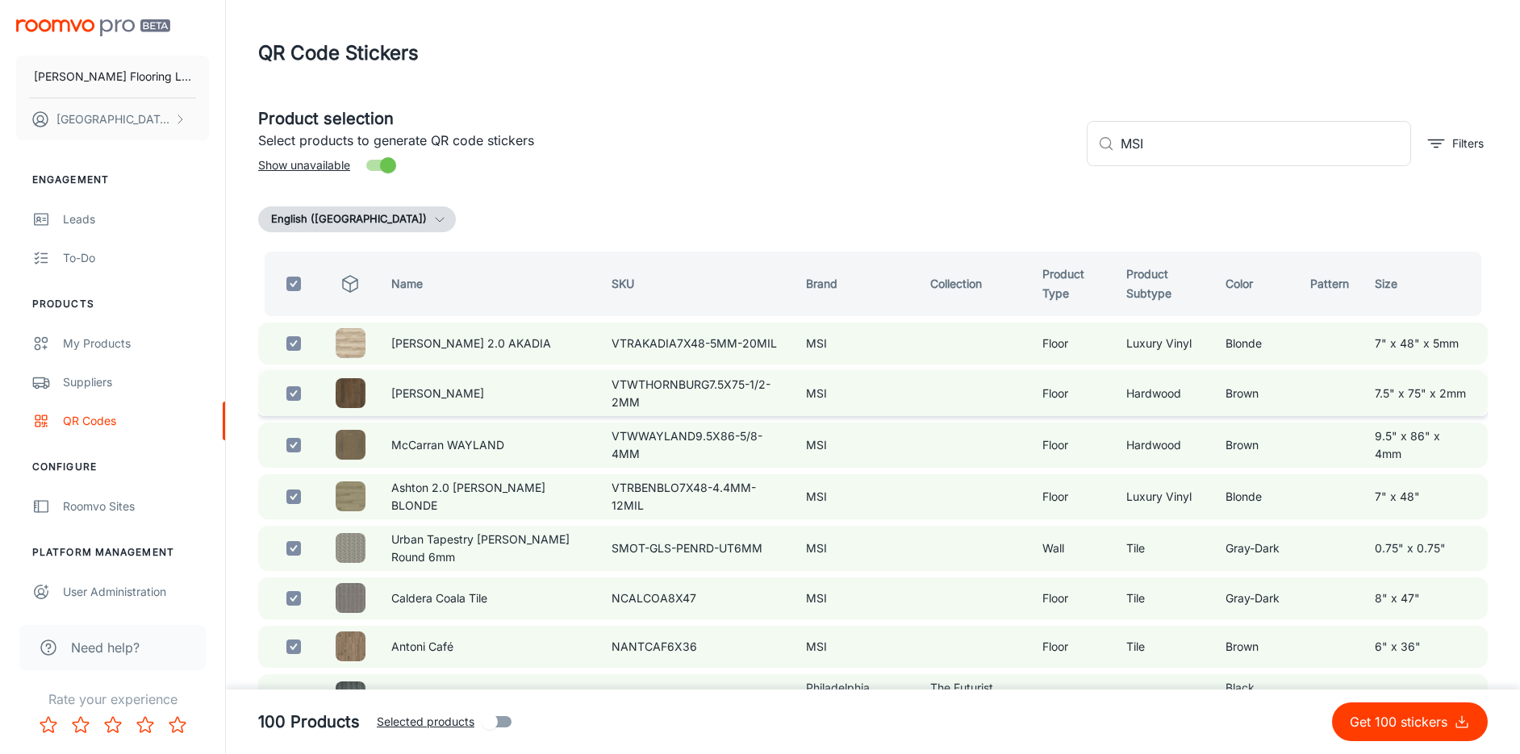
click at [294, 391] on input "checkbox" at bounding box center [294, 394] width 32 height 32
checkbox input "false"
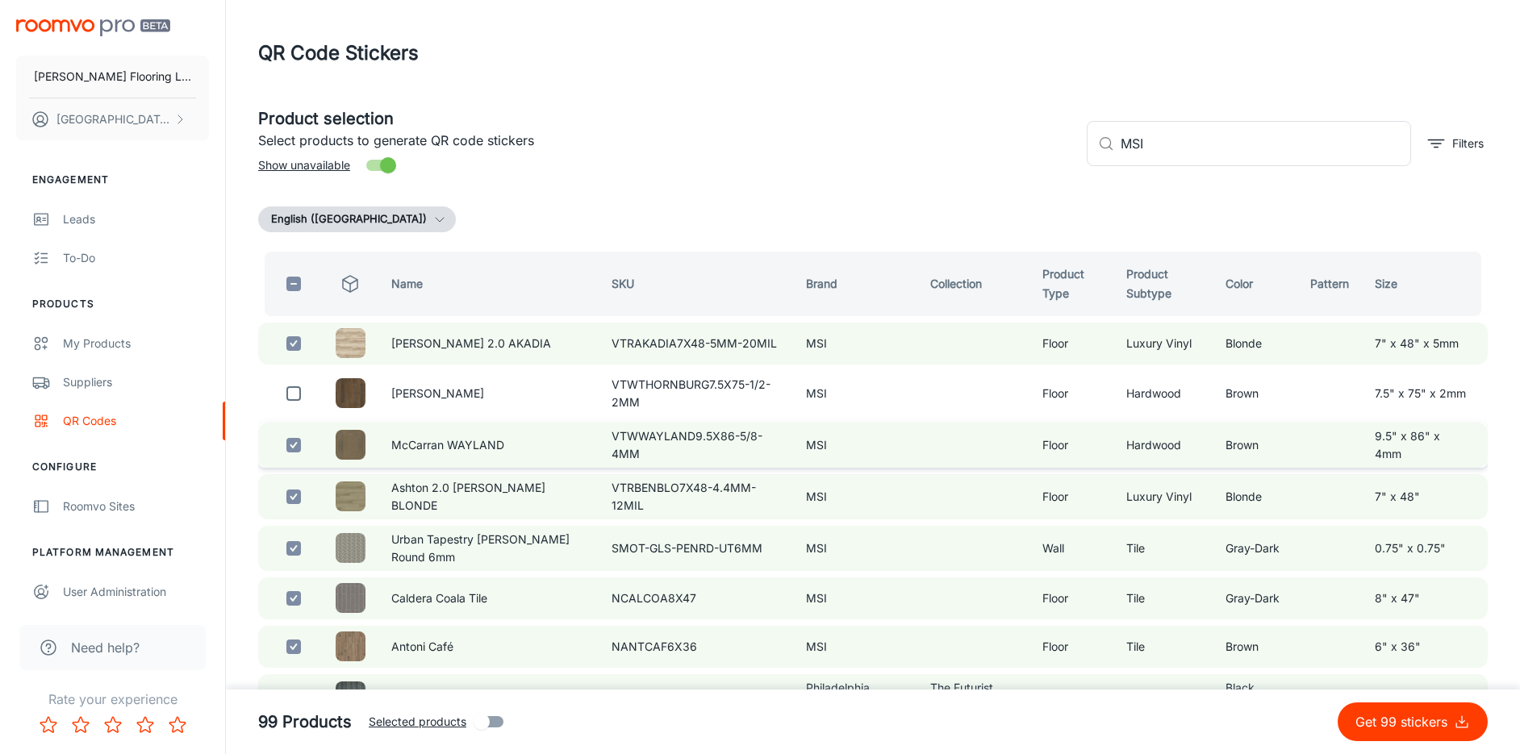
click at [290, 452] on input "checkbox" at bounding box center [294, 445] width 32 height 32
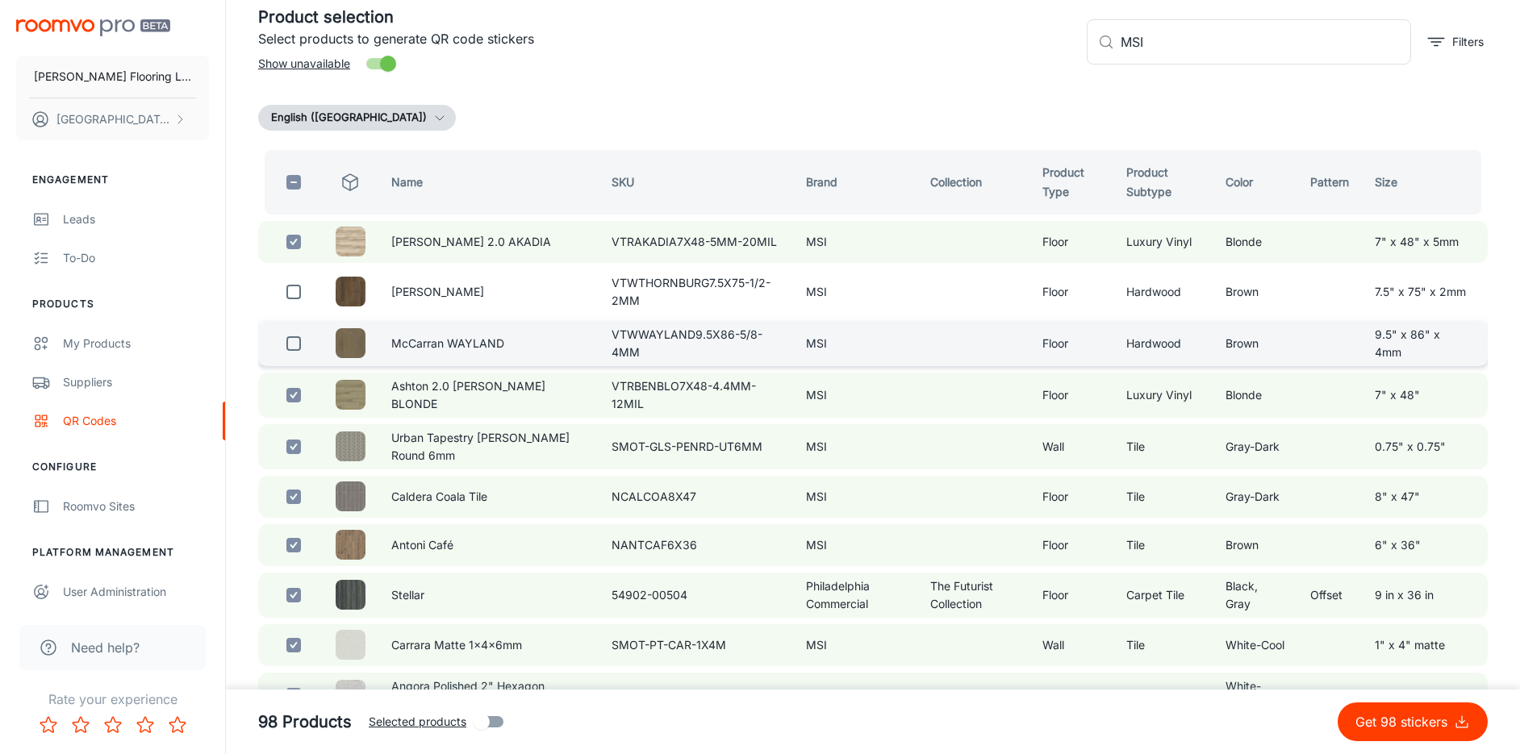
scroll to position [161, 0]
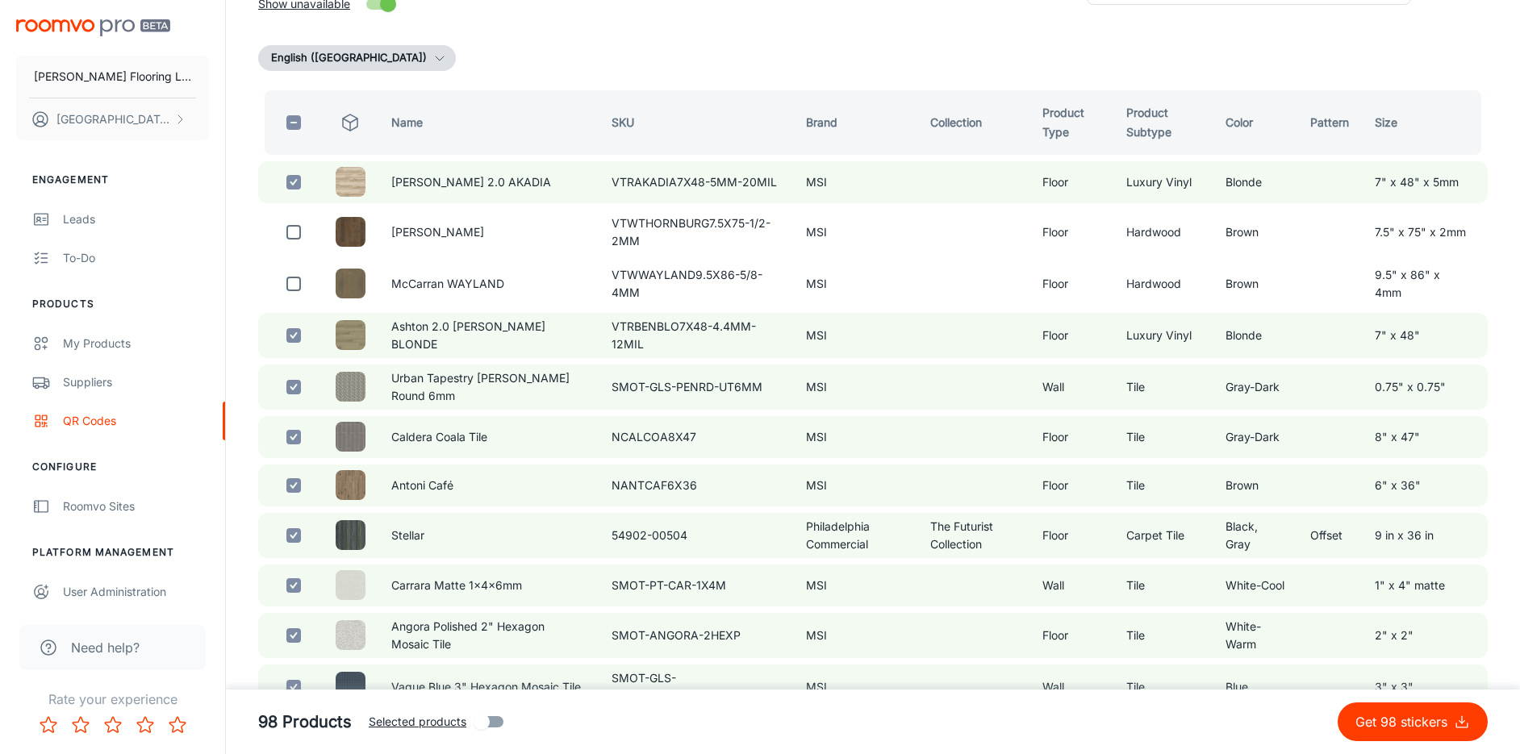
click at [1142, 108] on th "Product Subtype" at bounding box center [1162, 122] width 99 height 65
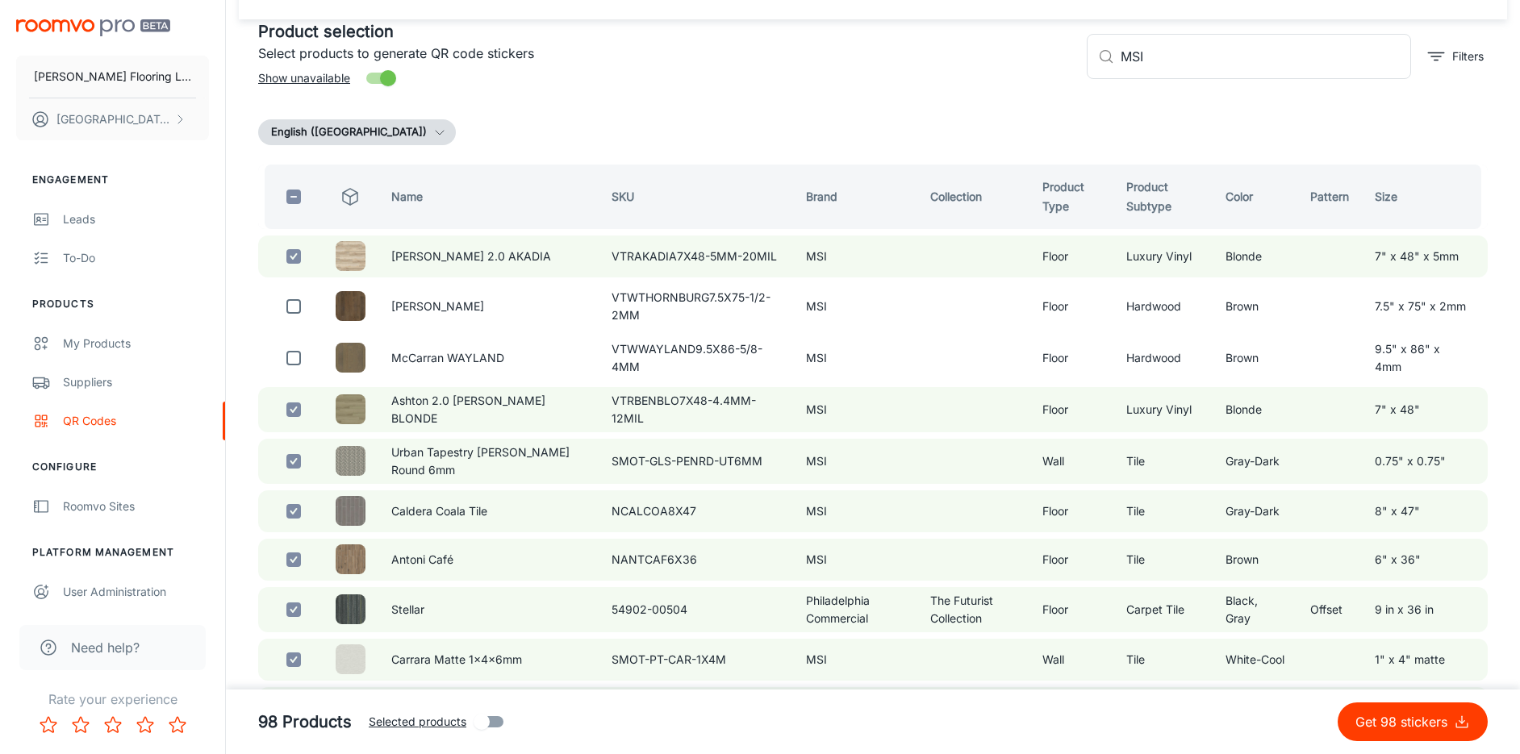
scroll to position [0, 0]
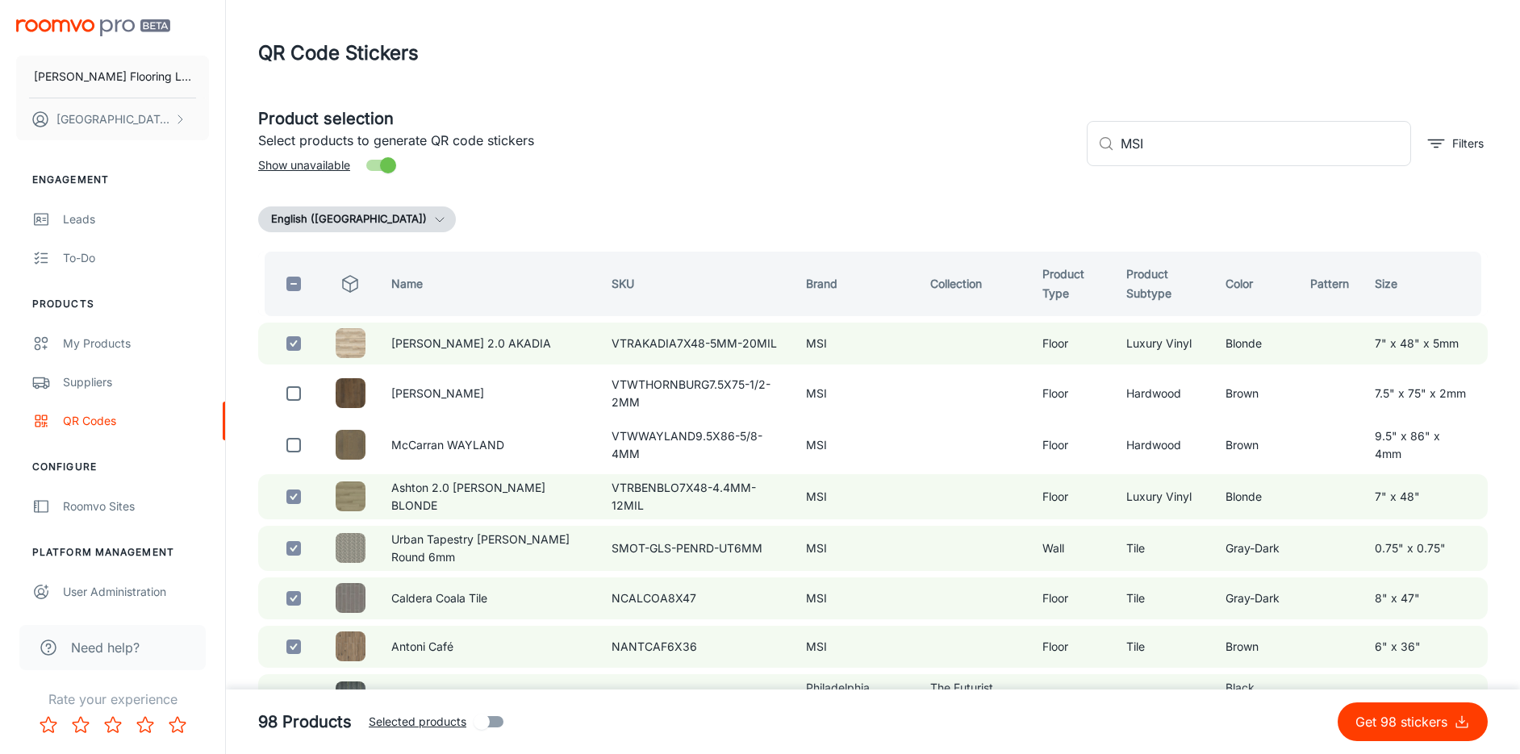
click at [377, 166] on input "Show unavailable" at bounding box center [388, 165] width 92 height 31
click at [1154, 280] on th "Product Subtype" at bounding box center [1162, 284] width 99 height 65
click at [1069, 276] on th "Product Type" at bounding box center [1072, 284] width 84 height 65
click at [1250, 158] on input "MSI" at bounding box center [1266, 143] width 290 height 45
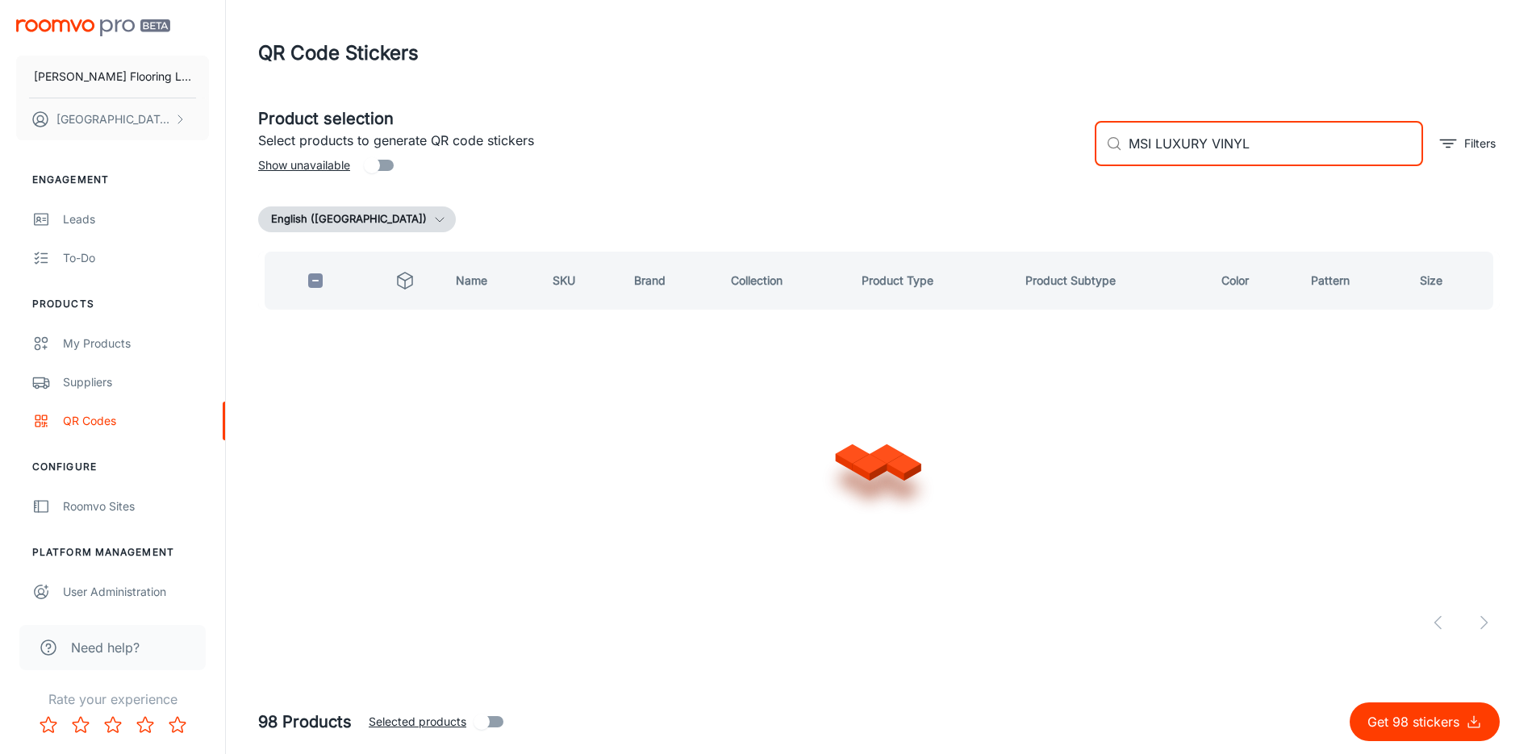
click at [1350, 703] on button "Get 98 stickers" at bounding box center [1425, 722] width 150 height 39
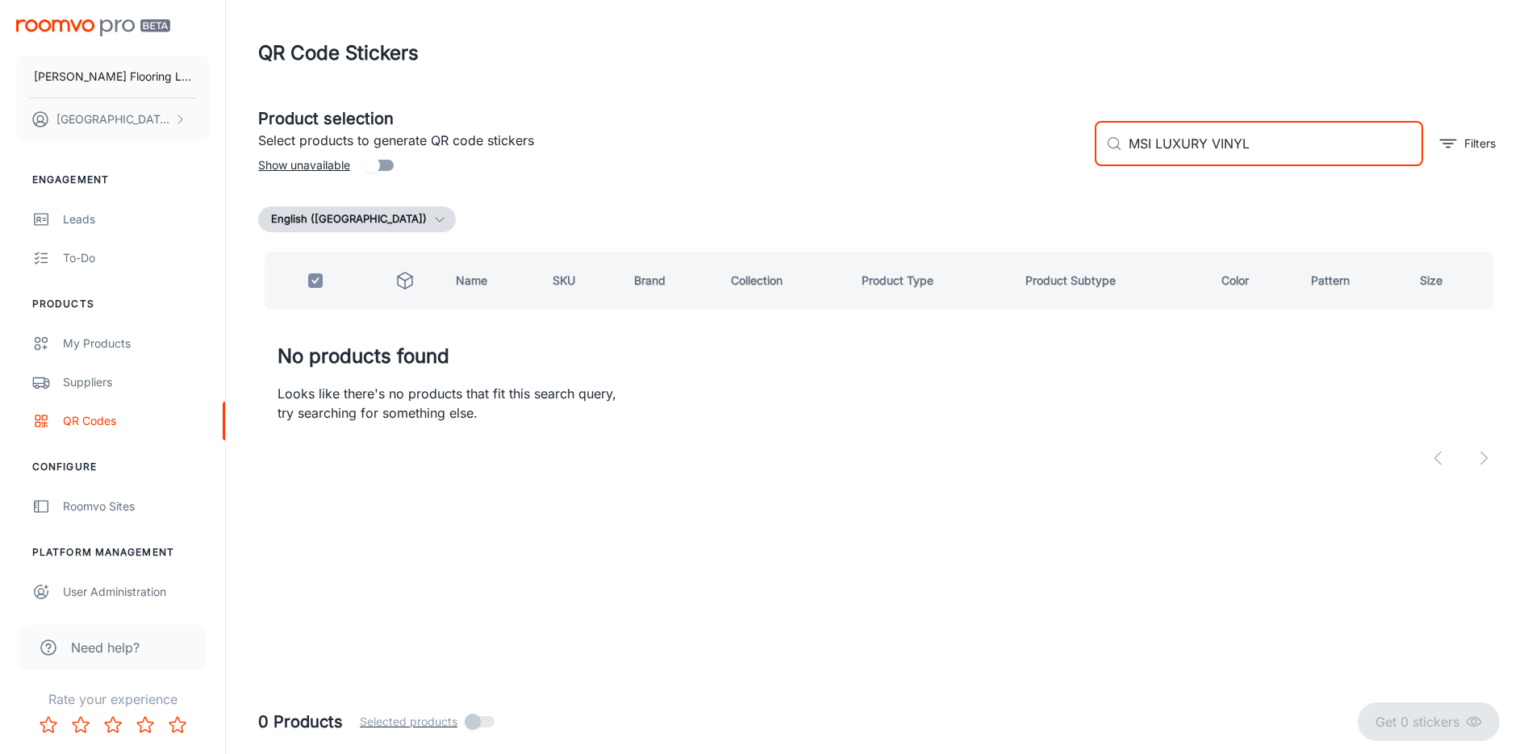
drag, startPoint x: 1252, startPoint y: 359, endPoint x: 1272, endPoint y: 140, distance: 220.4
click at [1272, 140] on input "MSI LUXURY VINYL" at bounding box center [1276, 143] width 295 height 45
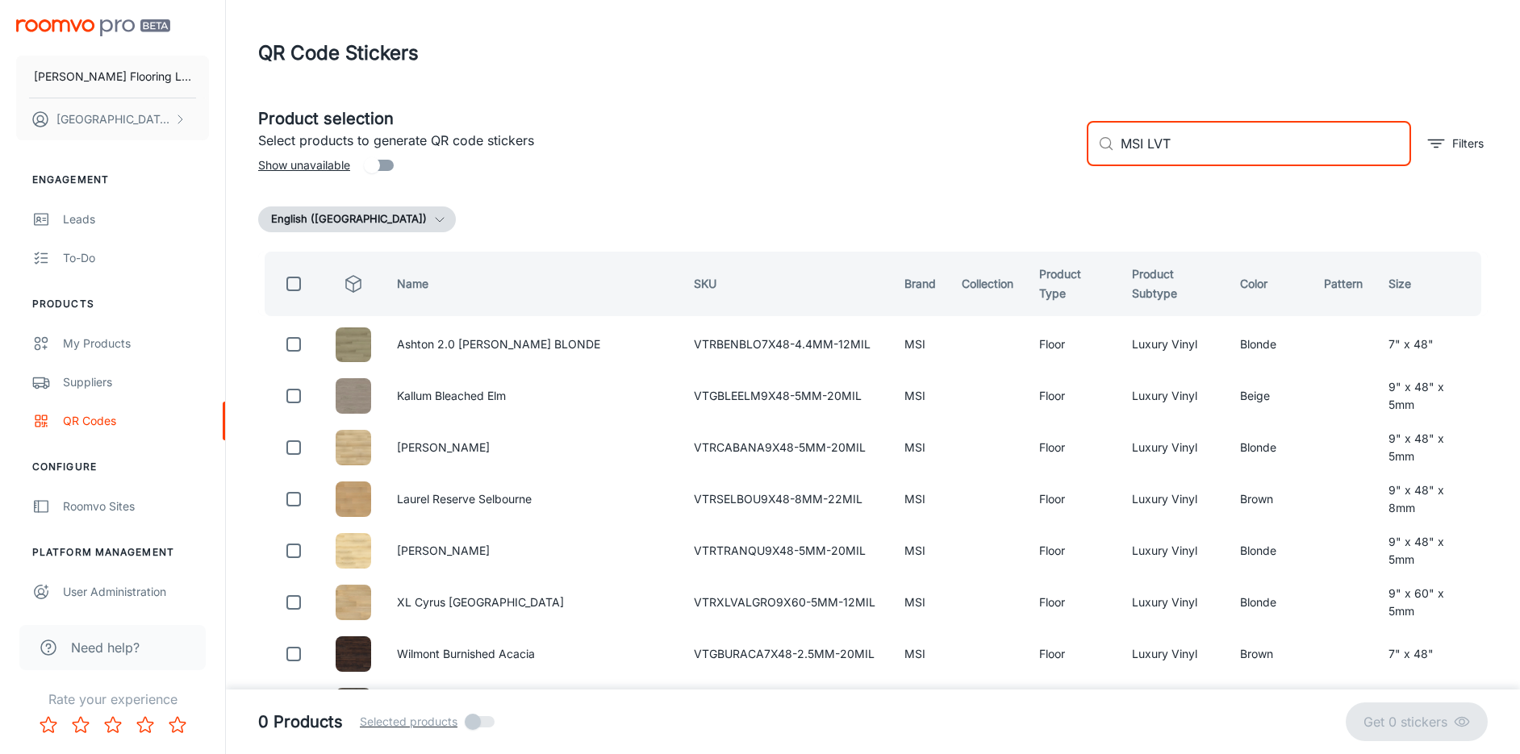
click at [1184, 138] on input "MSI LVT" at bounding box center [1266, 143] width 290 height 45
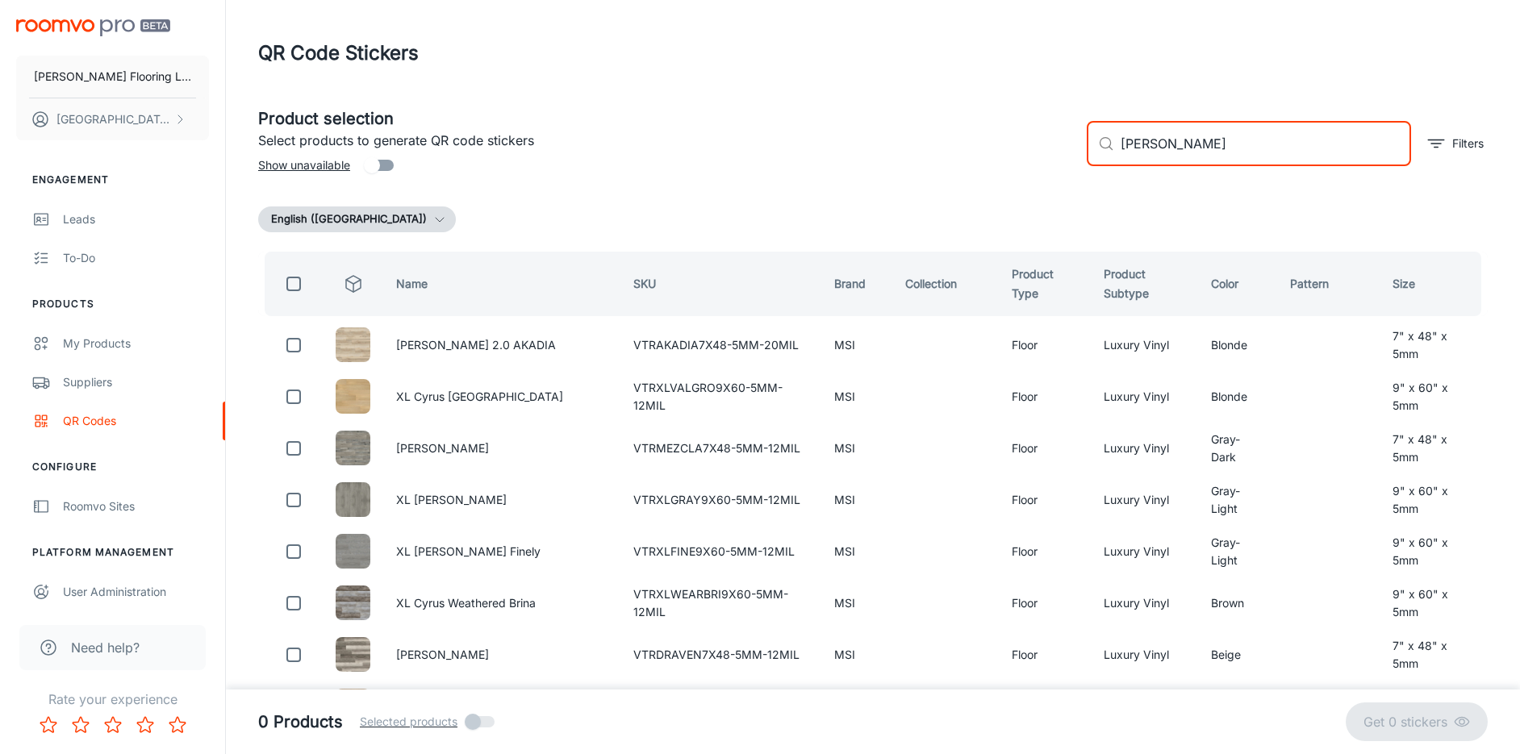
click at [292, 280] on input "checkbox" at bounding box center [294, 284] width 32 height 32
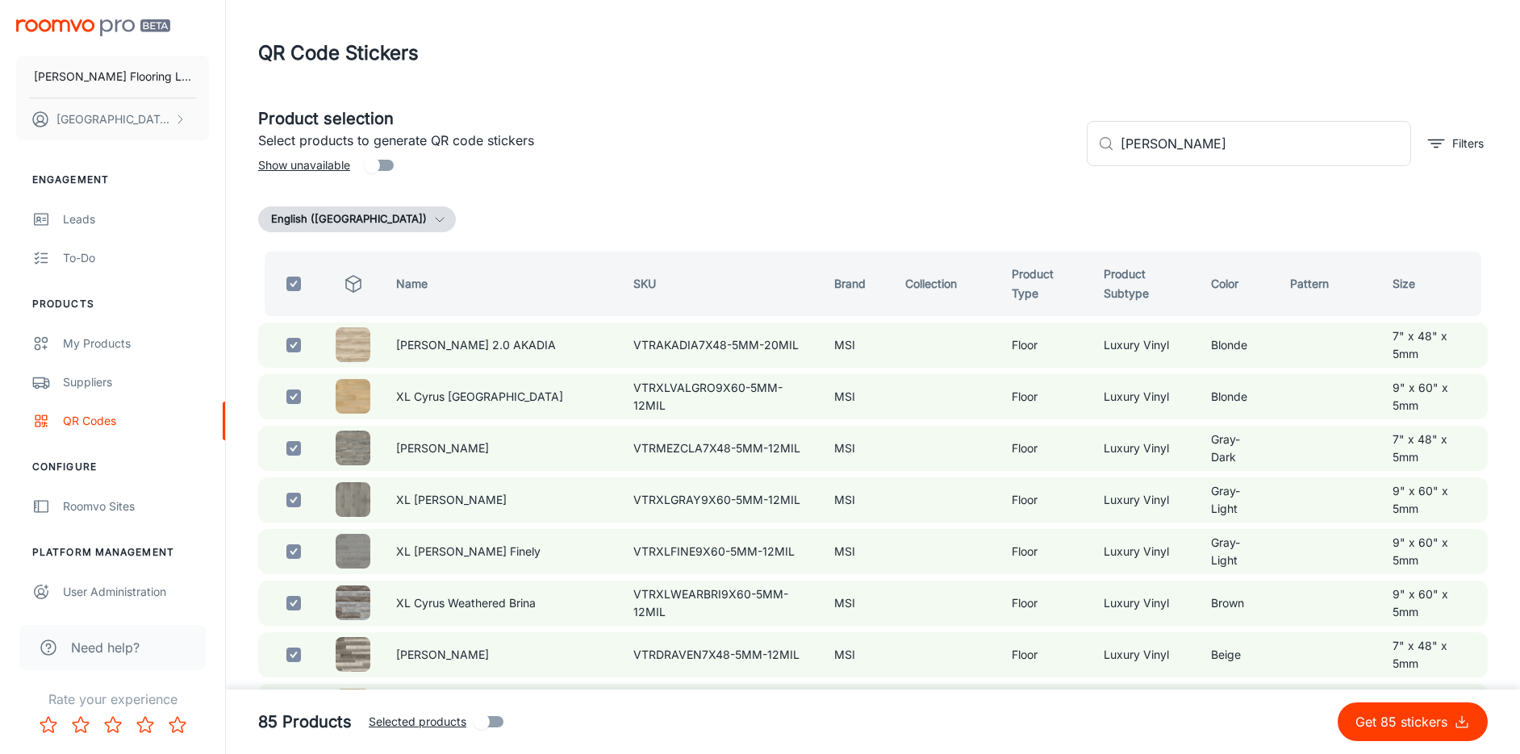
click at [1426, 726] on p "Get 85 stickers" at bounding box center [1405, 721] width 98 height 19
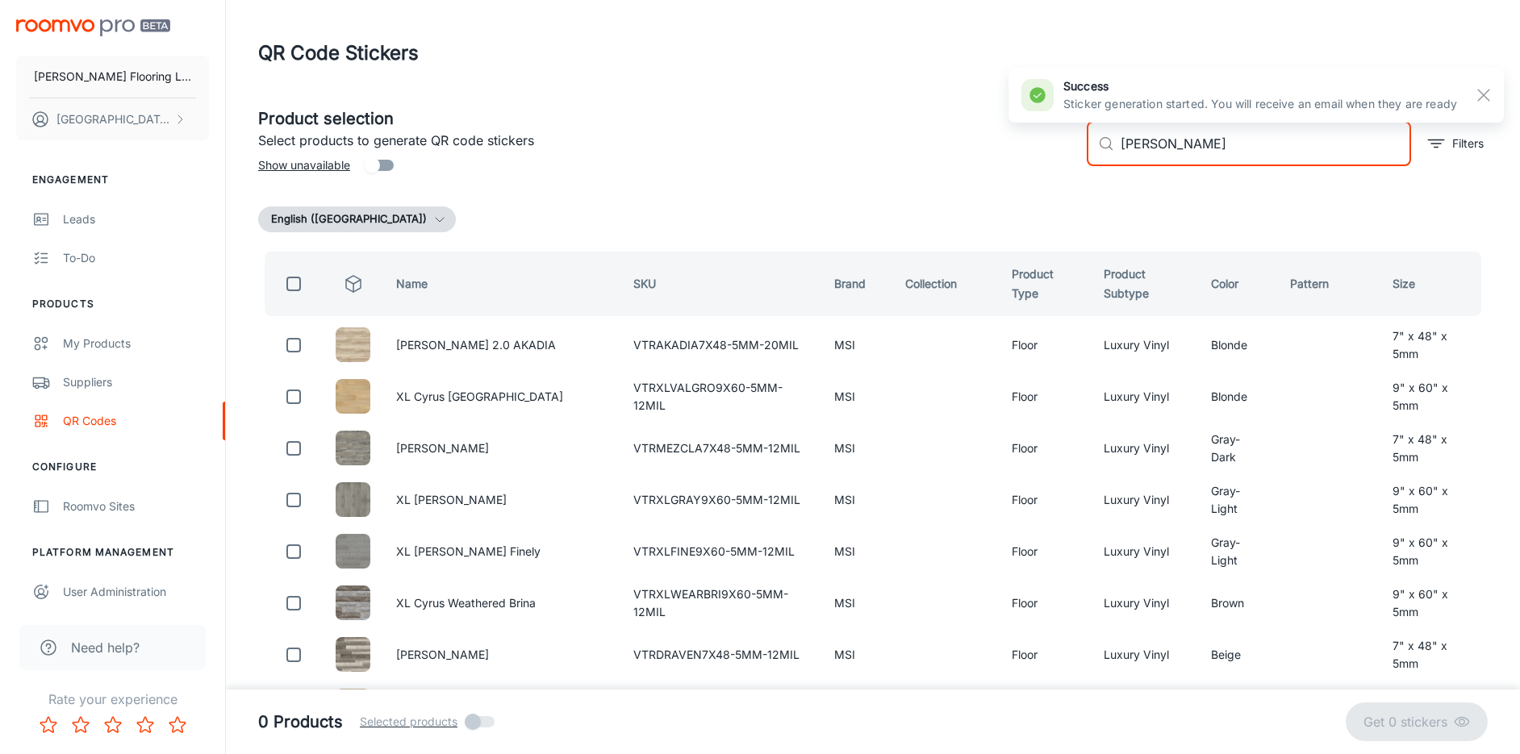
click at [1197, 152] on input "[PERSON_NAME]" at bounding box center [1266, 143] width 290 height 45
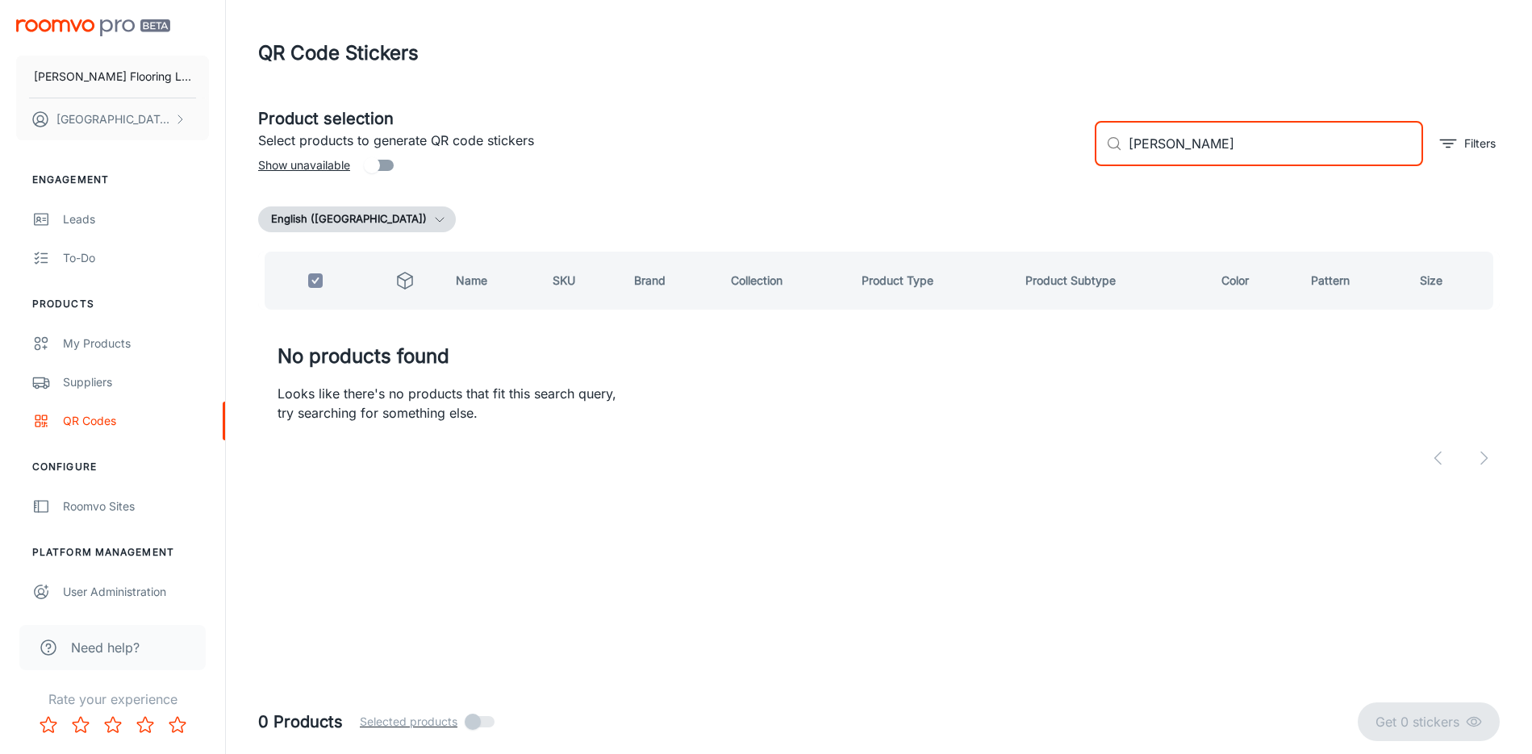
drag, startPoint x: 1301, startPoint y: 132, endPoint x: 1023, endPoint y: 134, distance: 278.4
click at [1028, 134] on div "Product selection Select products to generate QR code stickers Show unavailable…" at bounding box center [872, 137] width 1255 height 87
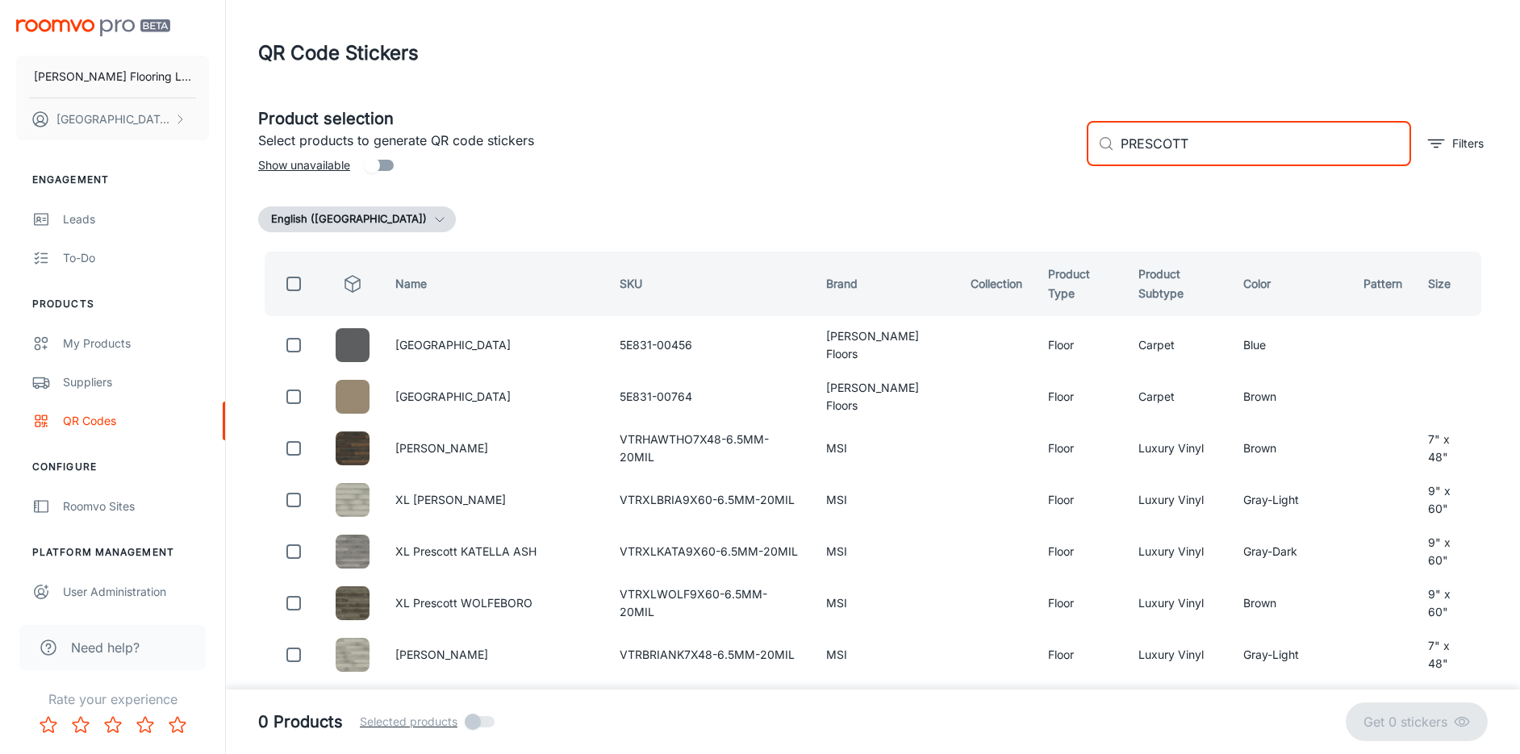
click at [1118, 151] on div "​ PRESCOTT ​" at bounding box center [1249, 143] width 324 height 45
click at [1117, 145] on div "​ PRESCOTT ​" at bounding box center [1249, 143] width 324 height 45
click at [1203, 145] on input "PRESCOTT" at bounding box center [1266, 143] width 290 height 45
click at [1119, 139] on div "​ PRESCOTT ​" at bounding box center [1249, 143] width 324 height 45
click at [1120, 140] on div "​ PRESCOTT ​" at bounding box center [1249, 143] width 324 height 45
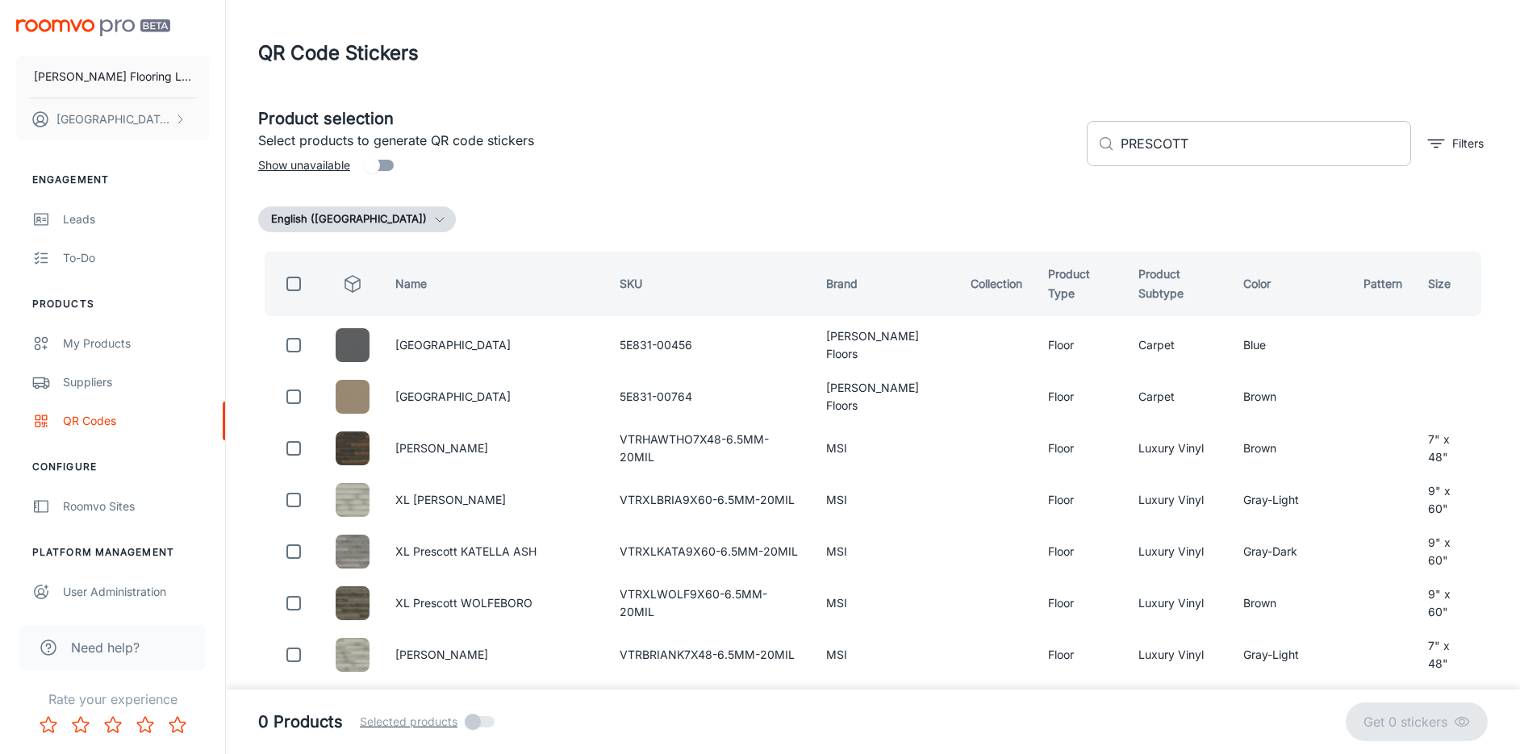
click at [1120, 146] on div "​ PRESCOTT ​" at bounding box center [1249, 143] width 324 height 45
click at [1198, 137] on input "PRESCOTT" at bounding box center [1266, 143] width 290 height 45
drag, startPoint x: 1224, startPoint y: 139, endPoint x: 973, endPoint y: 149, distance: 251.2
click at [973, 149] on div "Product selection Select products to generate QR code stickers Show unavailable…" at bounding box center [866, 137] width 1243 height 87
